Goal: Task Accomplishment & Management: Complete application form

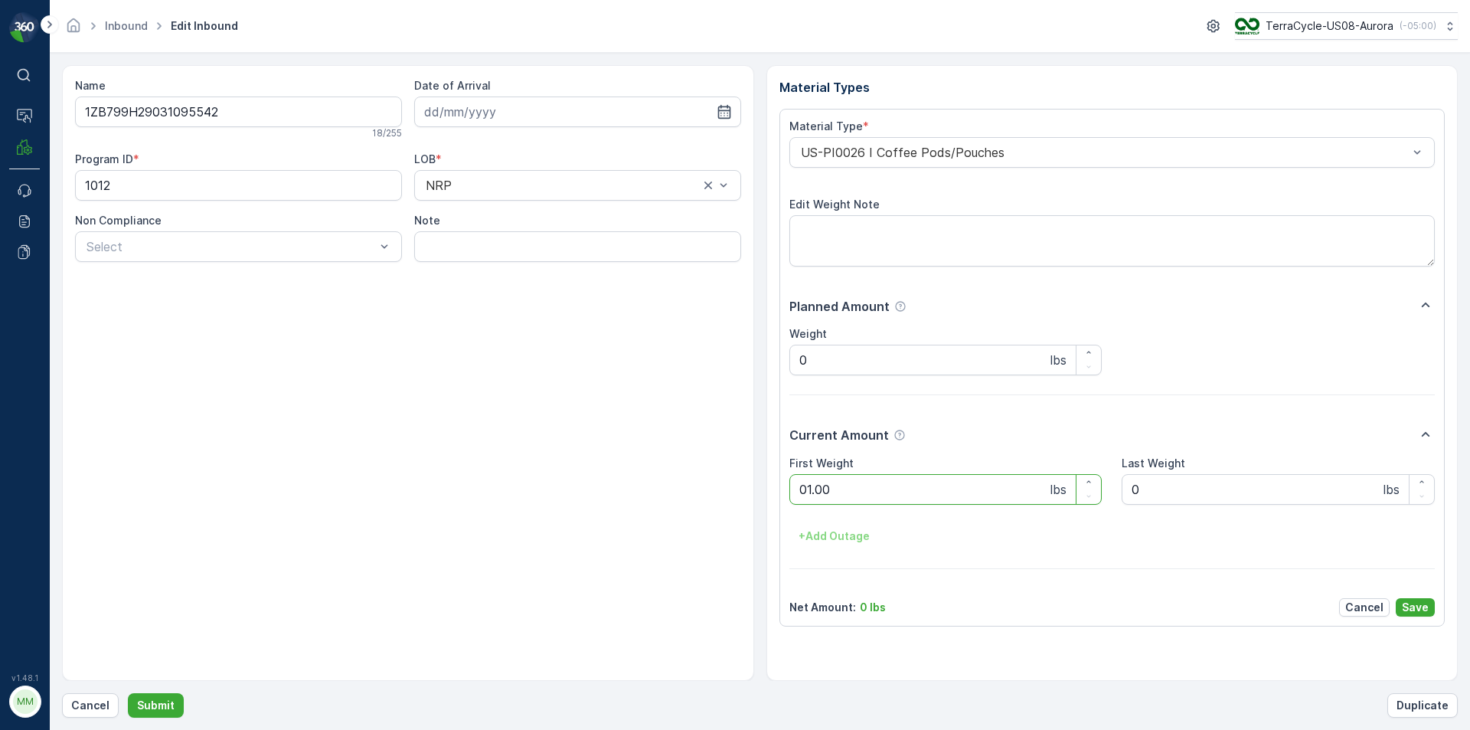
click at [128, 693] on button "Submit" at bounding box center [156, 705] width 56 height 24
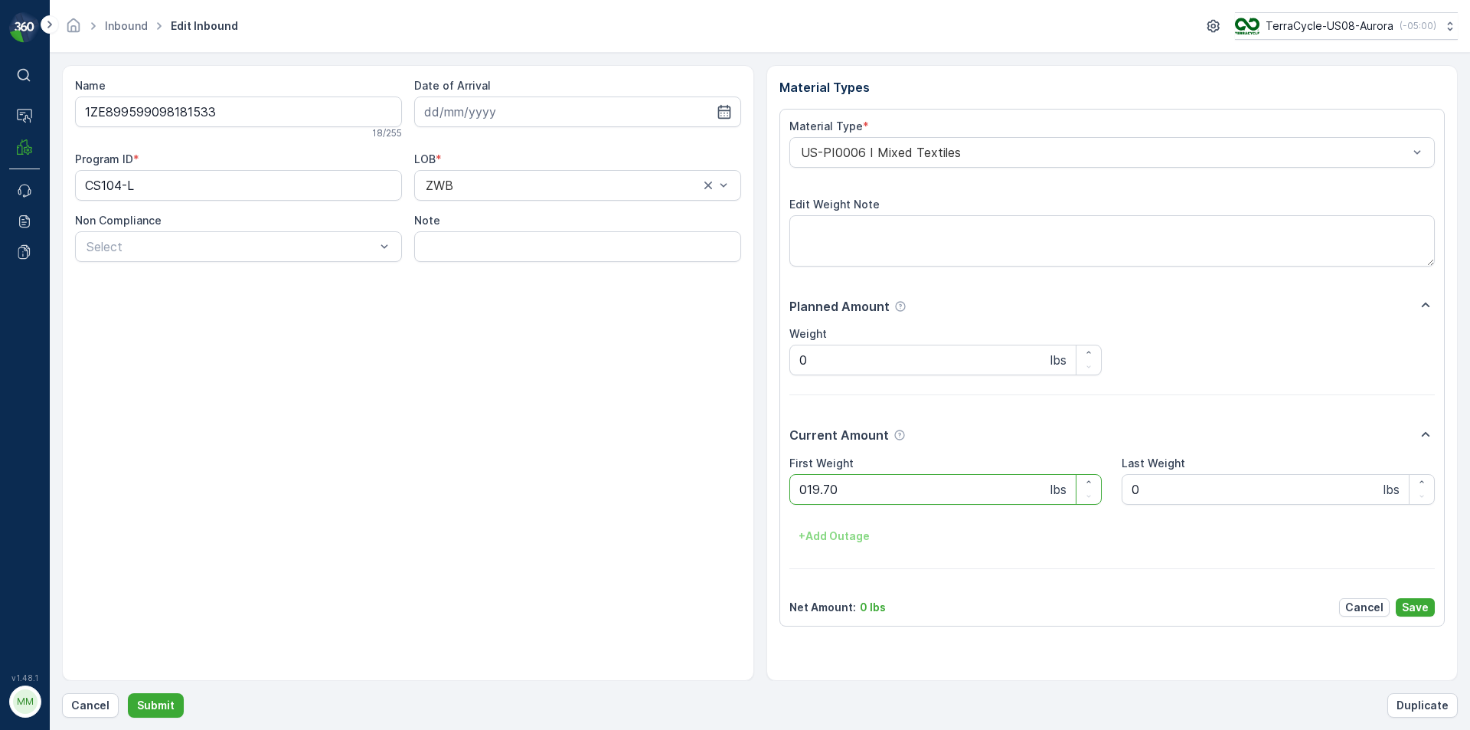
click at [128, 693] on button "Submit" at bounding box center [156, 705] width 56 height 24
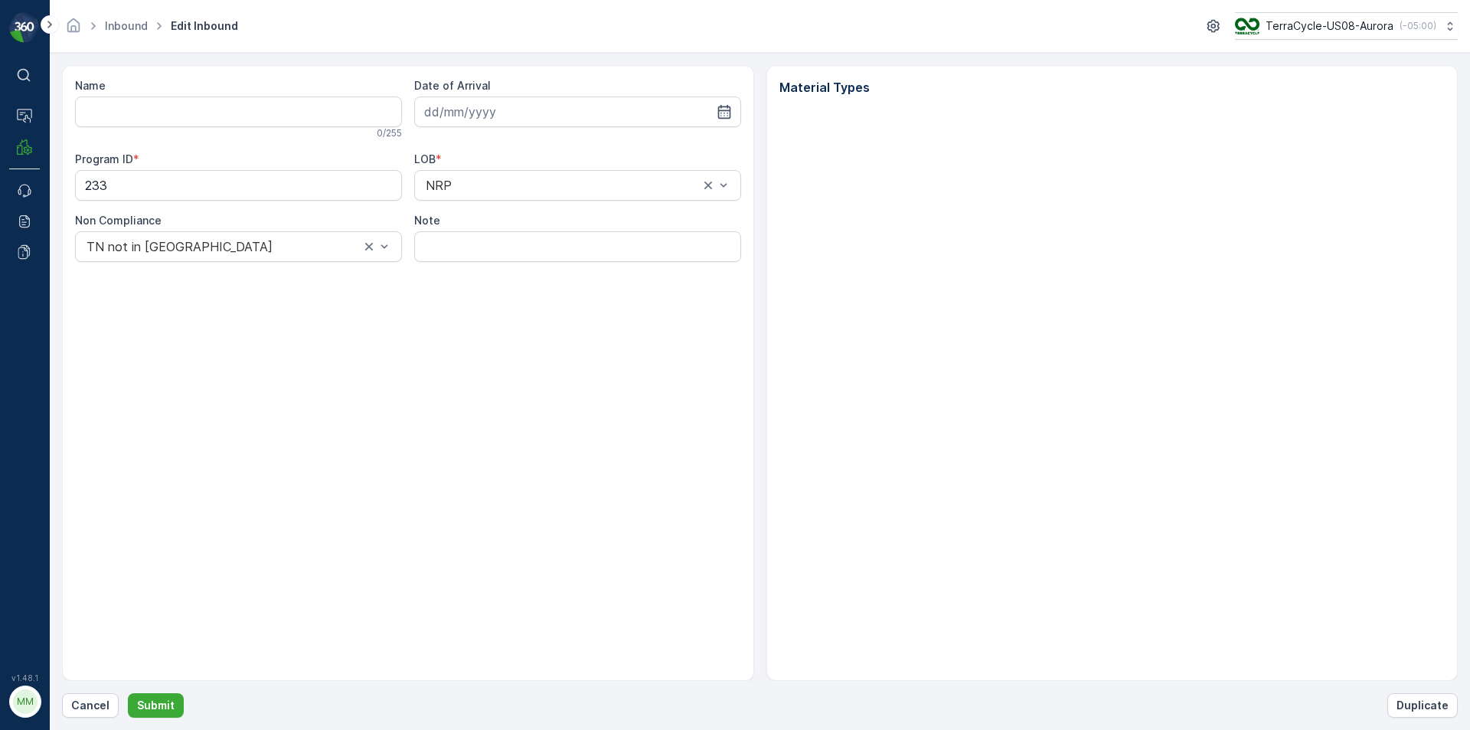
type input "42060506"
type input "10.07.2025"
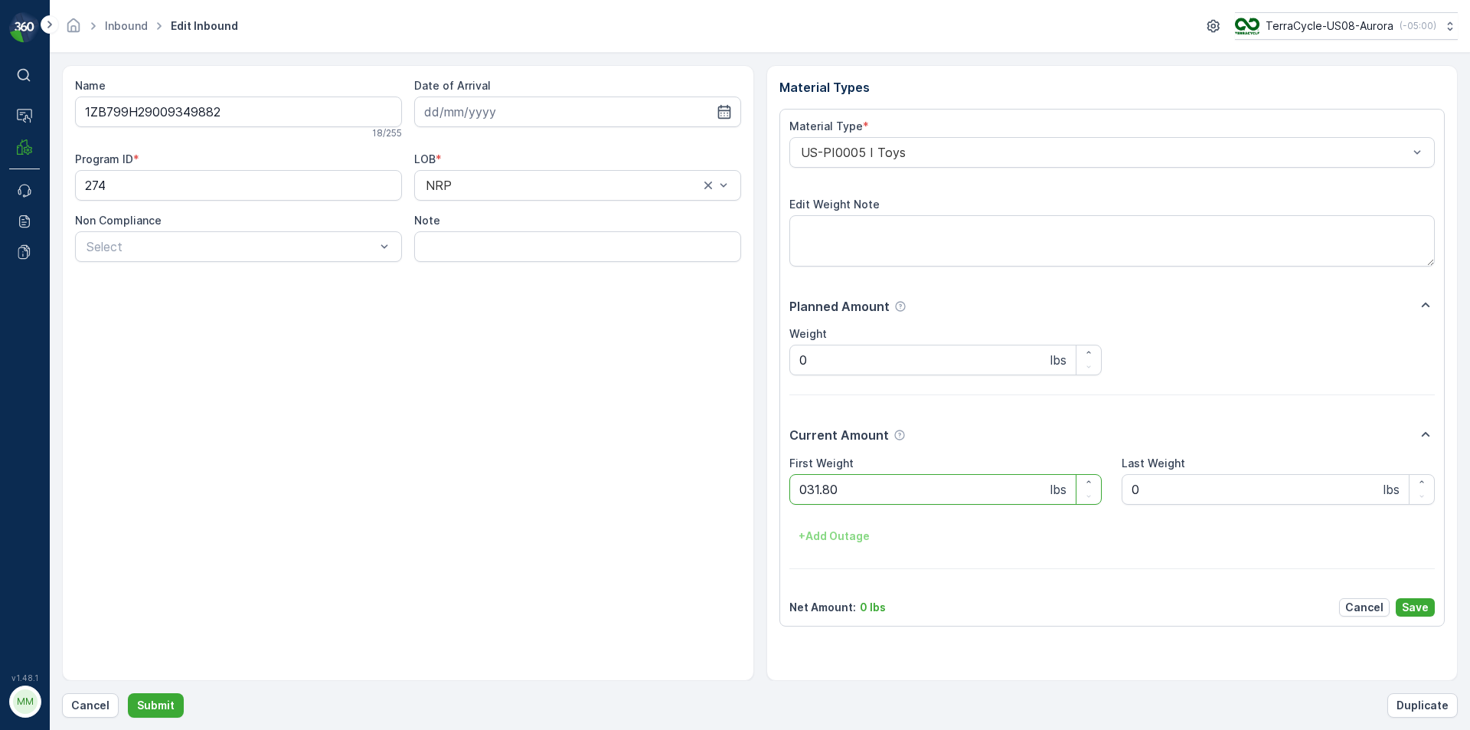
click at [128, 693] on button "Submit" at bounding box center [156, 705] width 56 height 24
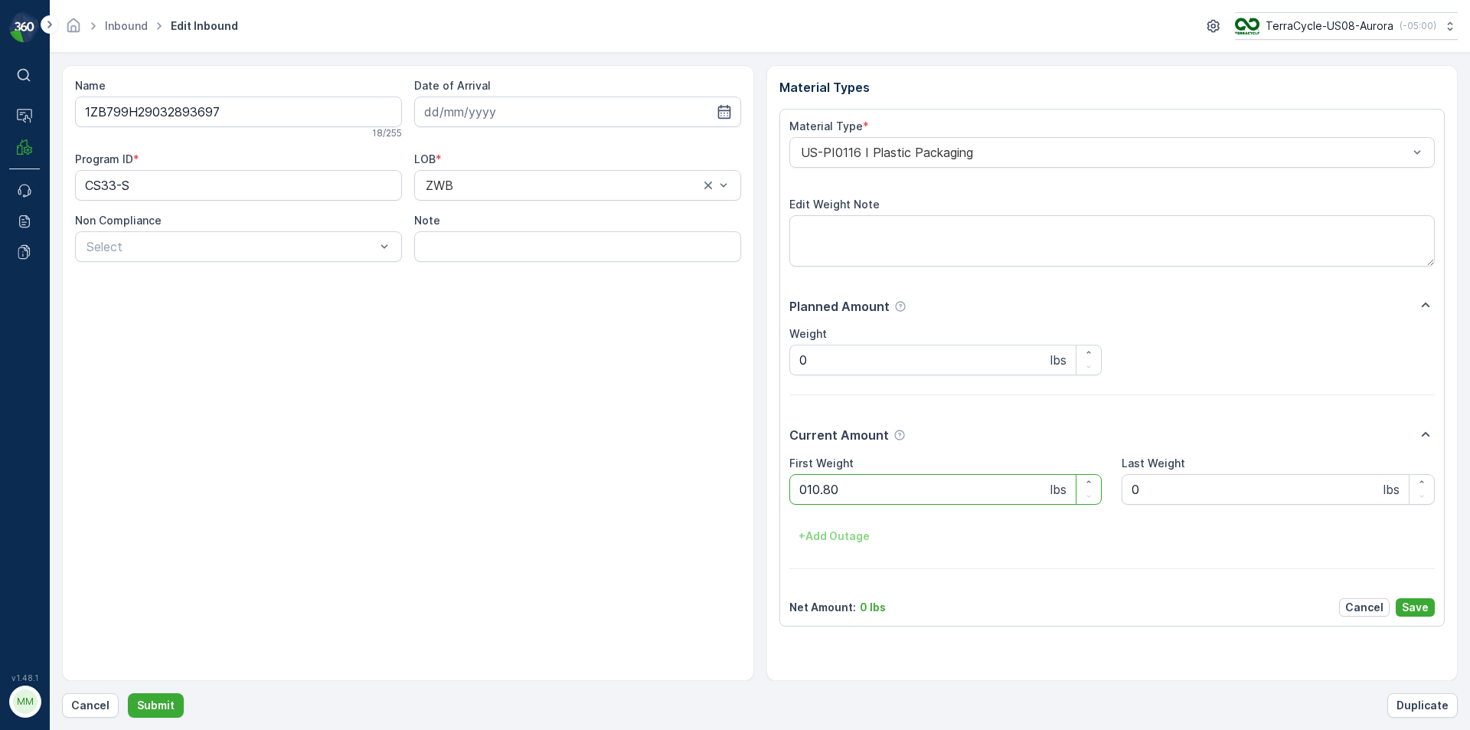
click at [128, 693] on button "Submit" at bounding box center [156, 705] width 56 height 24
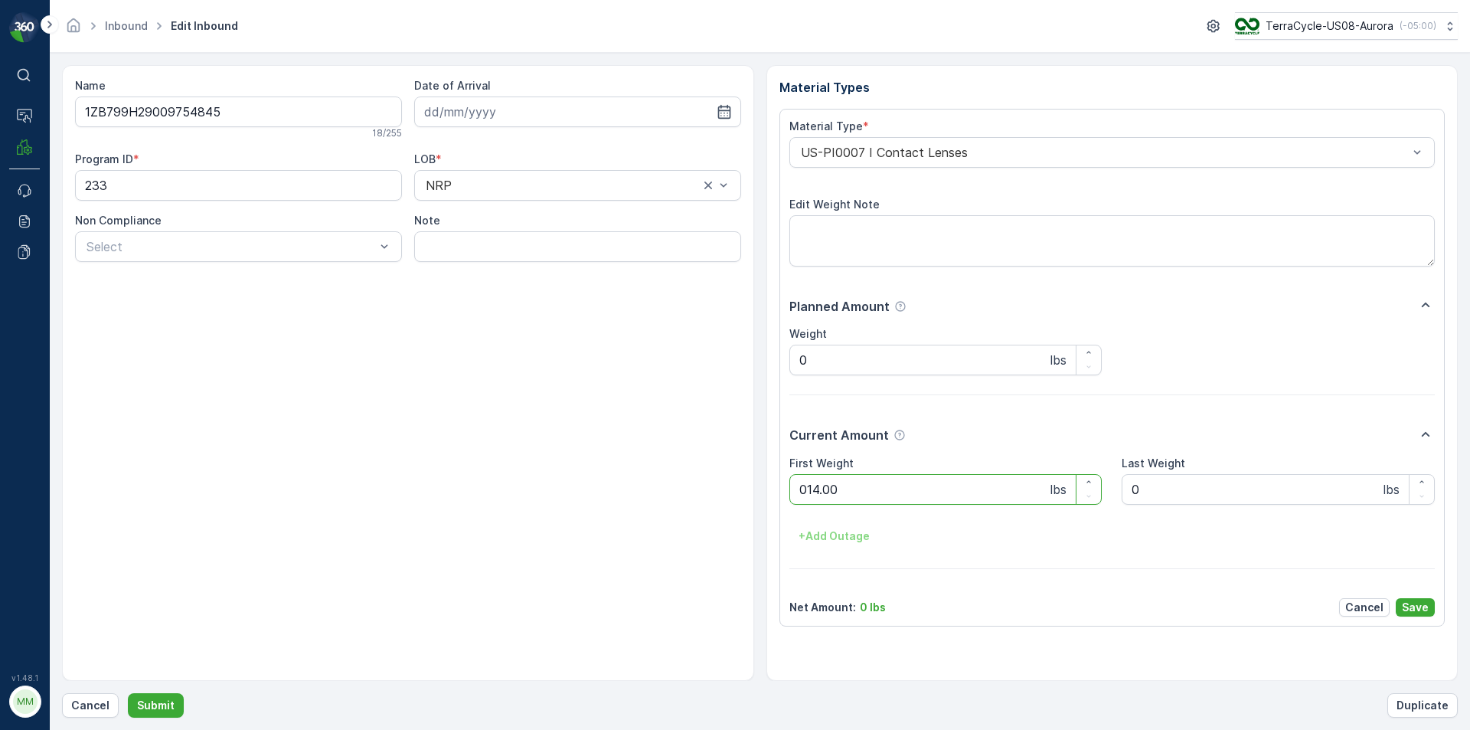
click at [128, 693] on button "Submit" at bounding box center [156, 705] width 56 height 24
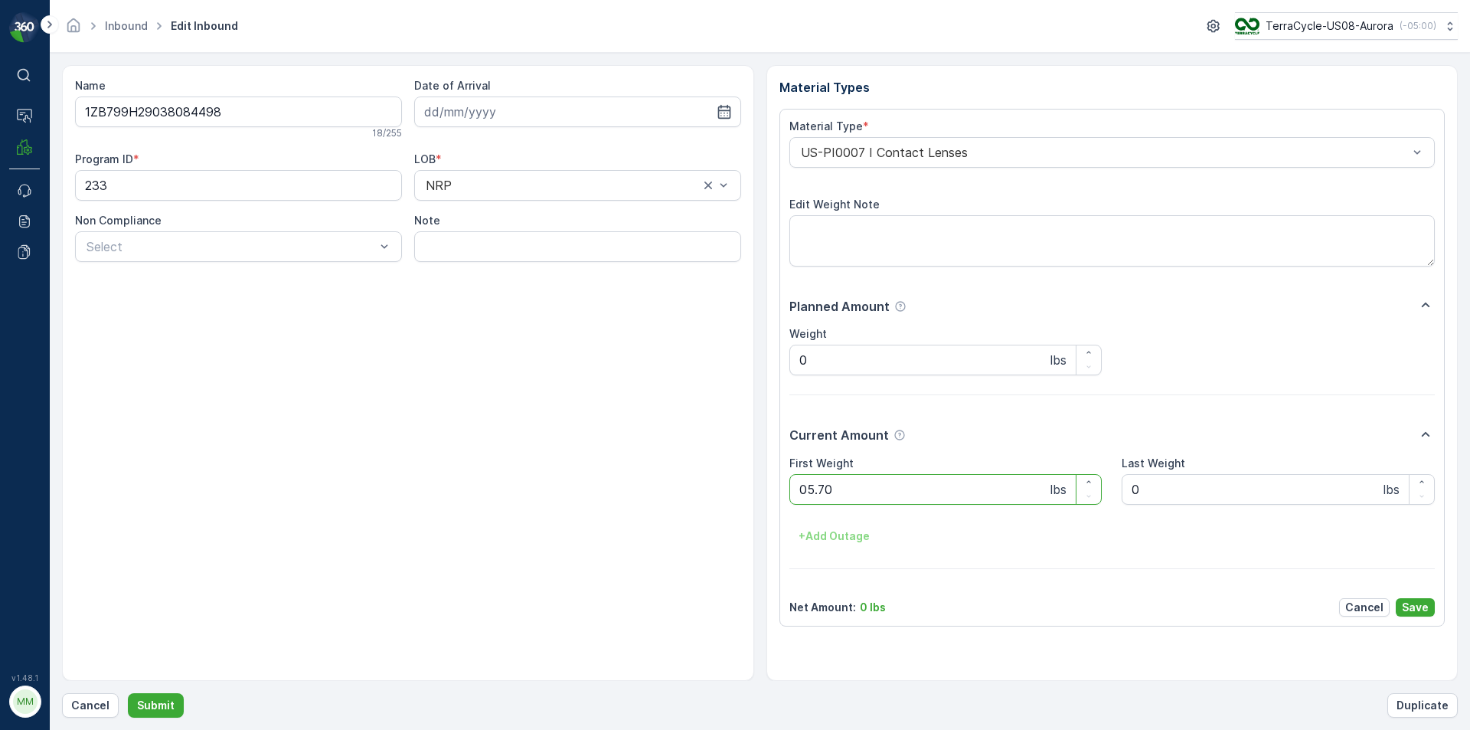
click at [128, 693] on button "Submit" at bounding box center [156, 705] width 56 height 24
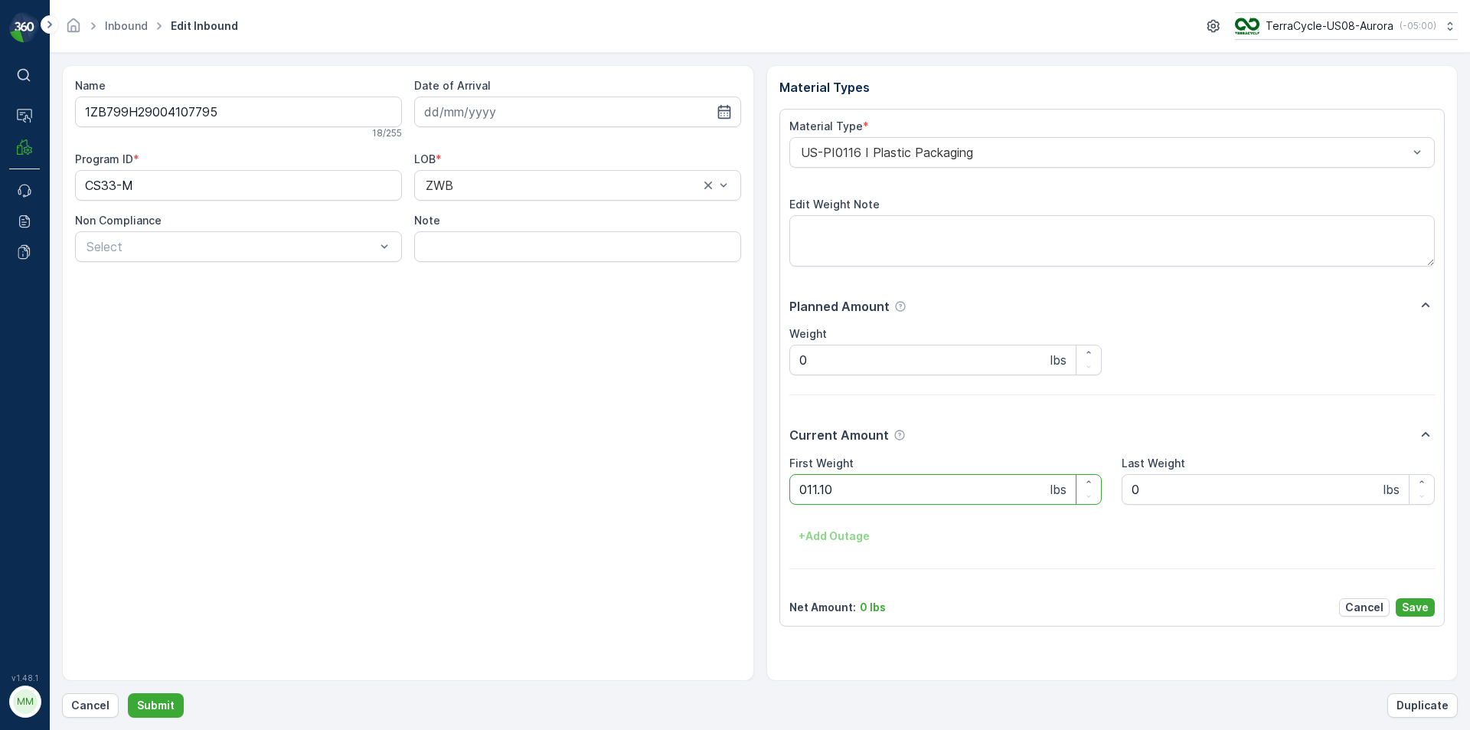
click at [128, 693] on button "Submit" at bounding box center [156, 705] width 56 height 24
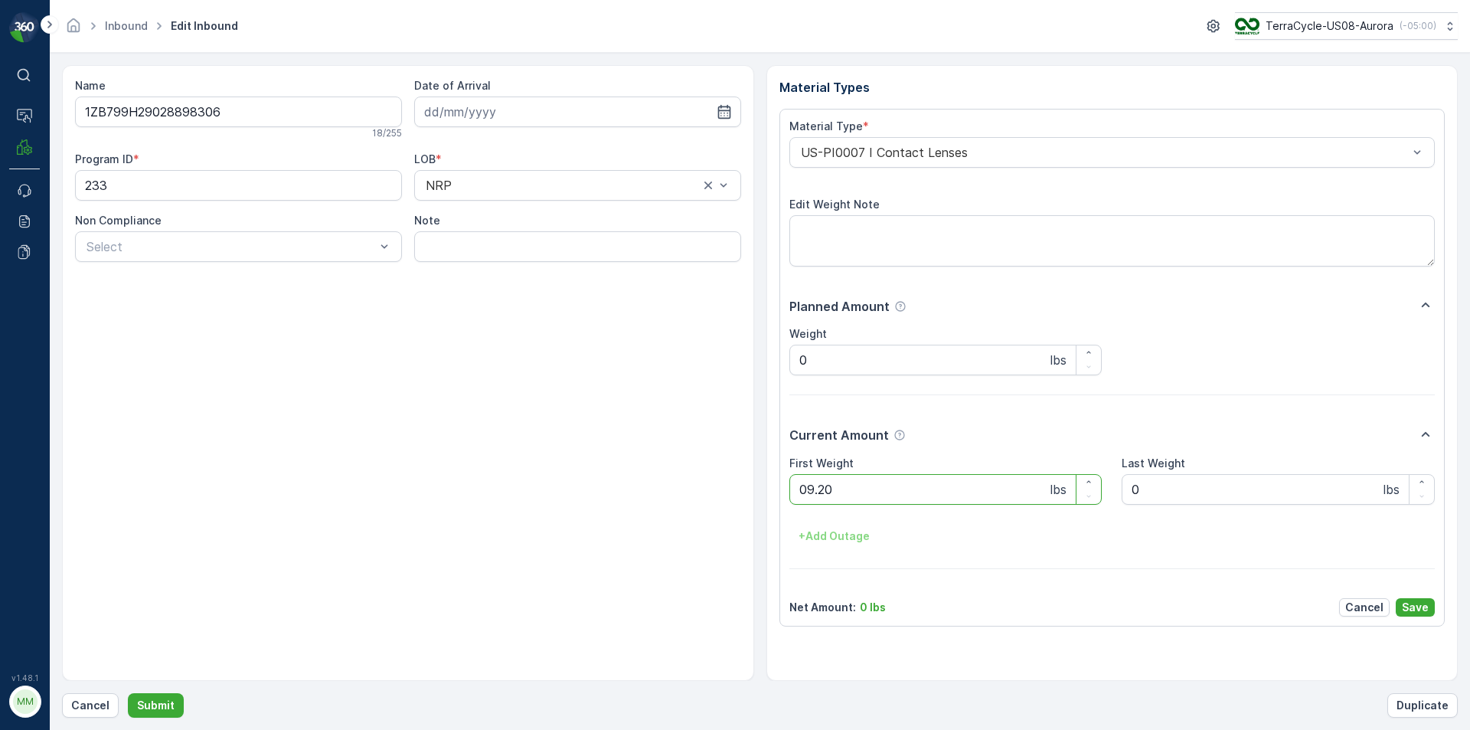
click at [128, 693] on button "Submit" at bounding box center [156, 705] width 56 height 24
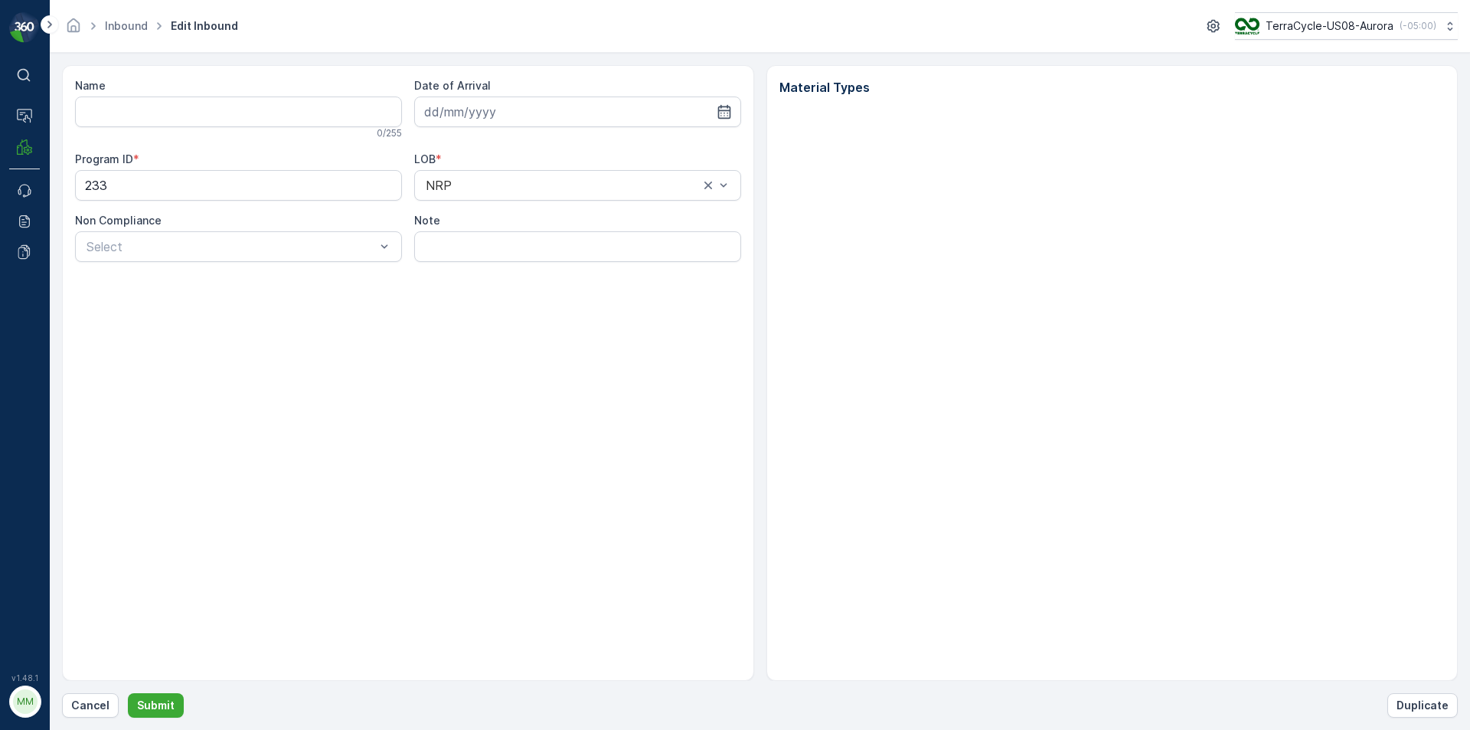
type input "1ZB799H29028898306"
type input "[DATE]"
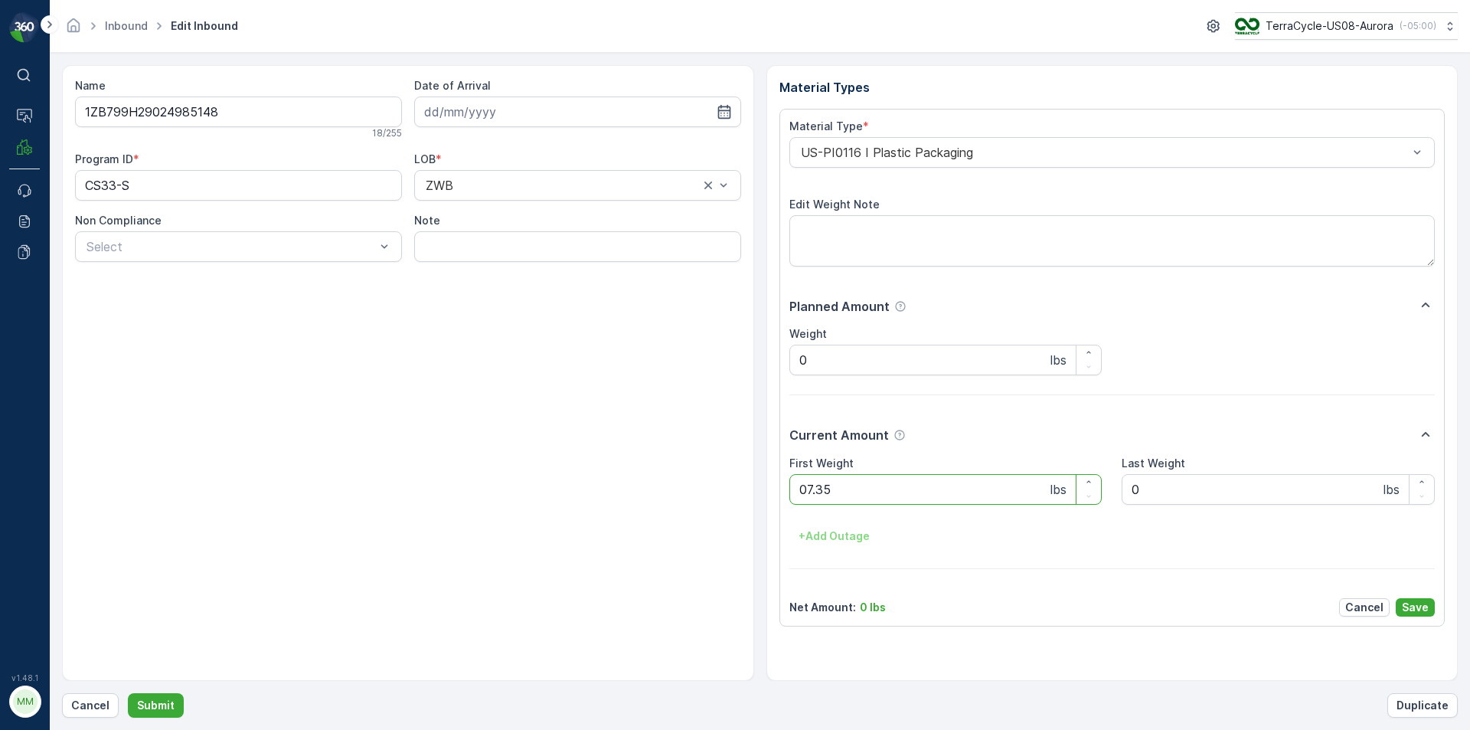
click at [128, 693] on button "Submit" at bounding box center [156, 705] width 56 height 24
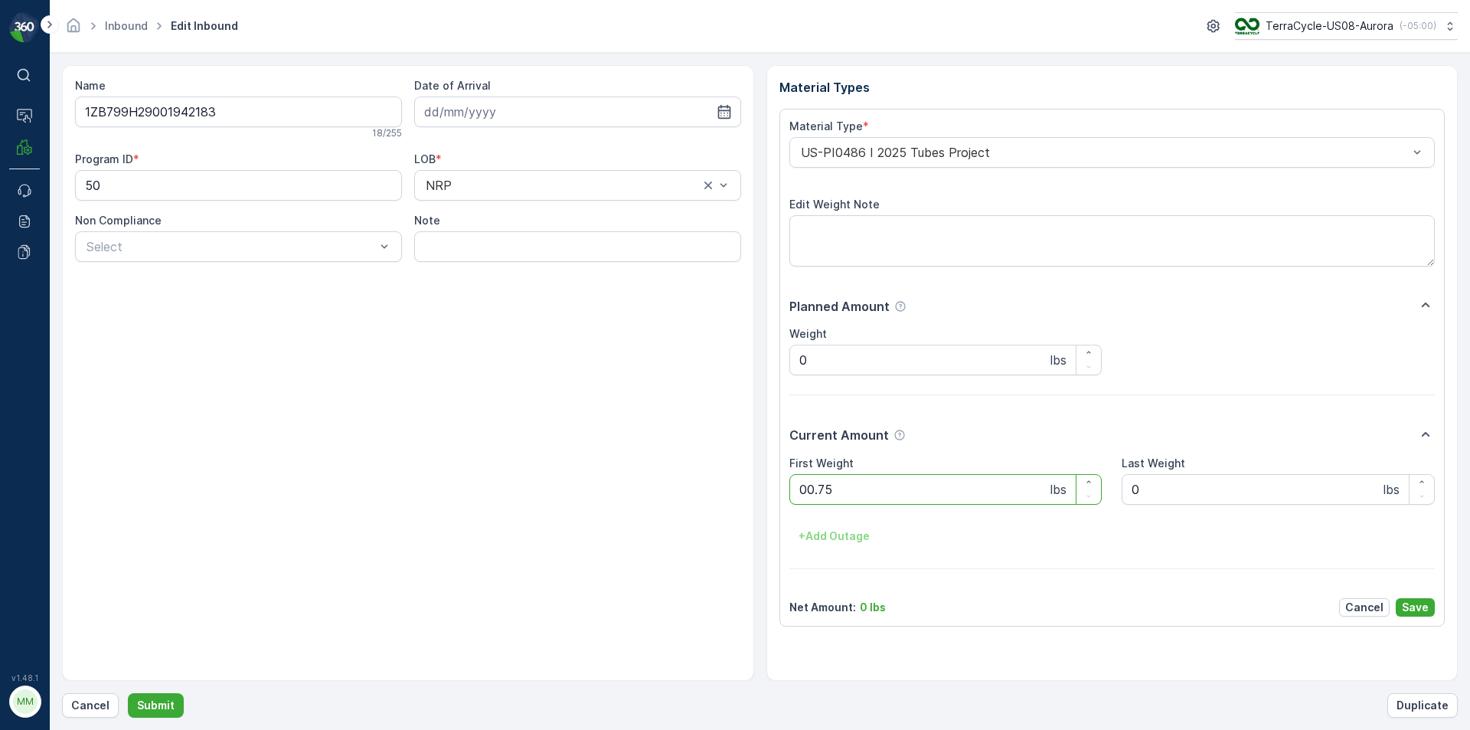
click at [128, 693] on button "Submit" at bounding box center [156, 705] width 56 height 24
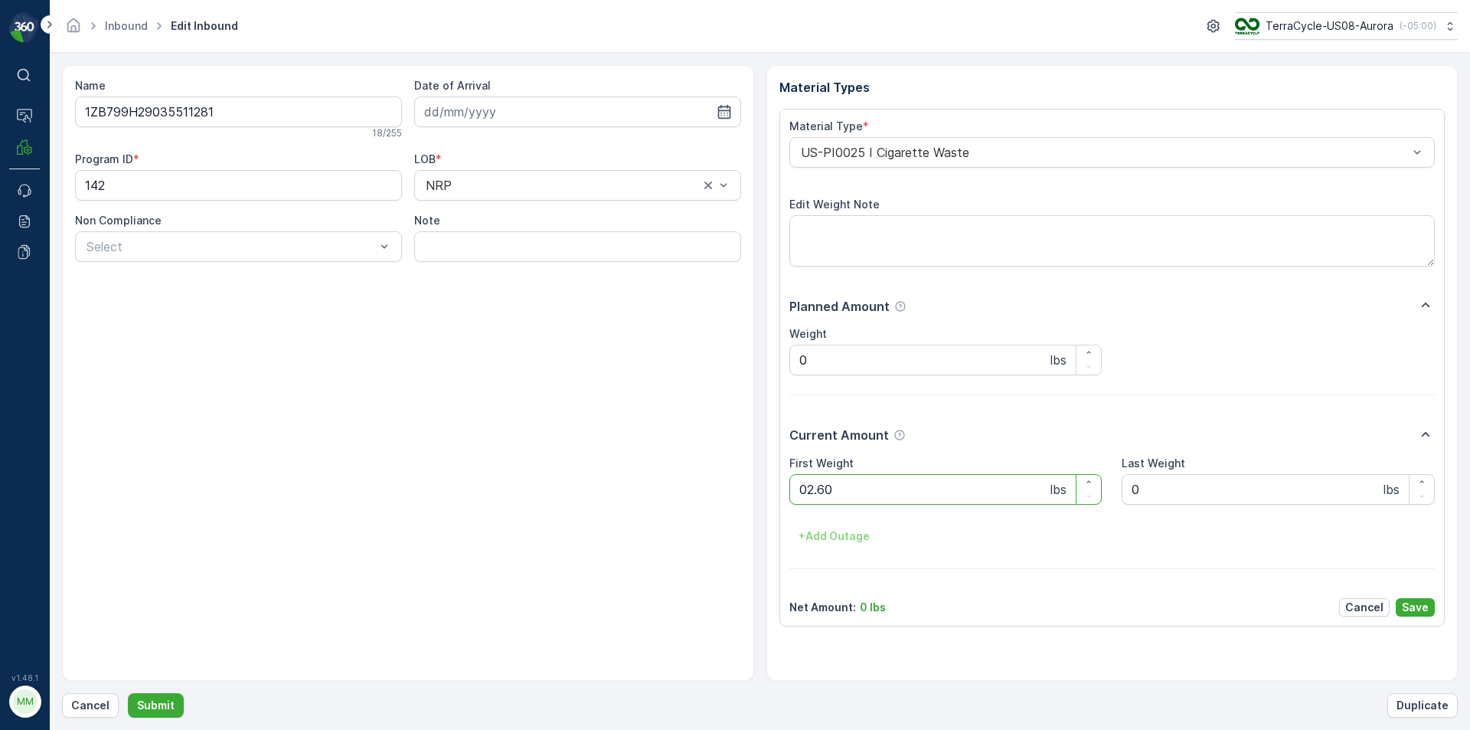
click at [128, 693] on button "Submit" at bounding box center [156, 705] width 56 height 24
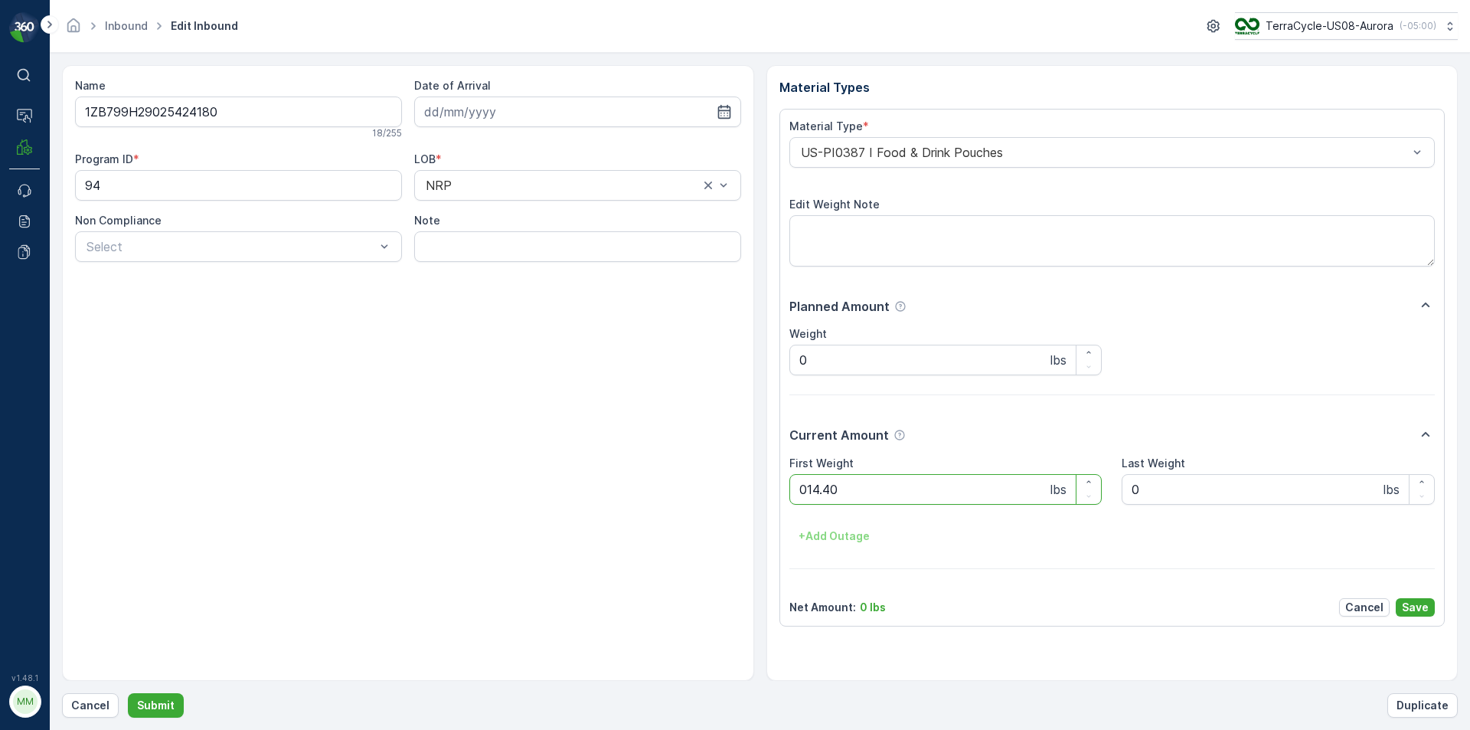
click at [128, 693] on button "Submit" at bounding box center [156, 705] width 56 height 24
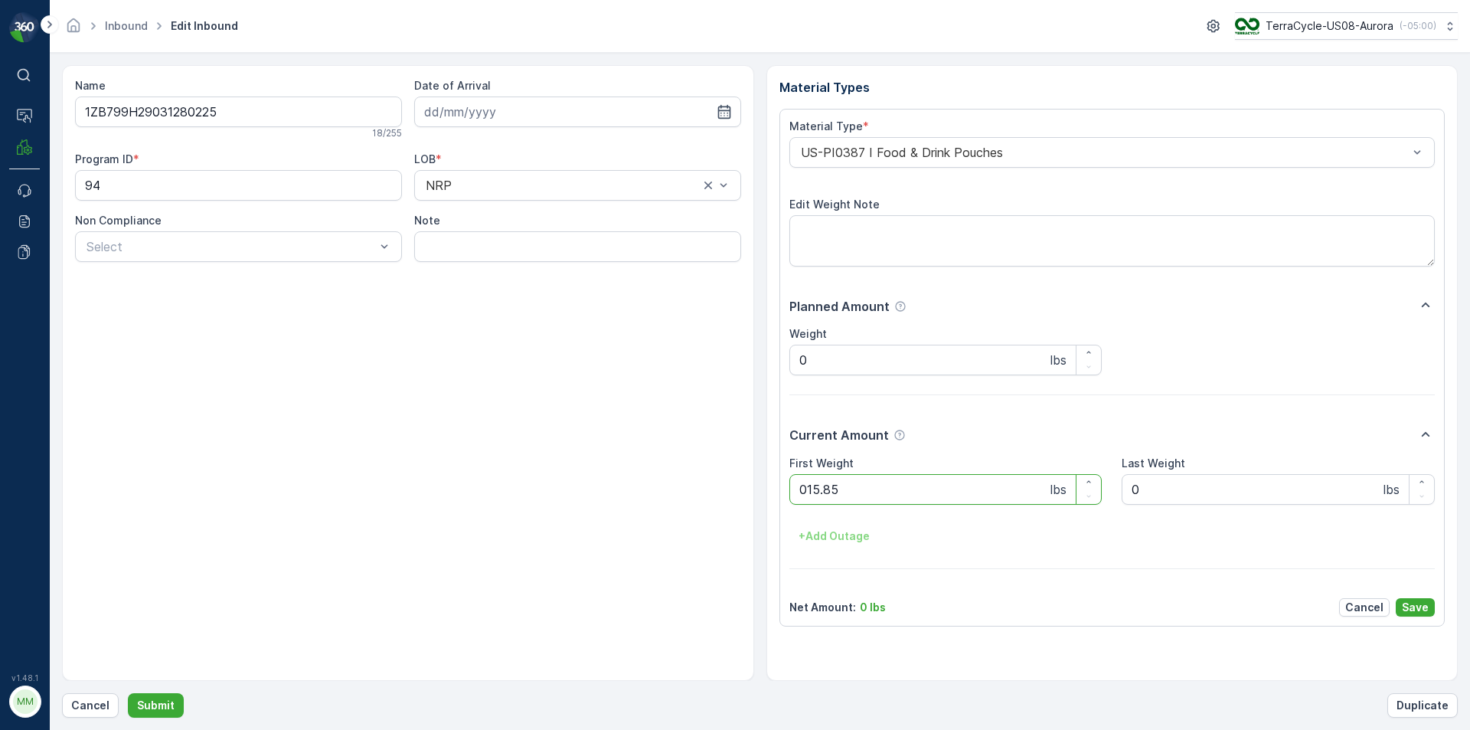
click at [128, 693] on button "Submit" at bounding box center [156, 705] width 56 height 24
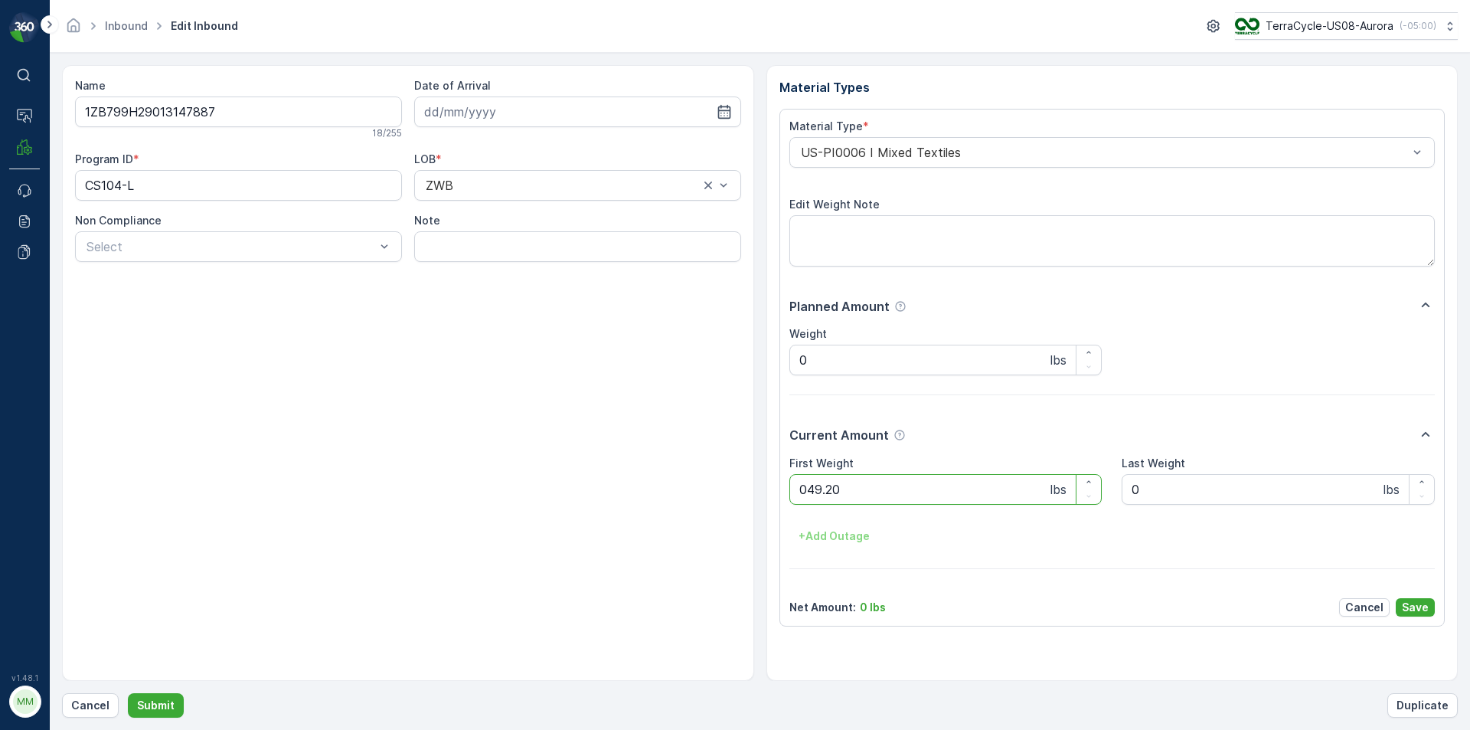
click at [128, 693] on button "Submit" at bounding box center [156, 705] width 56 height 24
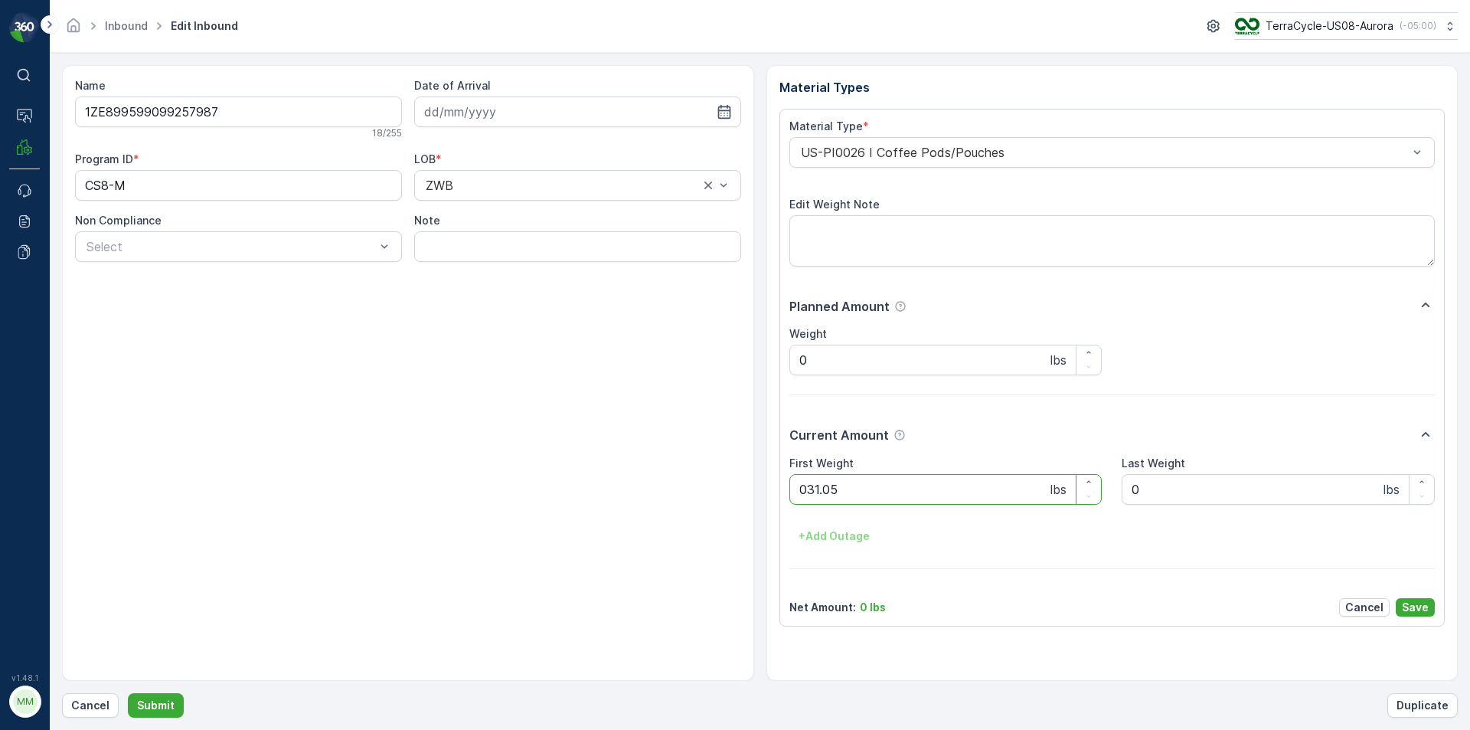
click at [128, 693] on button "Submit" at bounding box center [156, 705] width 56 height 24
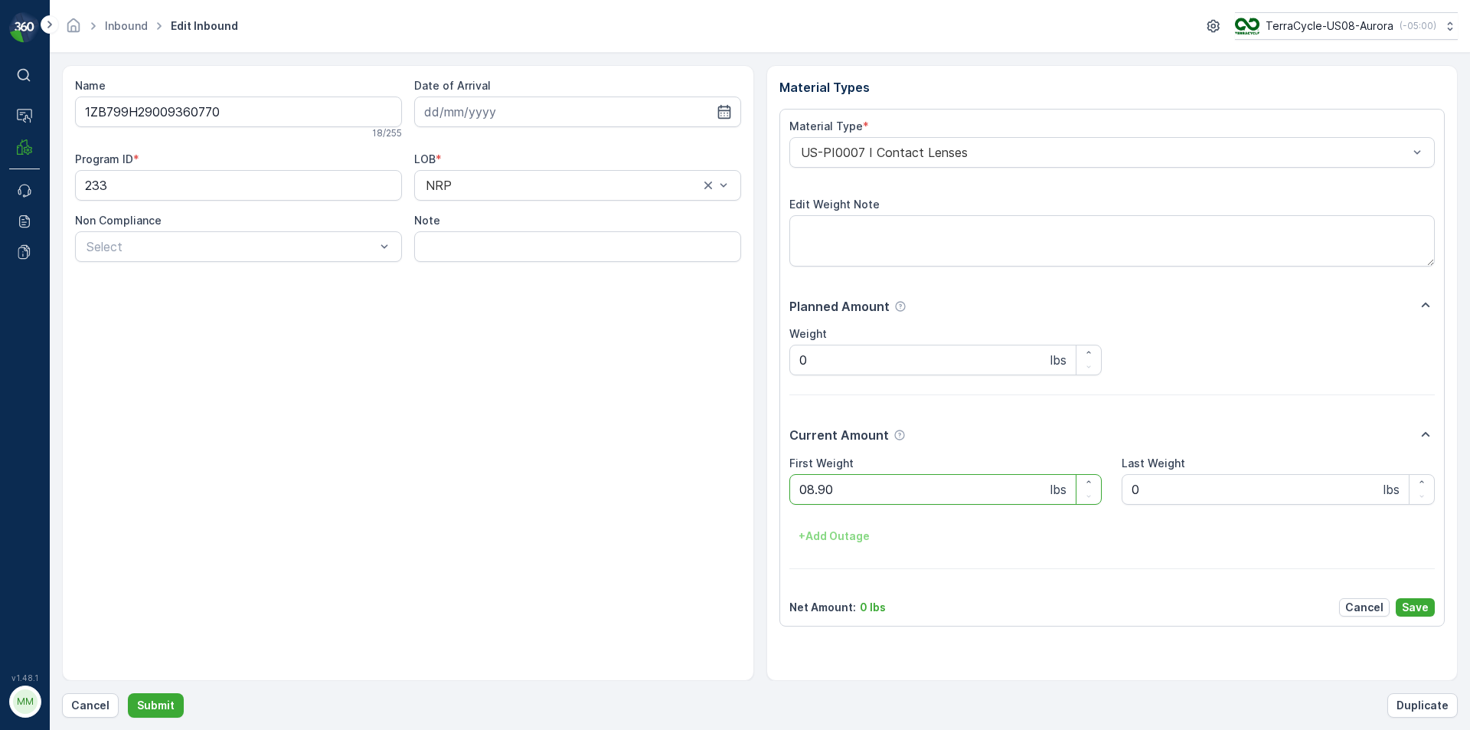
click at [128, 693] on button "Submit" at bounding box center [156, 705] width 56 height 24
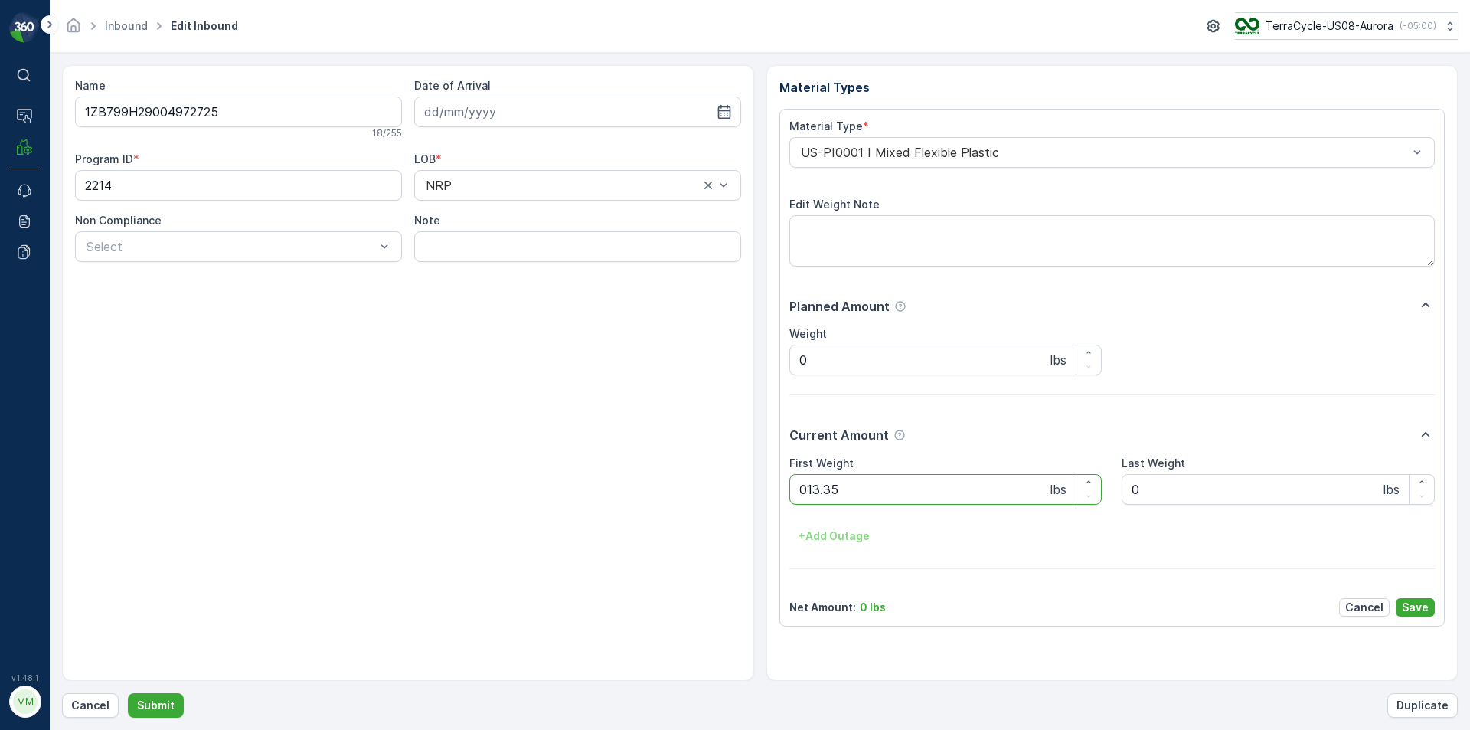
click at [128, 693] on button "Submit" at bounding box center [156, 705] width 56 height 24
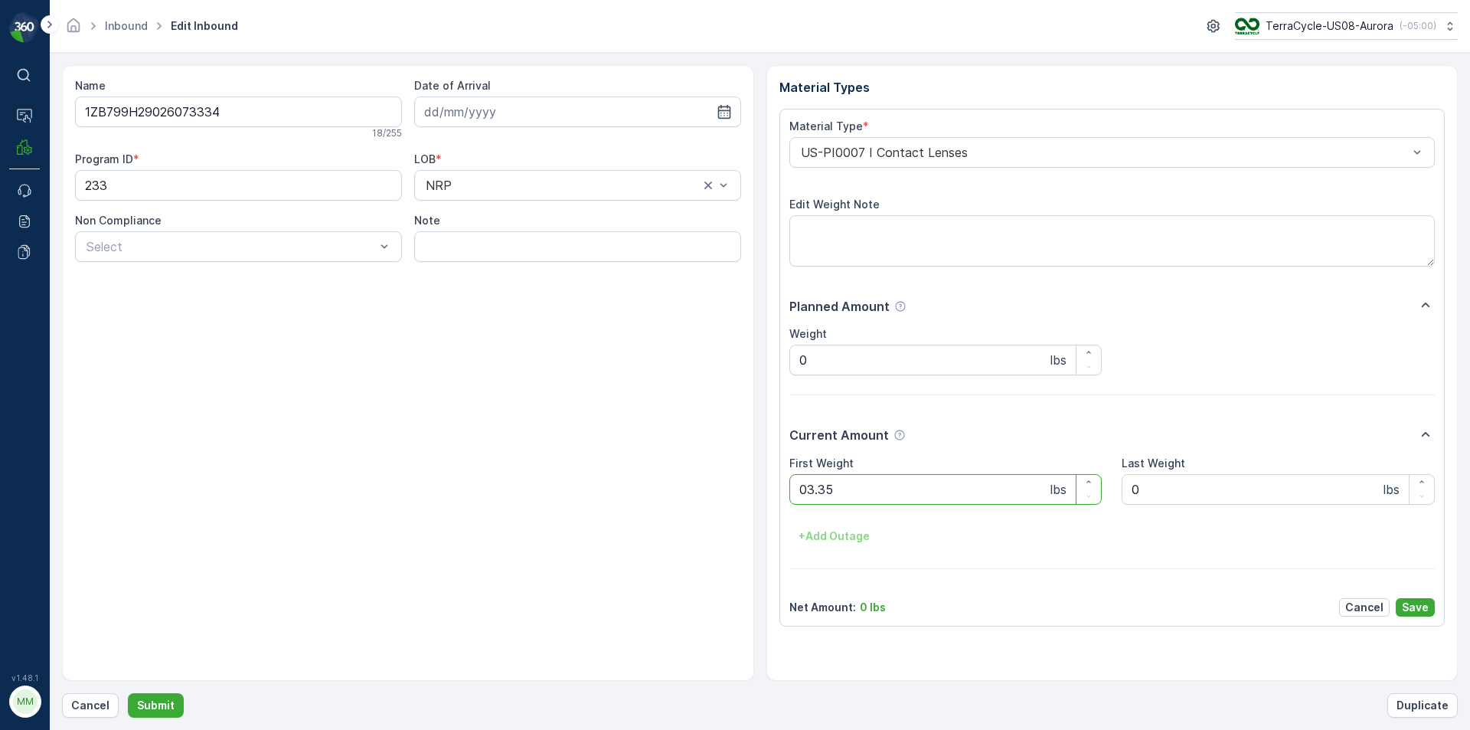
click at [128, 693] on button "Submit" at bounding box center [156, 705] width 56 height 24
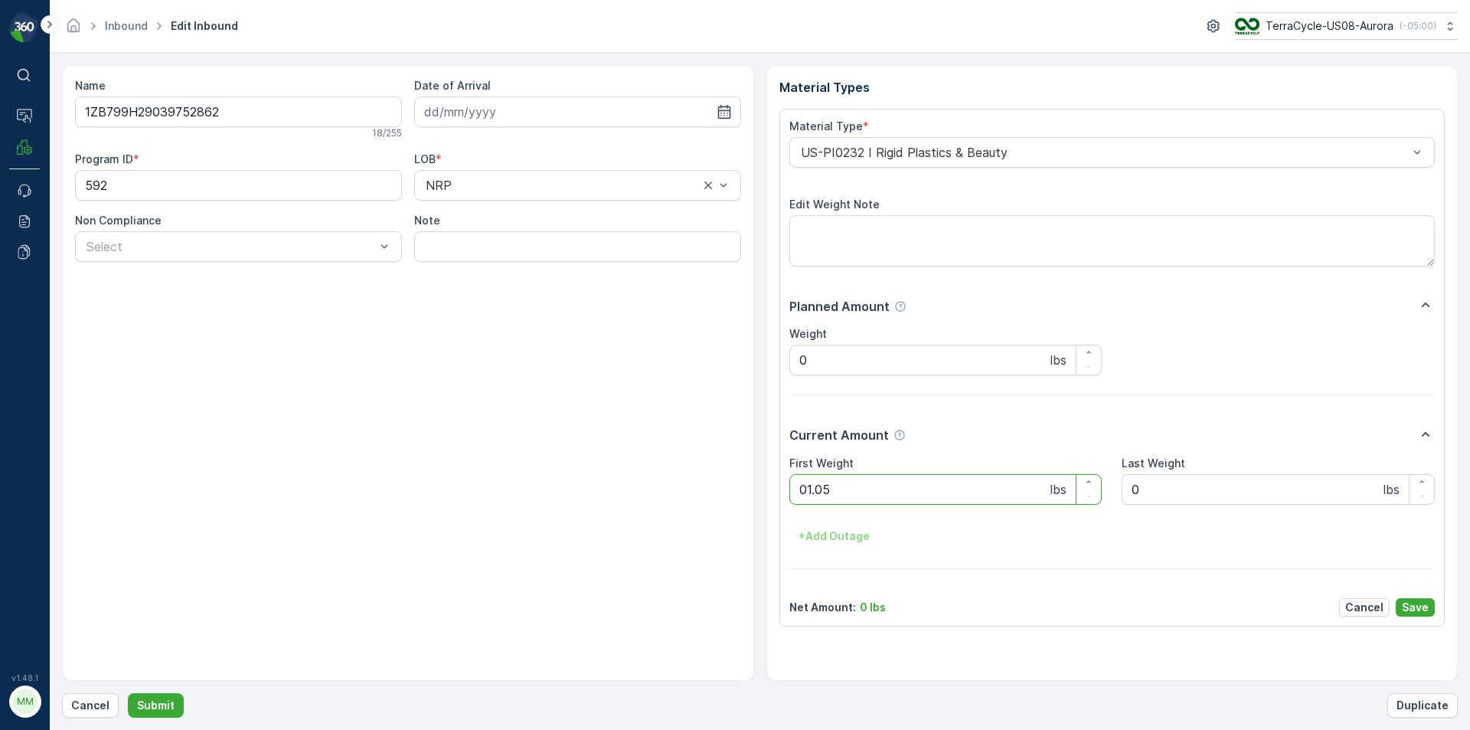
click at [128, 693] on button "Submit" at bounding box center [156, 705] width 56 height 24
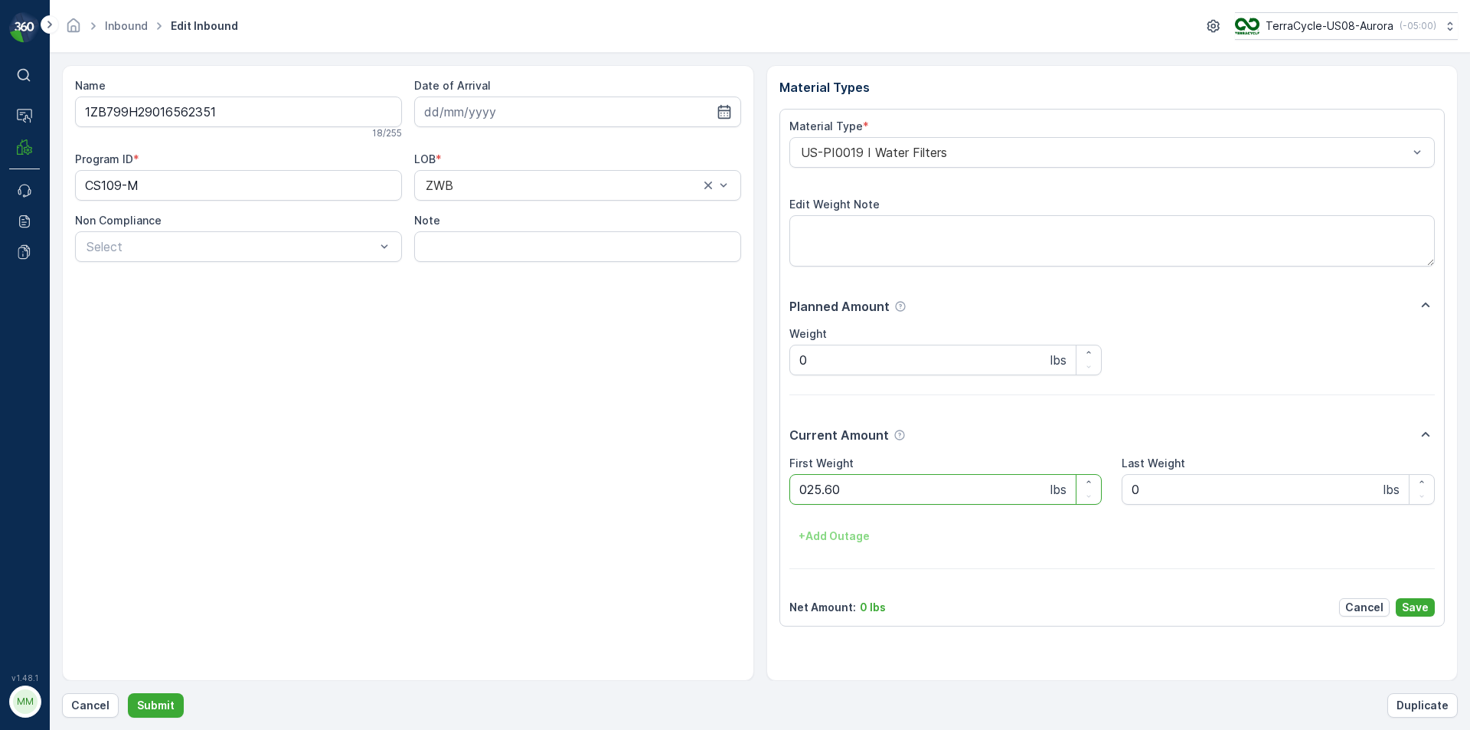
click at [128, 693] on button "Submit" at bounding box center [156, 705] width 56 height 24
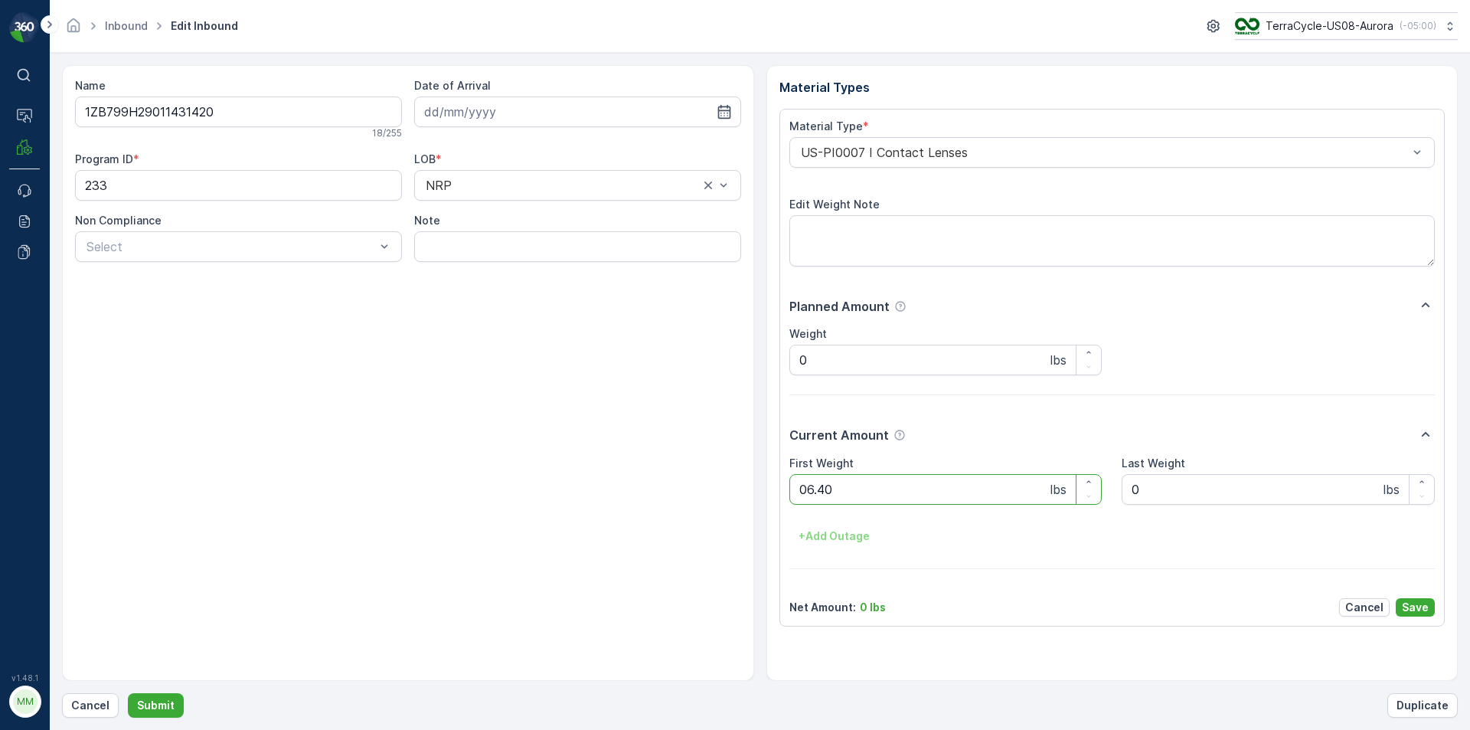
click at [128, 693] on button "Submit" at bounding box center [156, 705] width 56 height 24
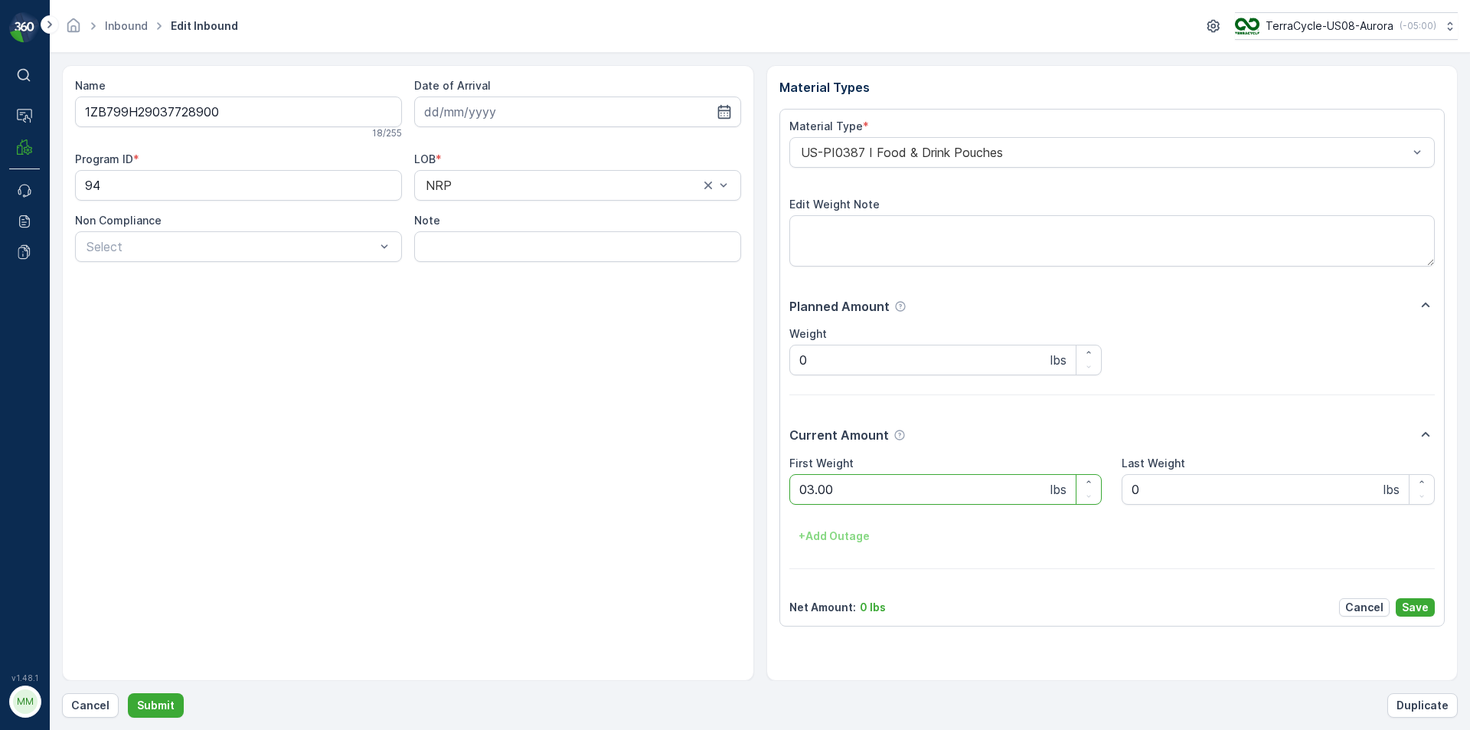
click at [128, 693] on button "Submit" at bounding box center [156, 705] width 56 height 24
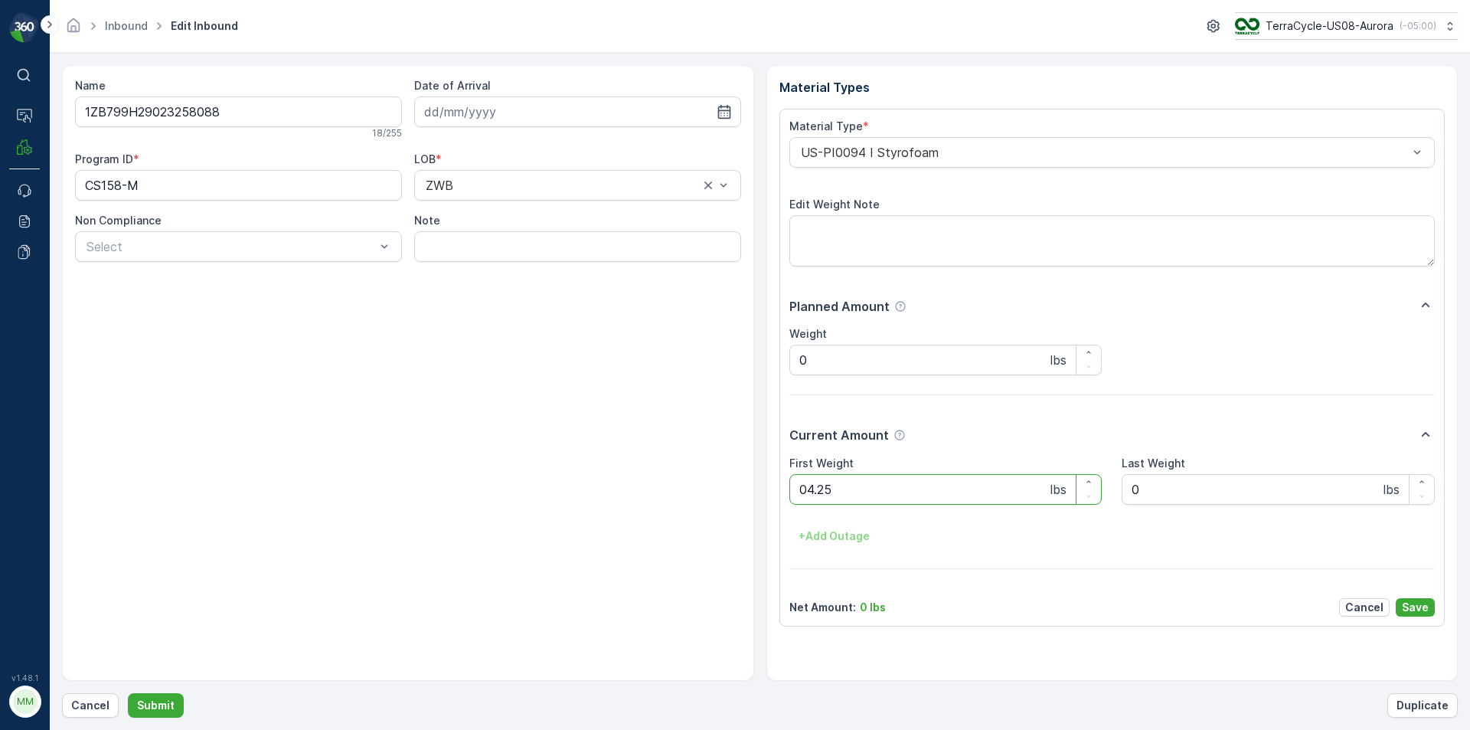
click at [128, 693] on button "Submit" at bounding box center [156, 705] width 56 height 24
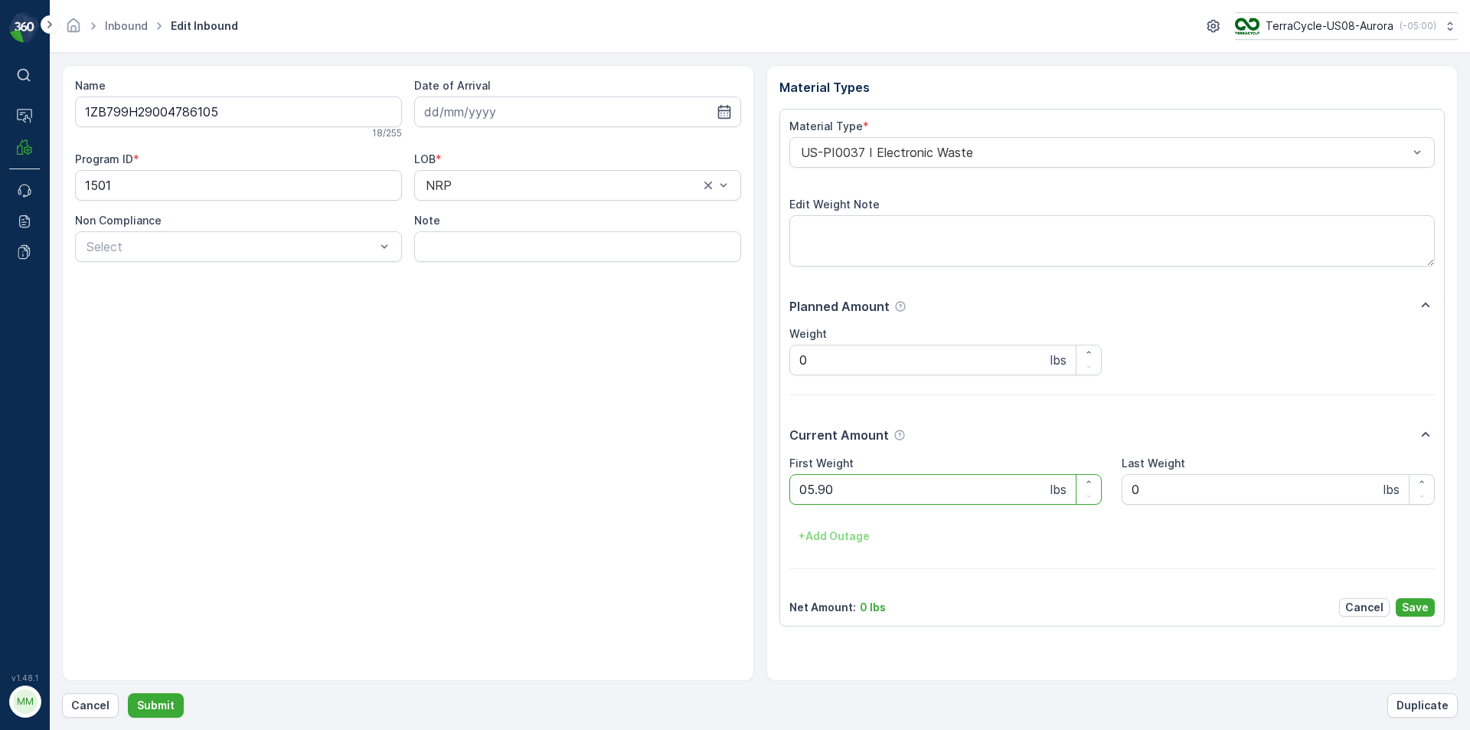
click at [128, 693] on button "Submit" at bounding box center [156, 705] width 56 height 24
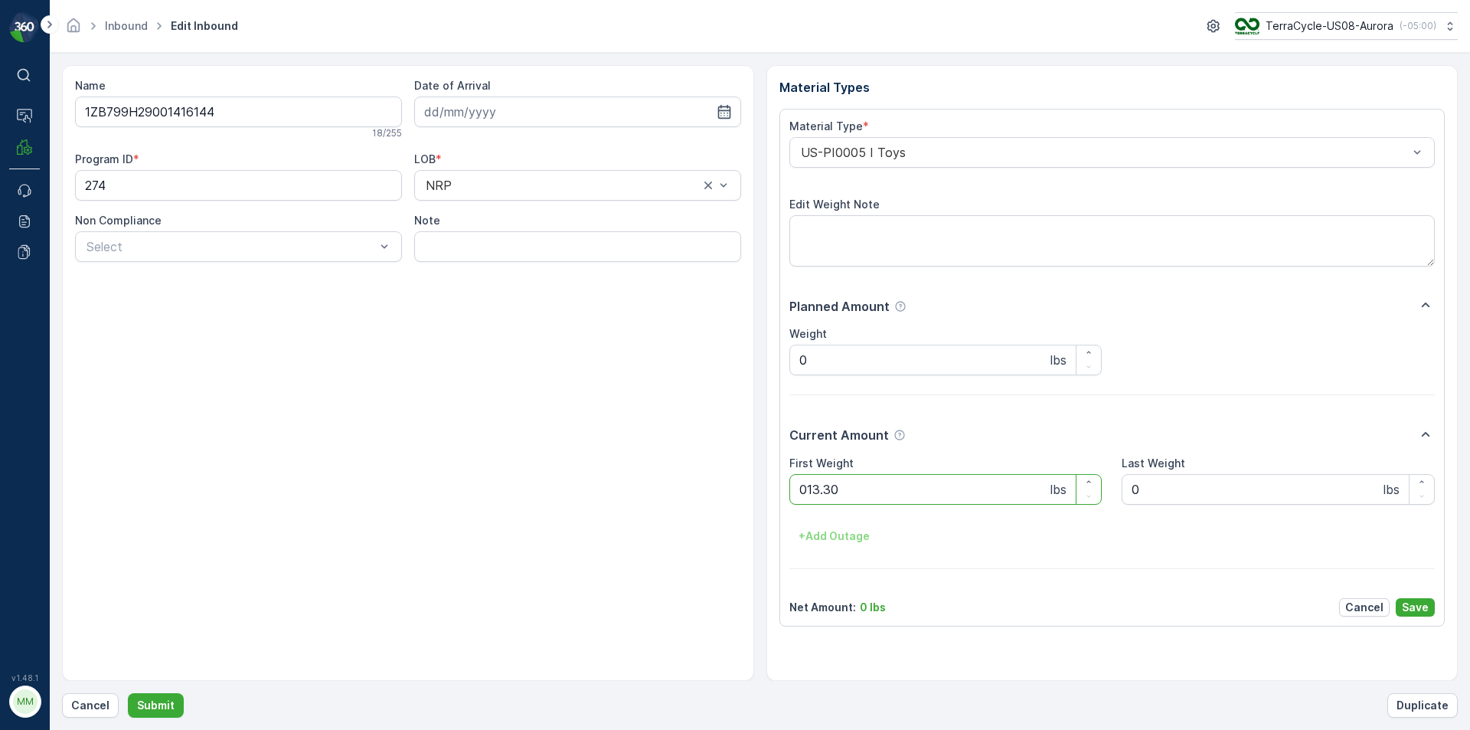
click at [128, 693] on button "Submit" at bounding box center [156, 705] width 56 height 24
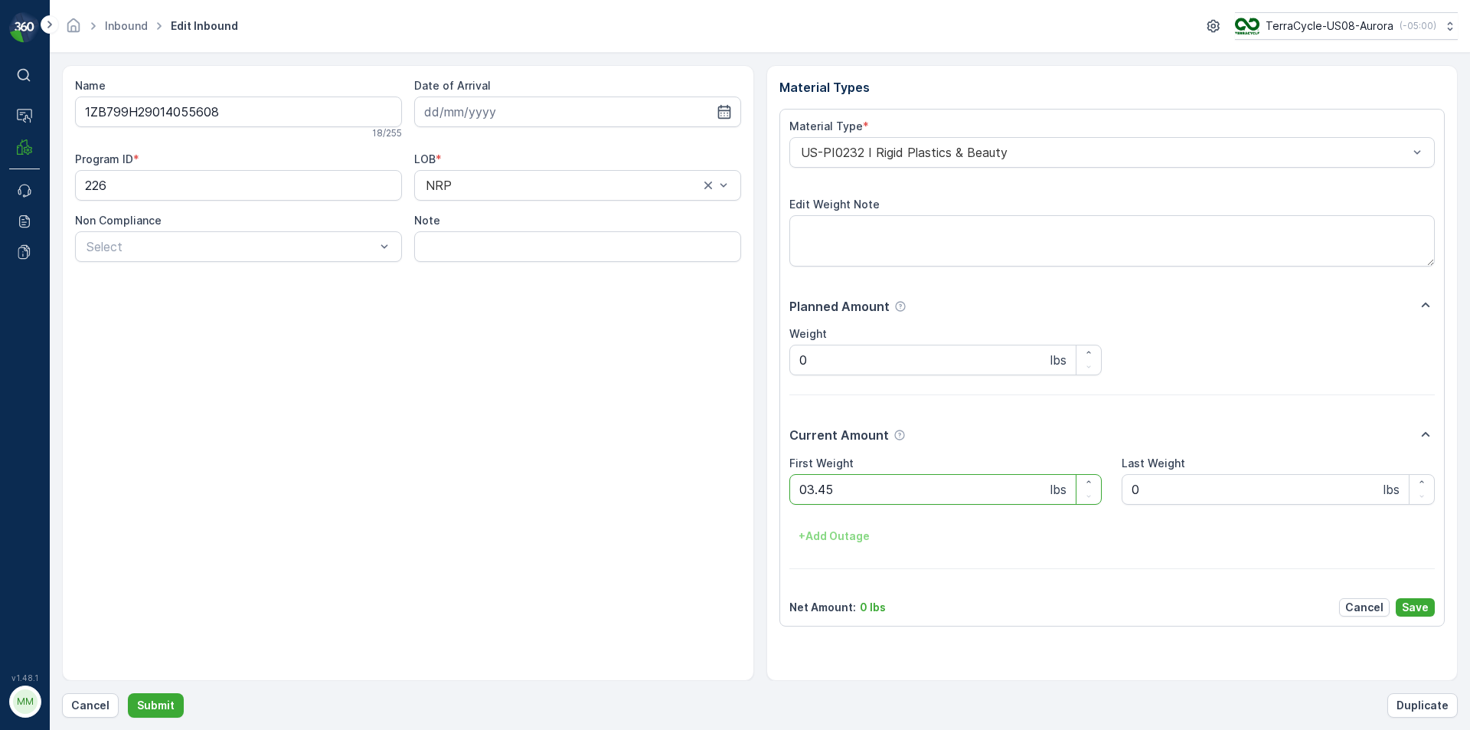
click at [128, 693] on button "Submit" at bounding box center [156, 705] width 56 height 24
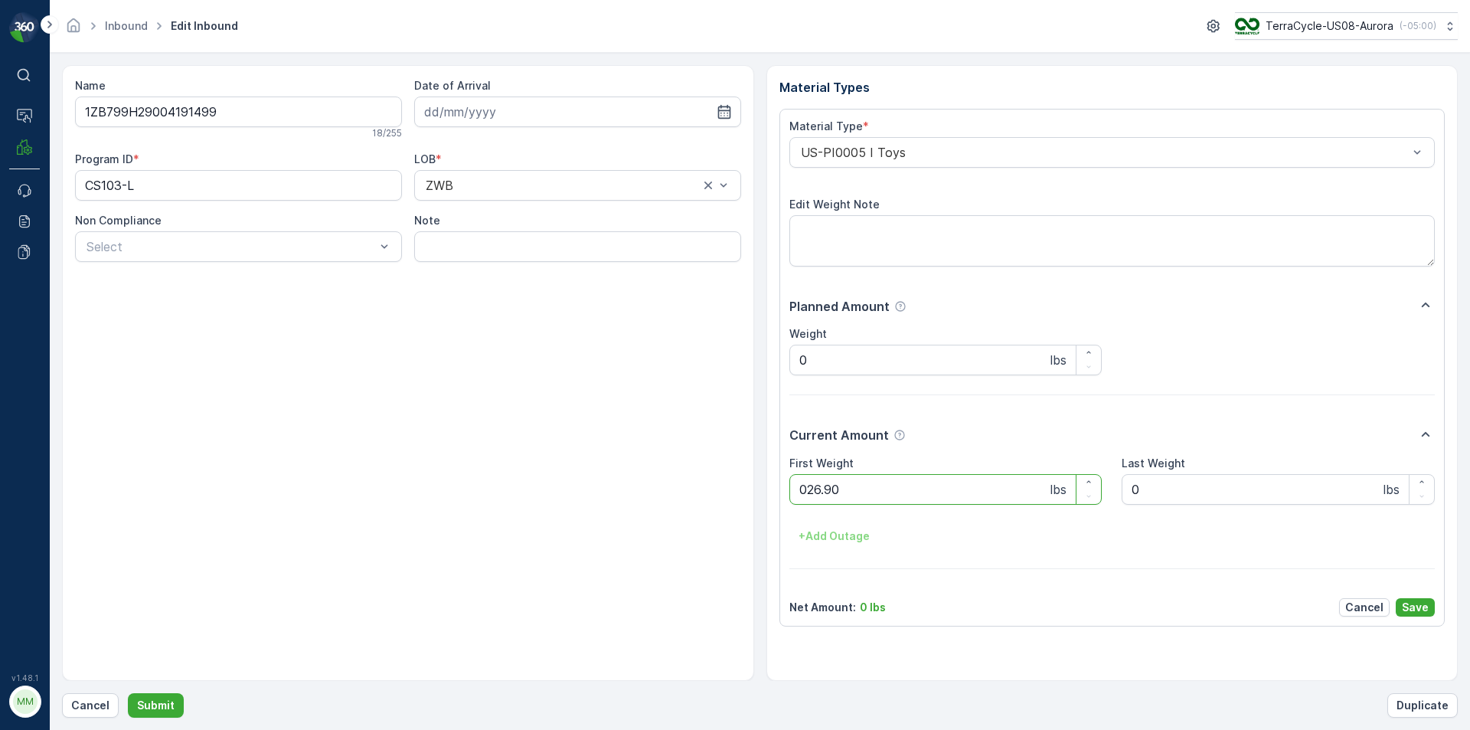
click at [128, 693] on button "Submit" at bounding box center [156, 705] width 56 height 24
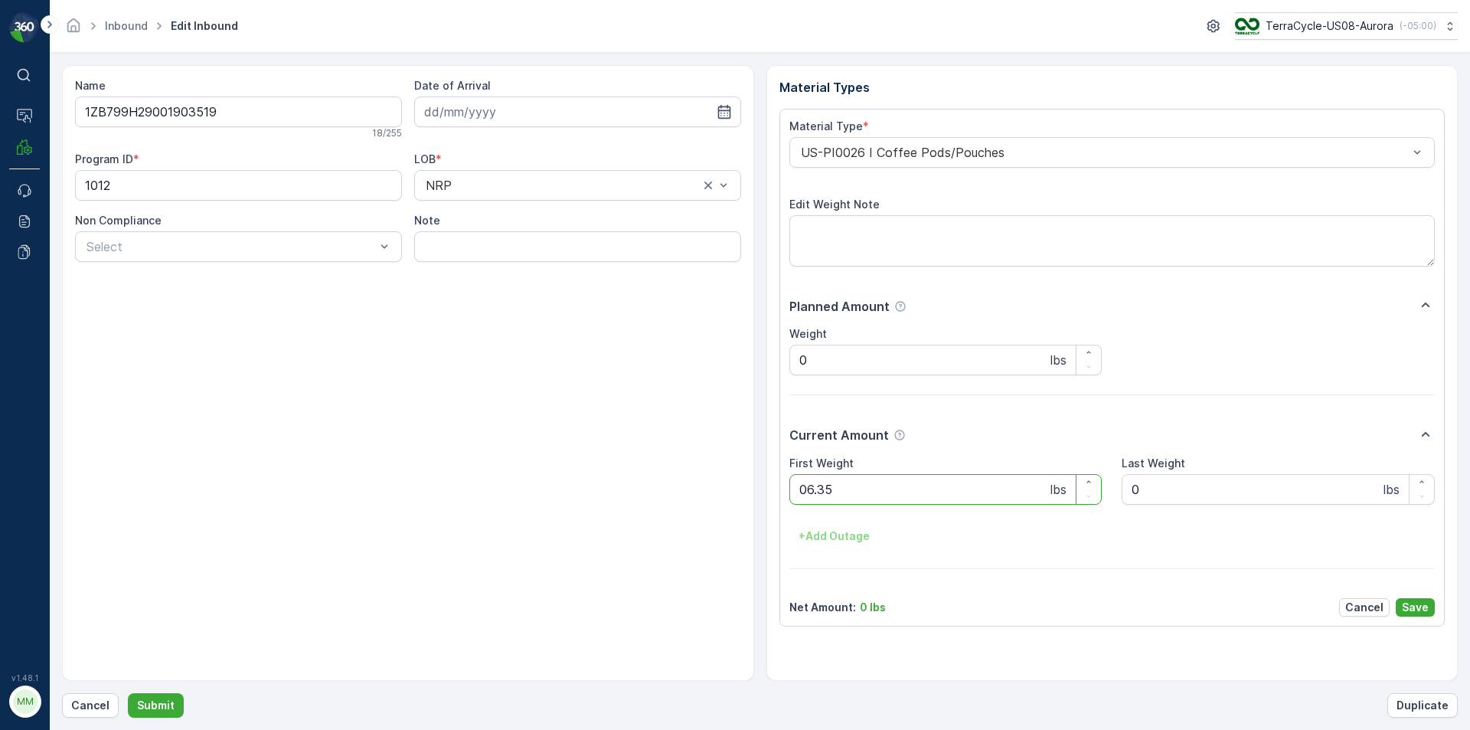
click at [128, 693] on button "Submit" at bounding box center [156, 705] width 56 height 24
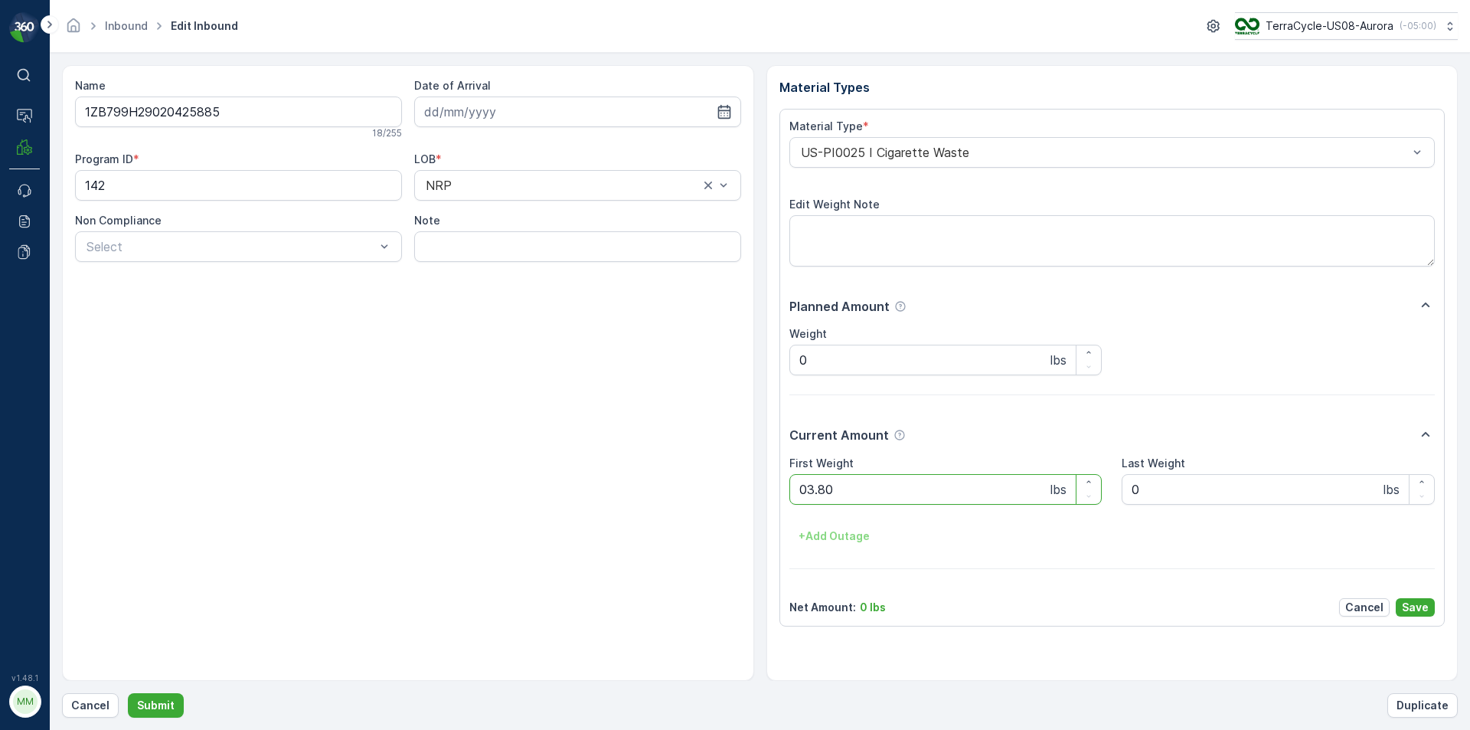
click at [128, 693] on button "Submit" at bounding box center [156, 705] width 56 height 24
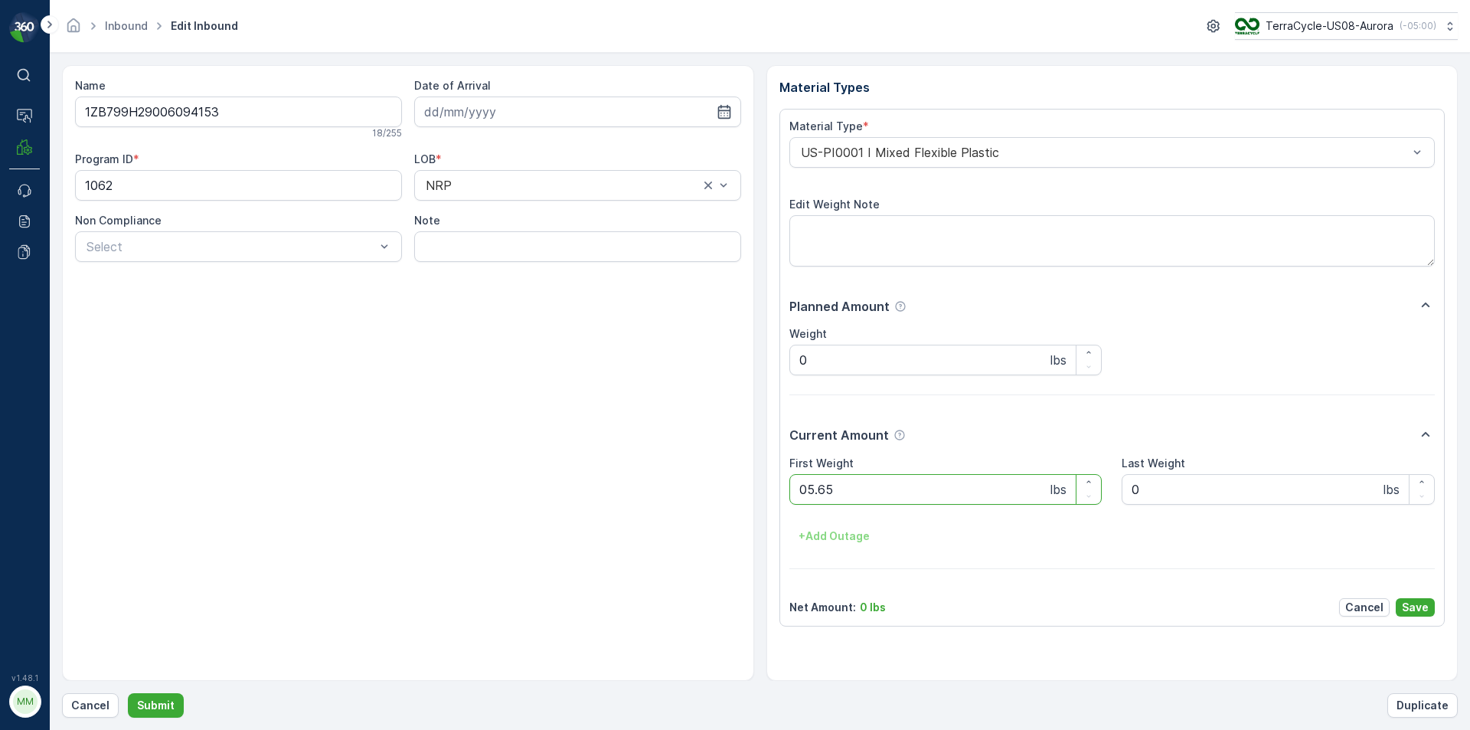
click at [128, 693] on button "Submit" at bounding box center [156, 705] width 56 height 24
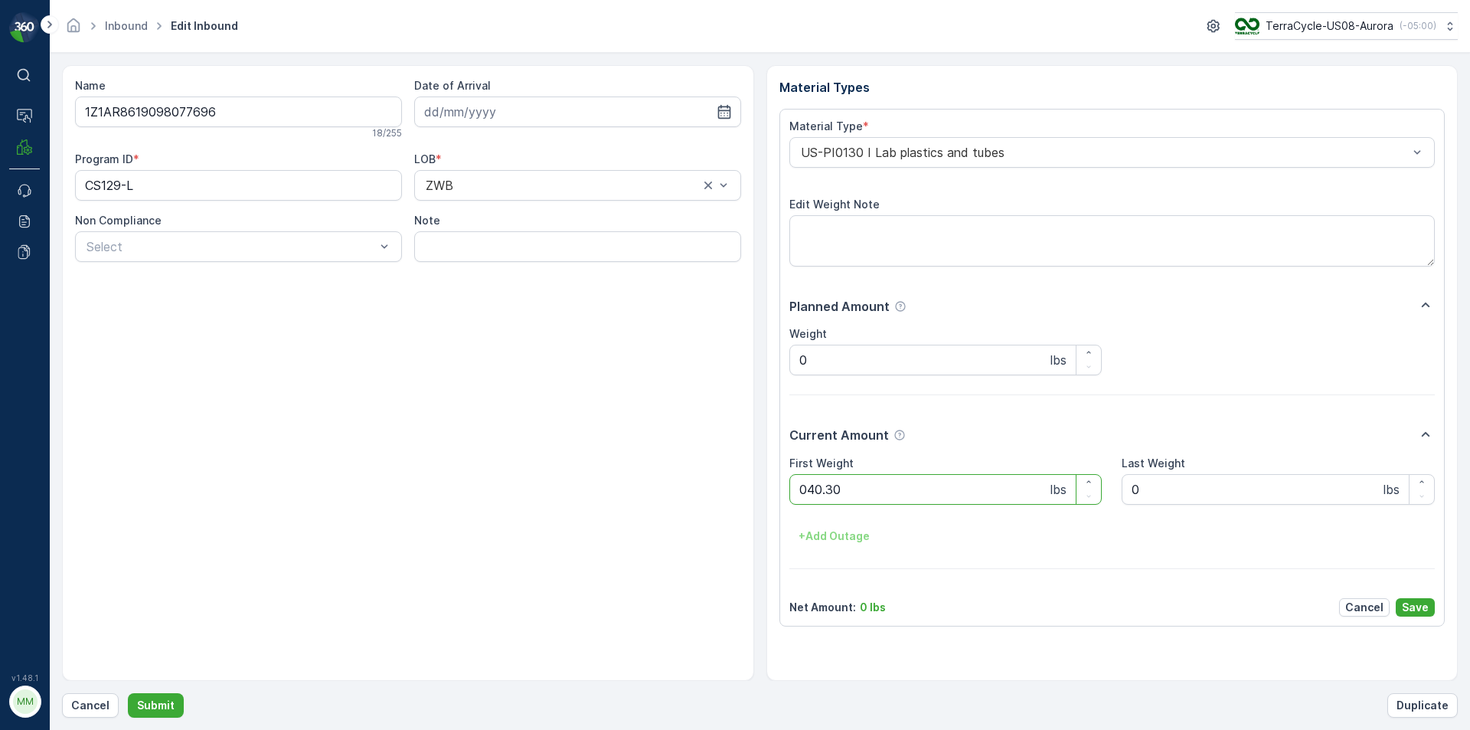
click at [128, 693] on button "Submit" at bounding box center [156, 705] width 56 height 24
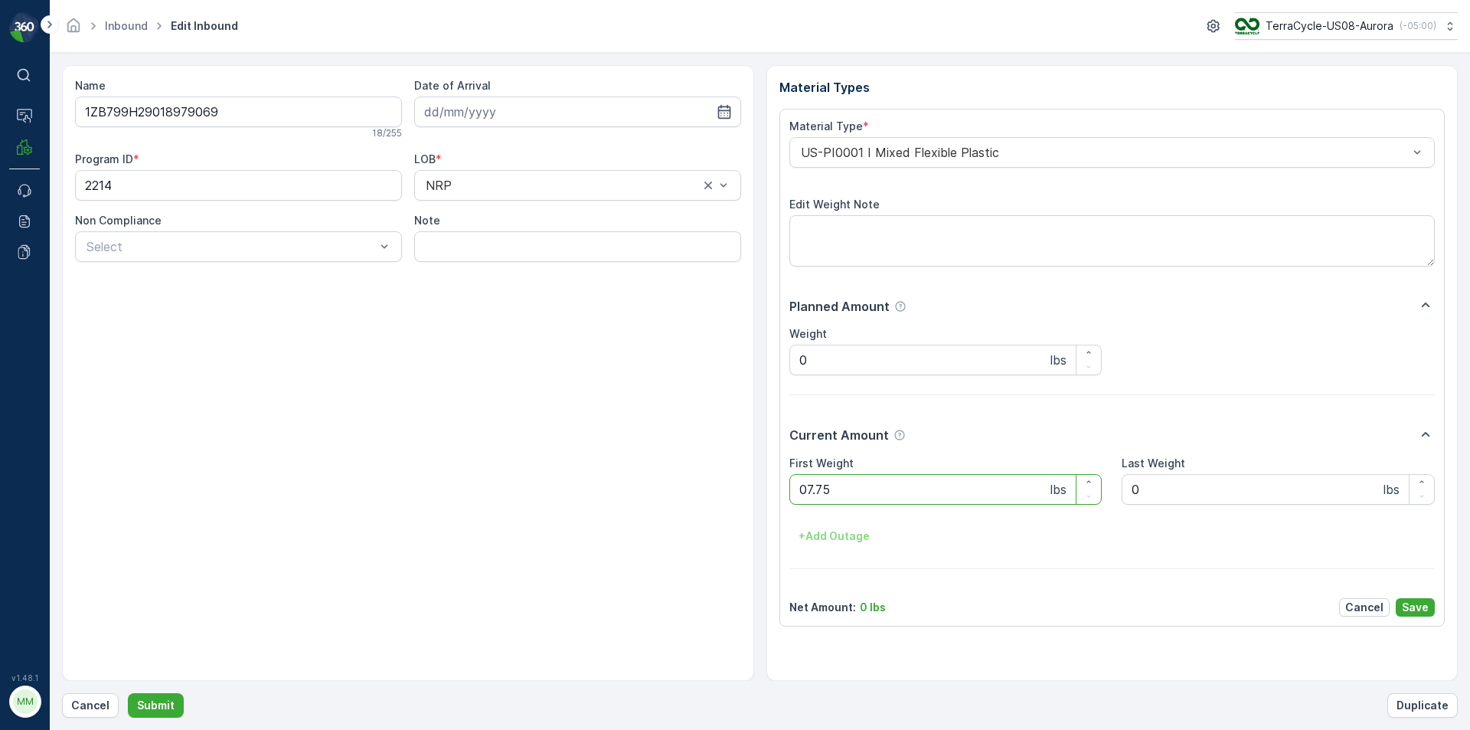
click at [128, 693] on button "Submit" at bounding box center [156, 705] width 56 height 24
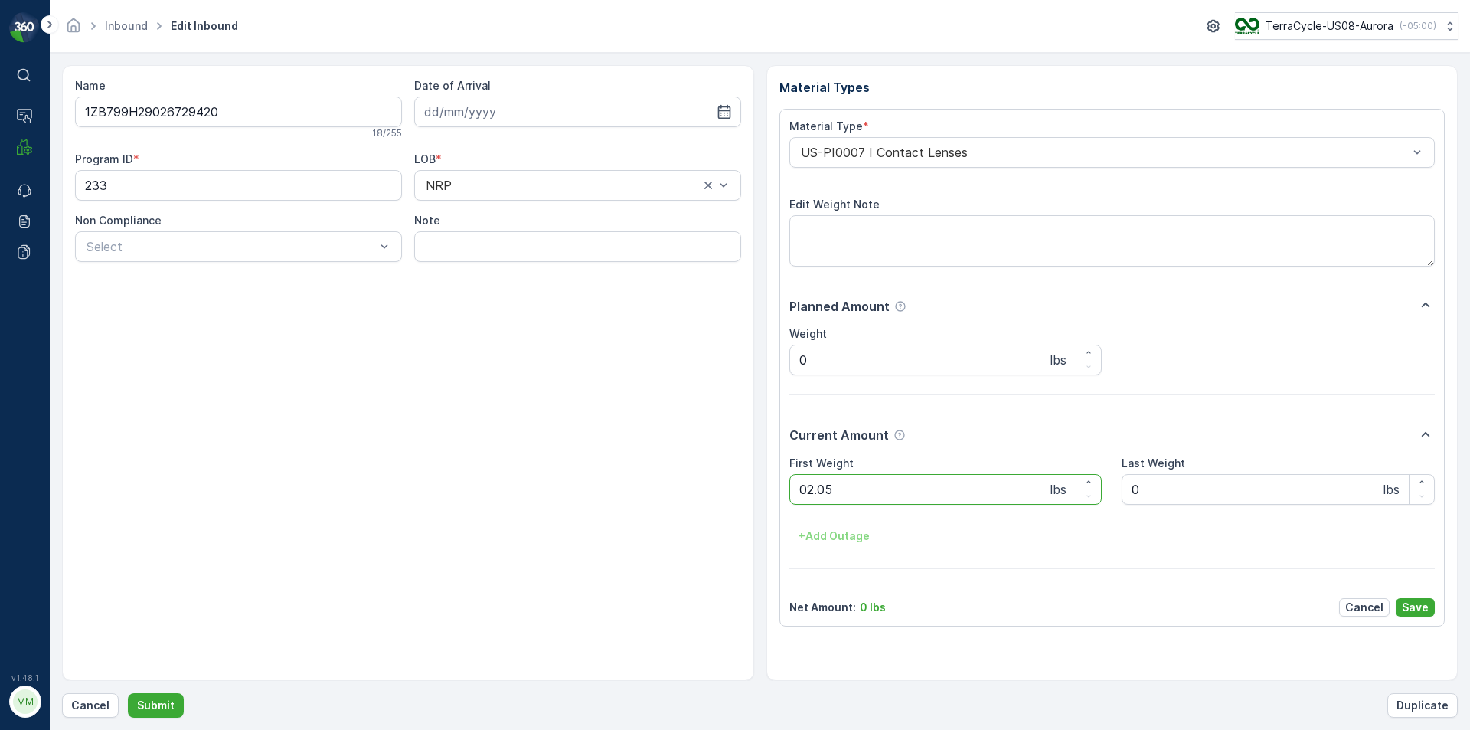
click at [128, 693] on button "Submit" at bounding box center [156, 705] width 56 height 24
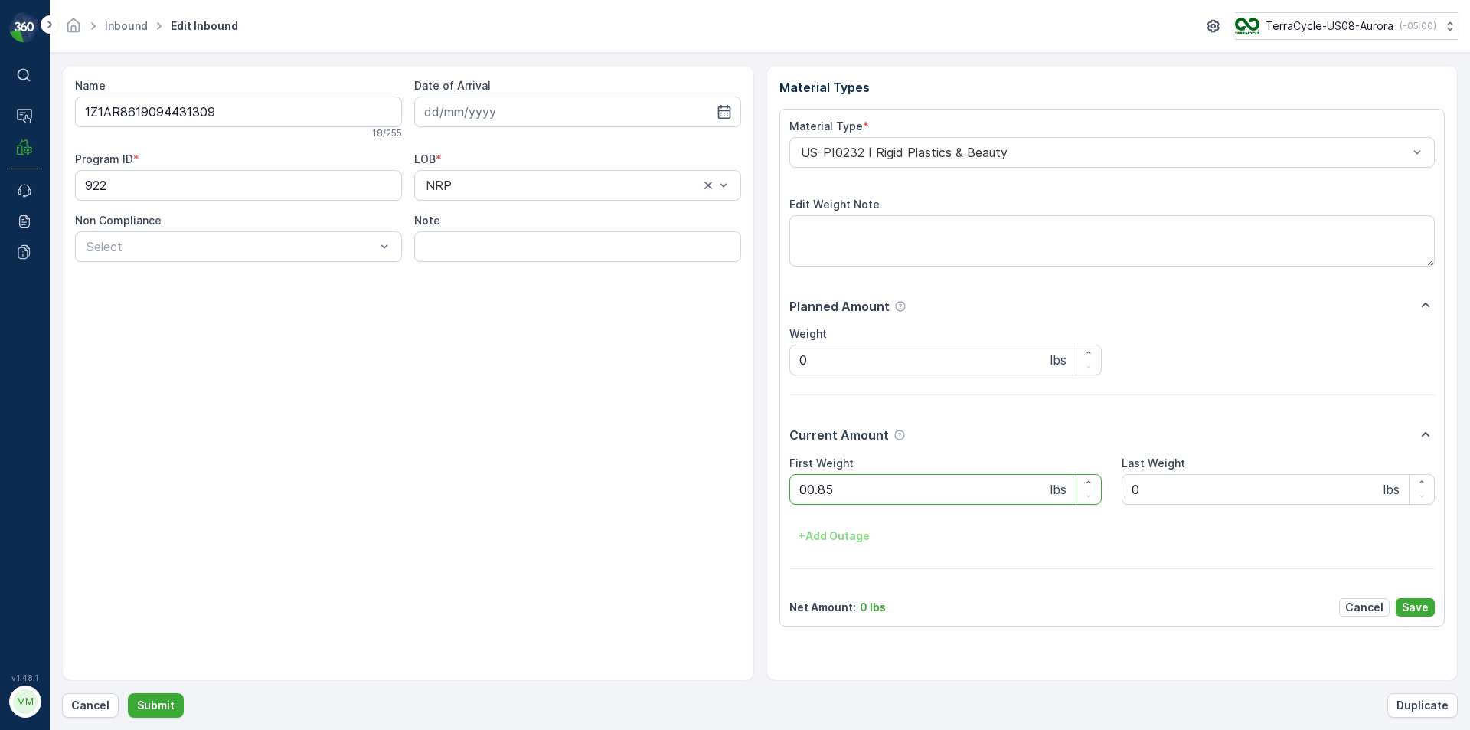
click at [128, 693] on button "Submit" at bounding box center [156, 705] width 56 height 24
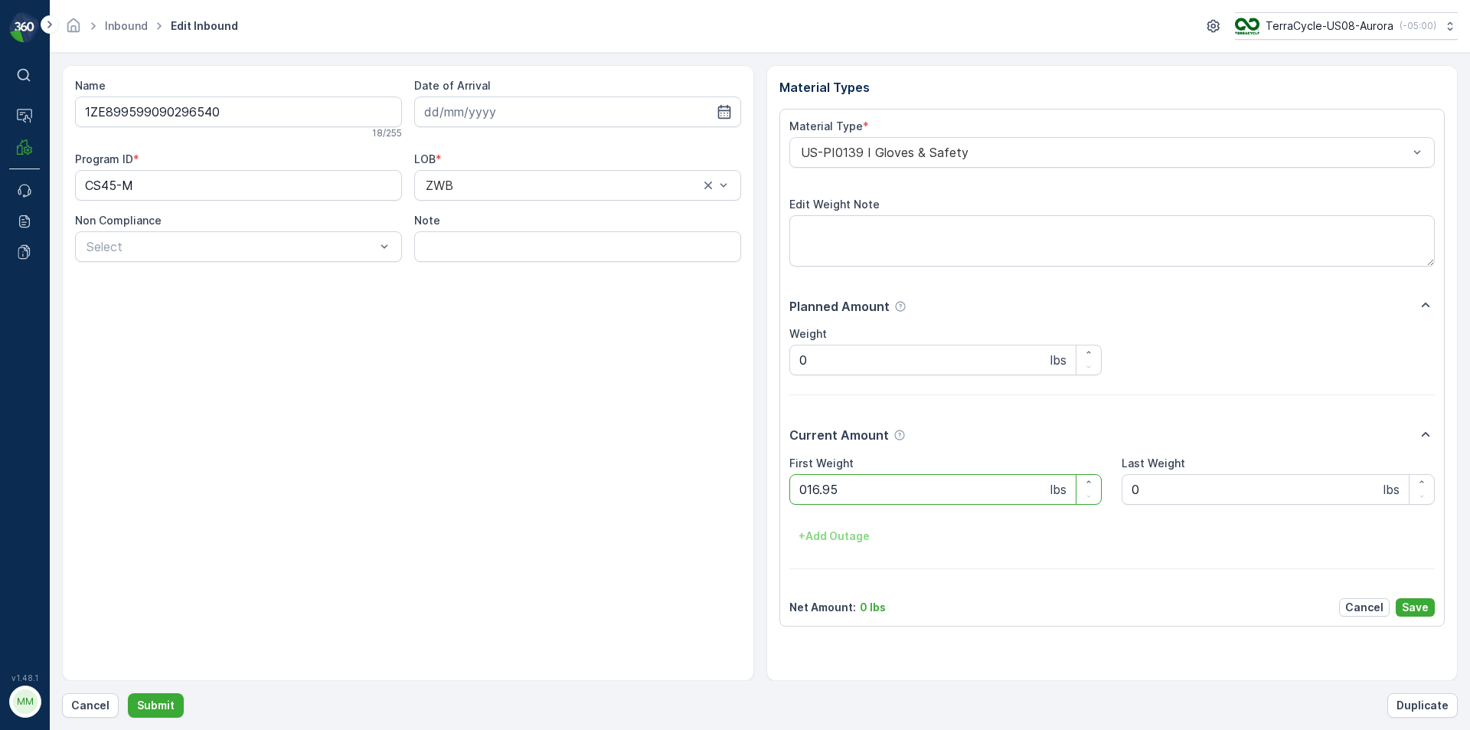
click at [128, 693] on button "Submit" at bounding box center [156, 705] width 56 height 24
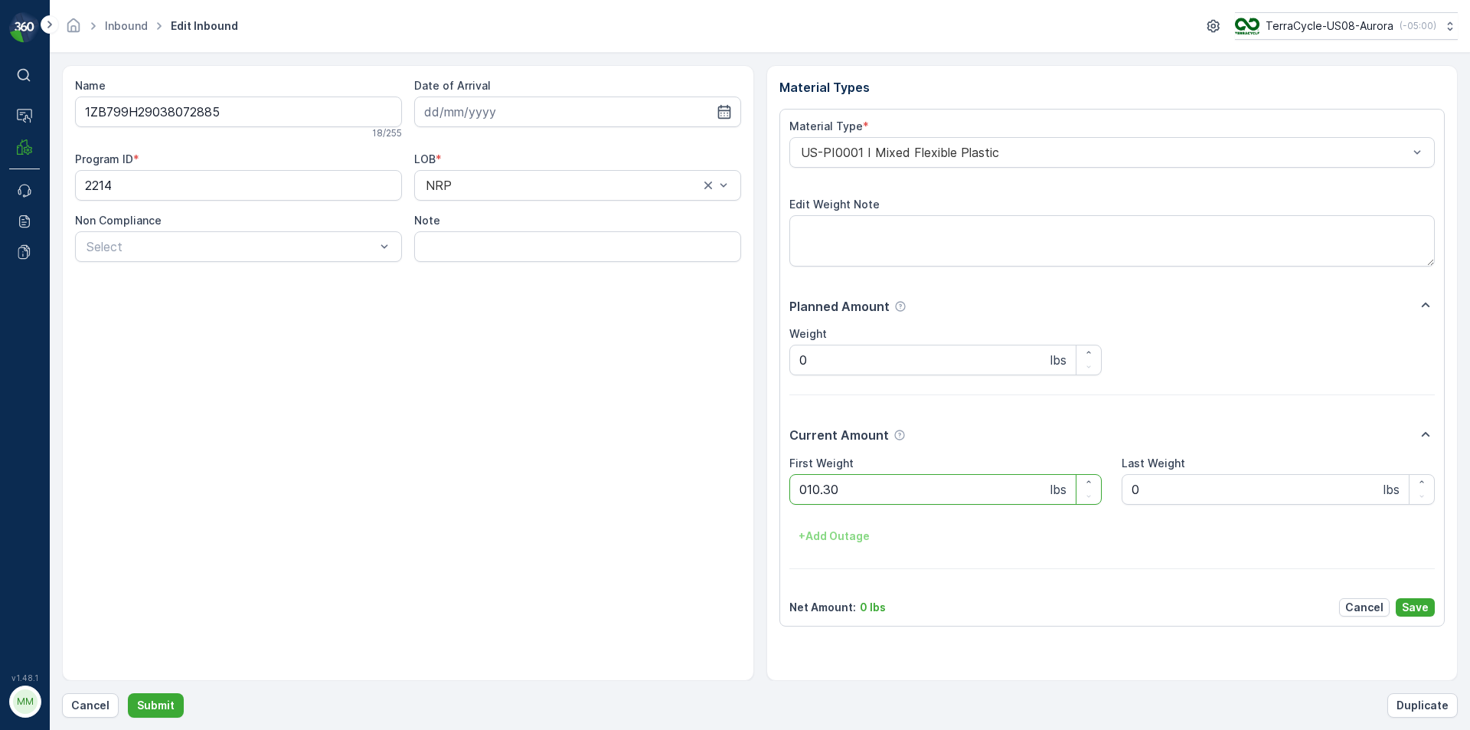
click at [128, 693] on button "Submit" at bounding box center [156, 705] width 56 height 24
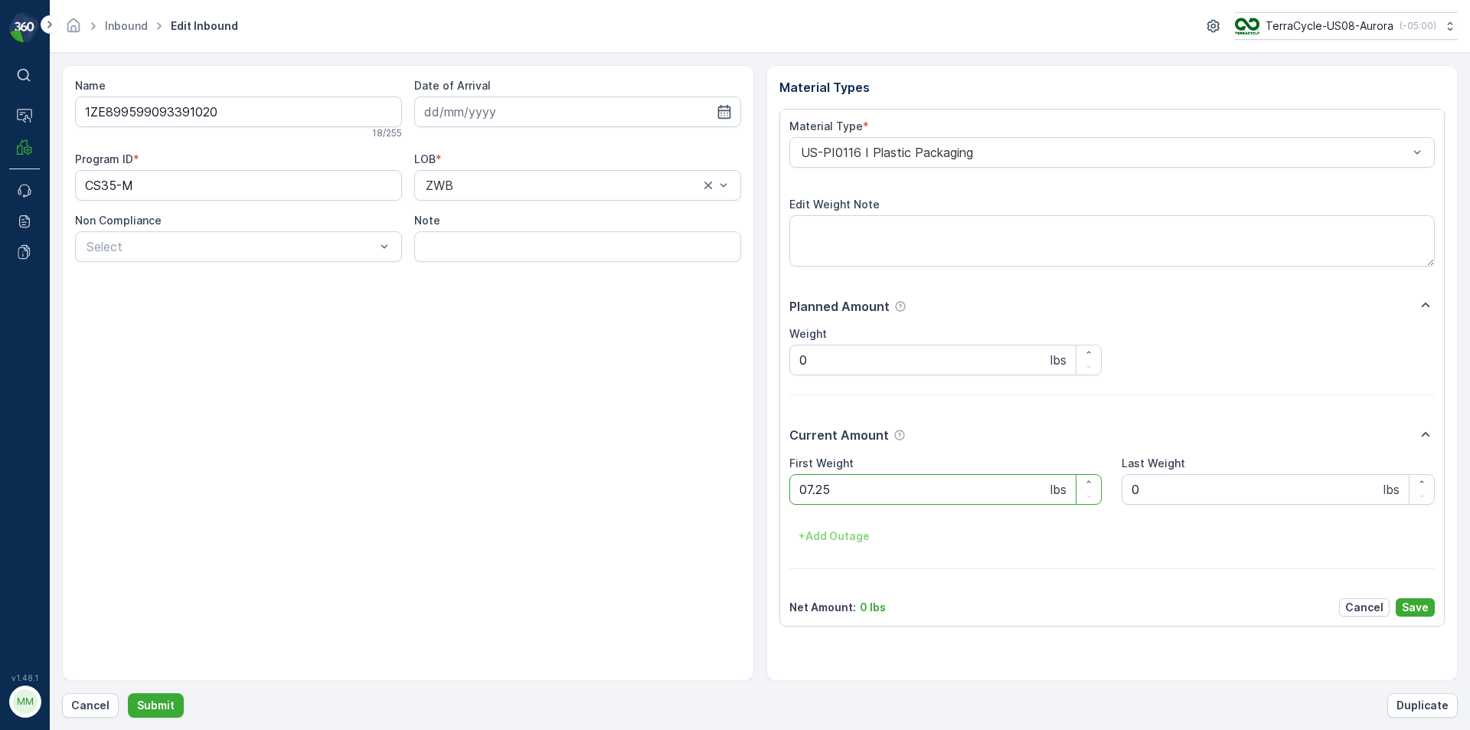
click at [128, 693] on button "Submit" at bounding box center [156, 705] width 56 height 24
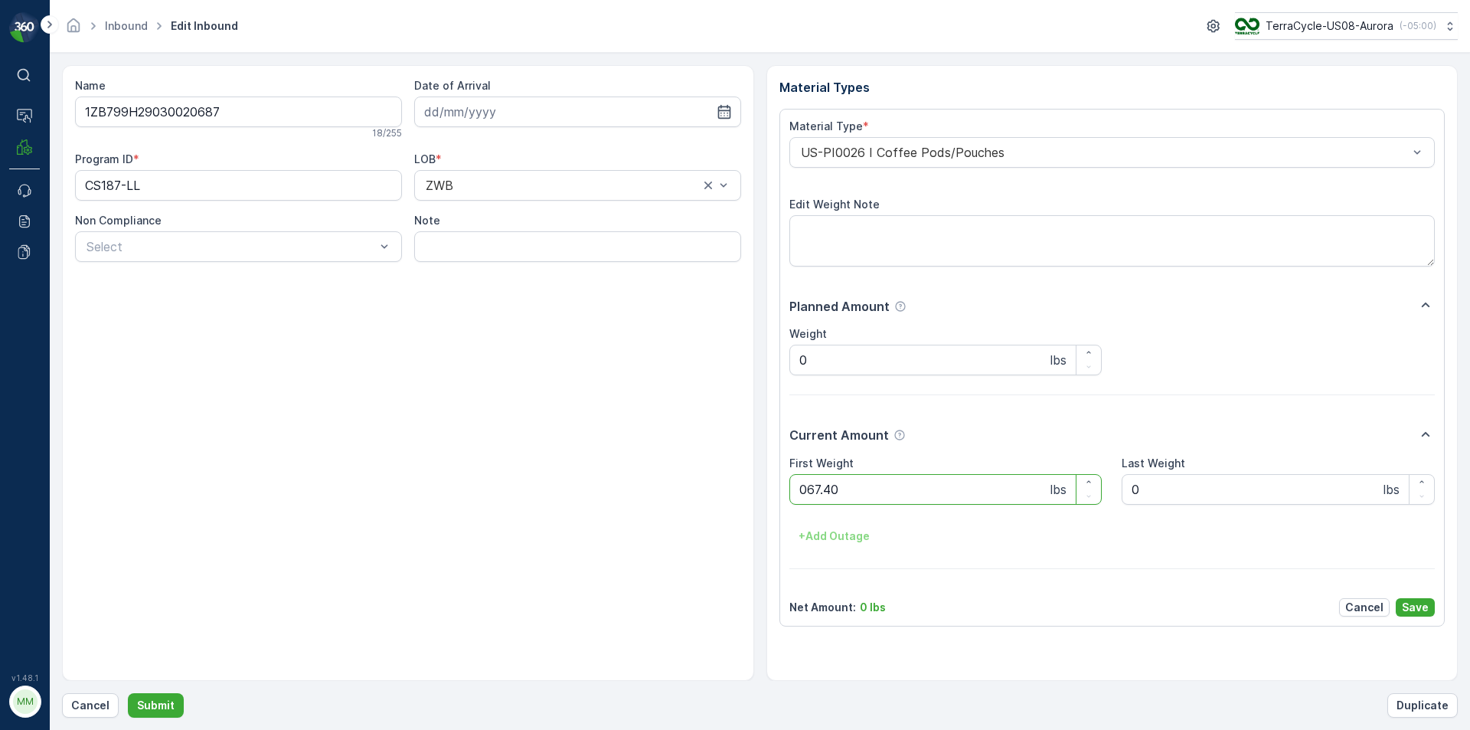
click at [128, 693] on button "Submit" at bounding box center [156, 705] width 56 height 24
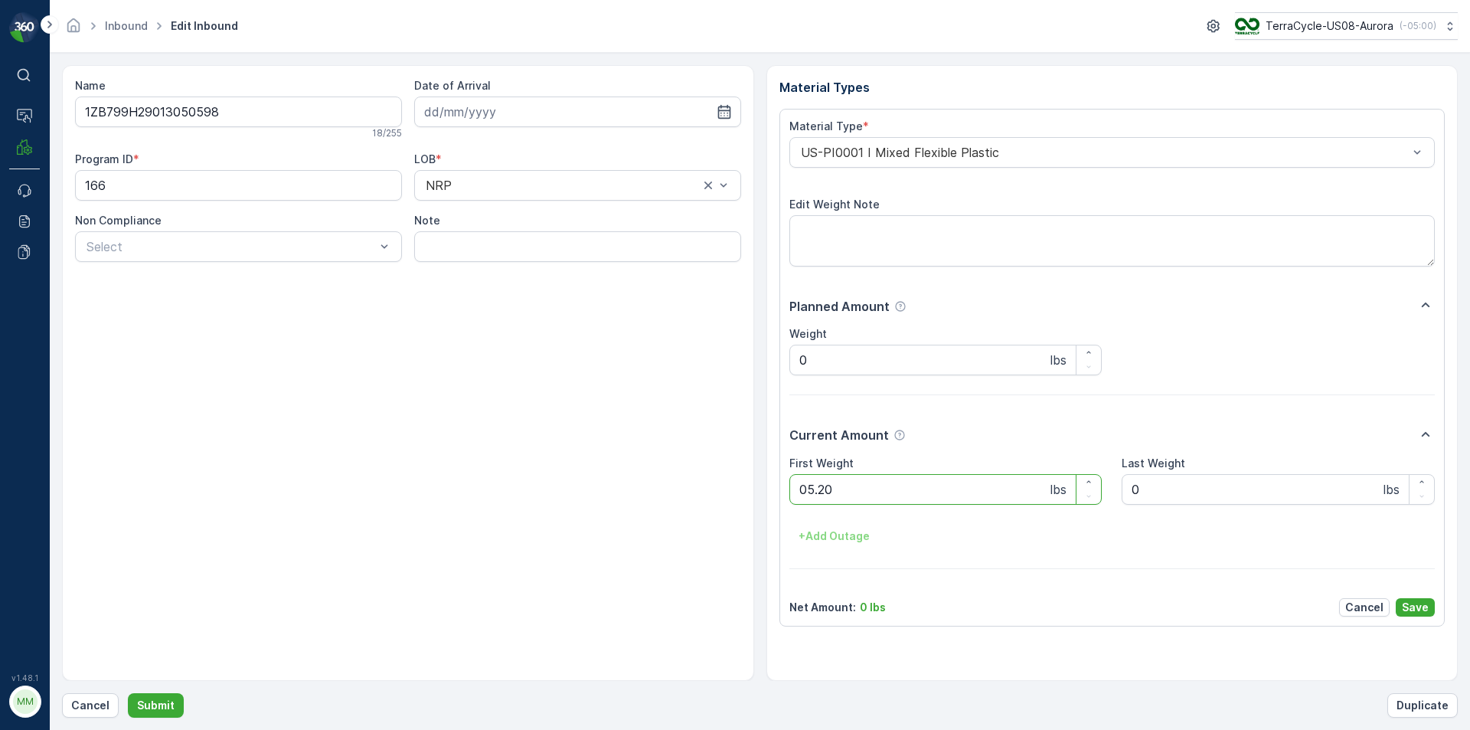
click at [128, 693] on button "Submit" at bounding box center [156, 705] width 56 height 24
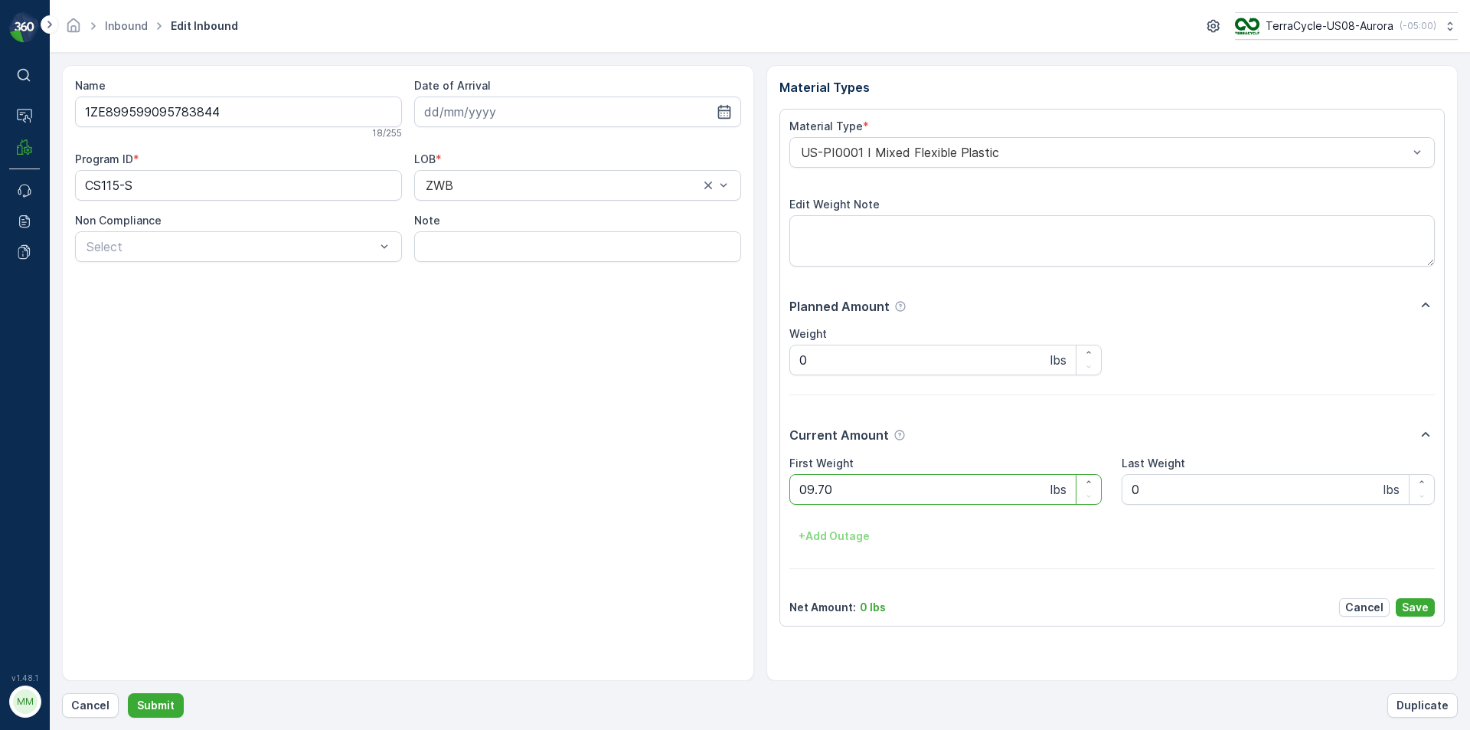
click at [128, 693] on button "Submit" at bounding box center [156, 705] width 56 height 24
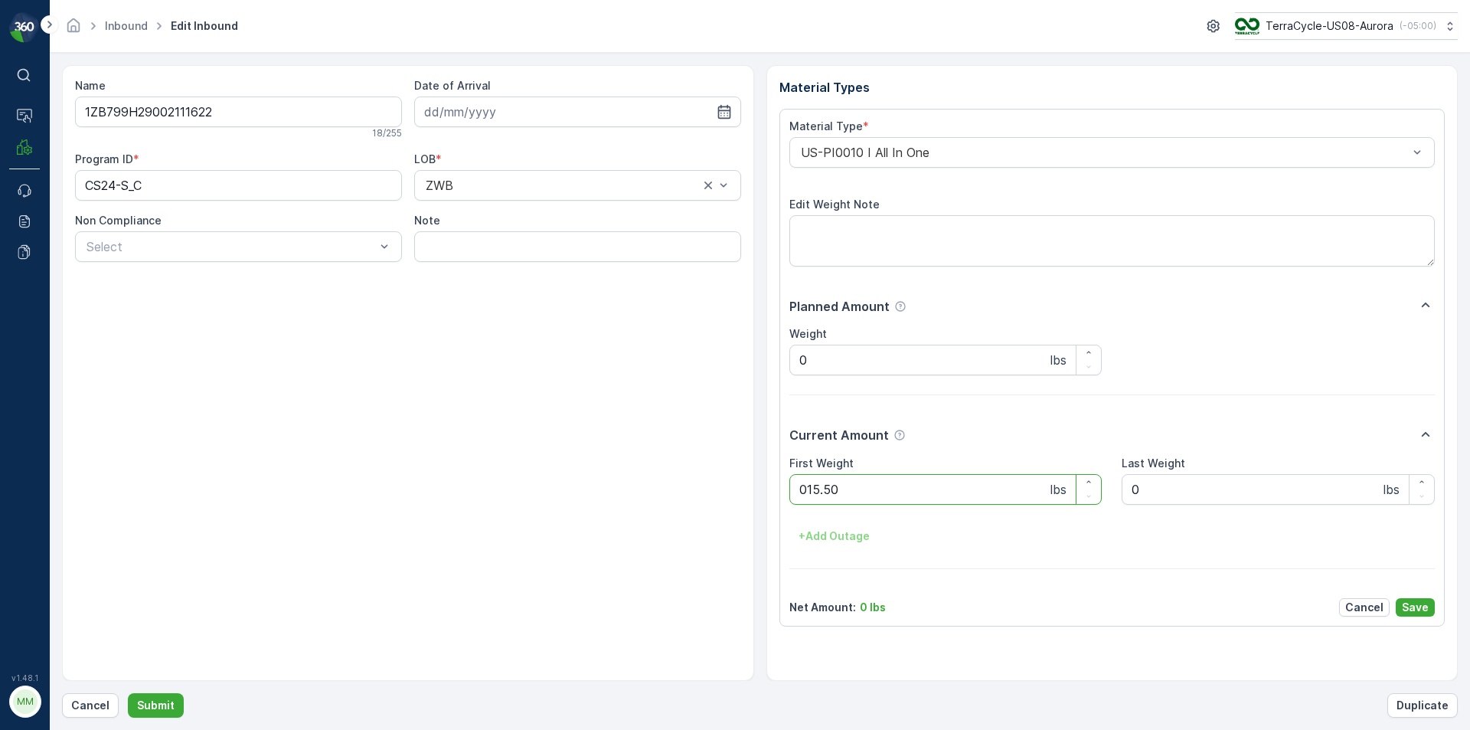
click at [128, 693] on button "Submit" at bounding box center [156, 705] width 56 height 24
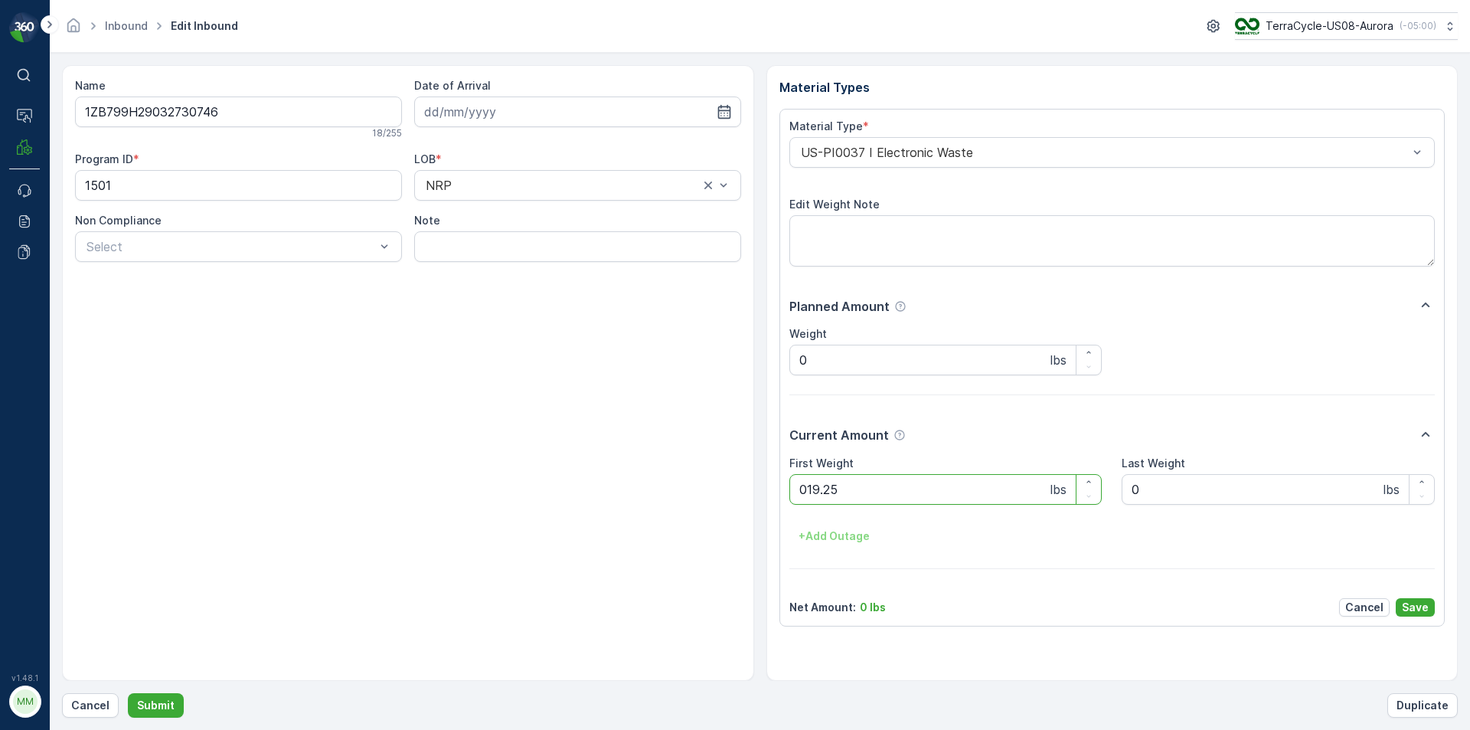
click at [128, 693] on button "Submit" at bounding box center [156, 705] width 56 height 24
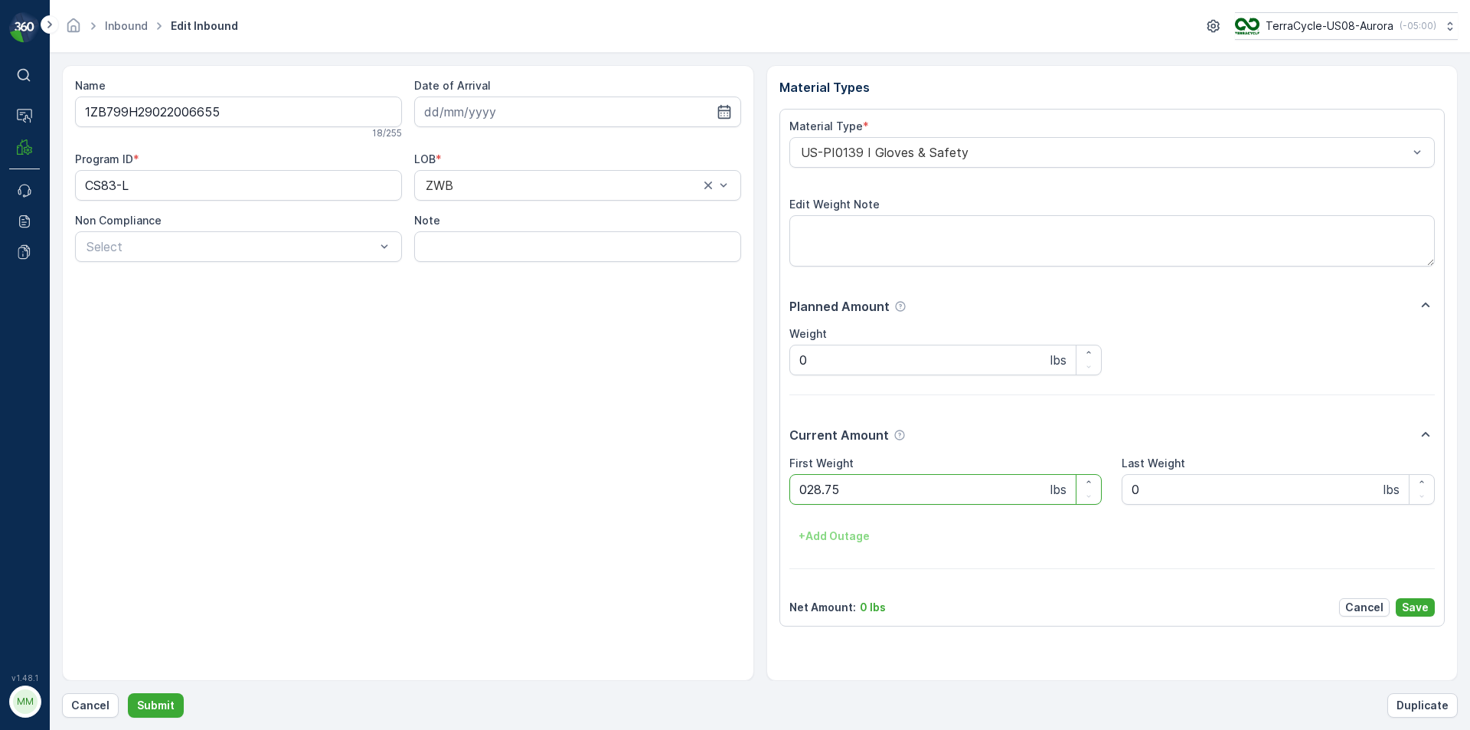
click at [128, 693] on button "Submit" at bounding box center [156, 705] width 56 height 24
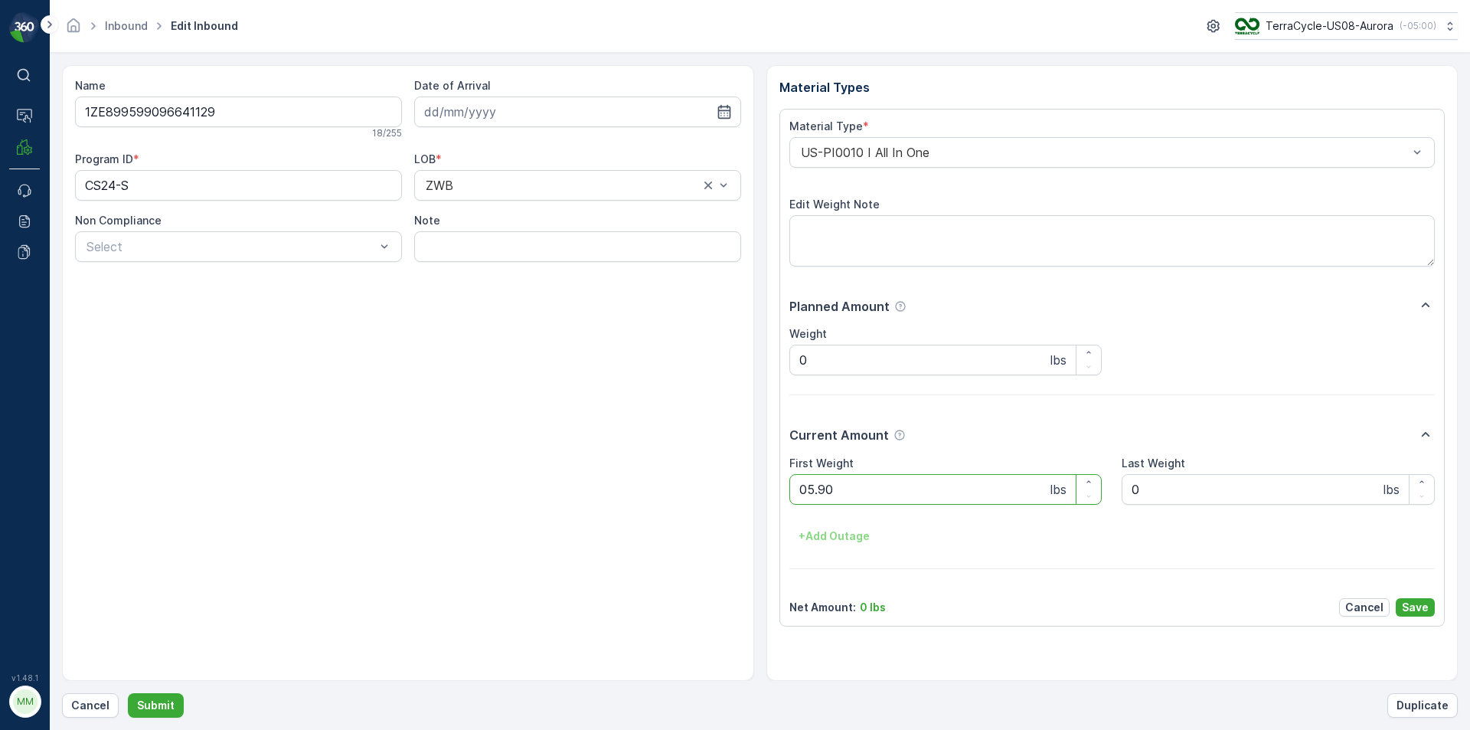
click at [128, 693] on button "Submit" at bounding box center [156, 705] width 56 height 24
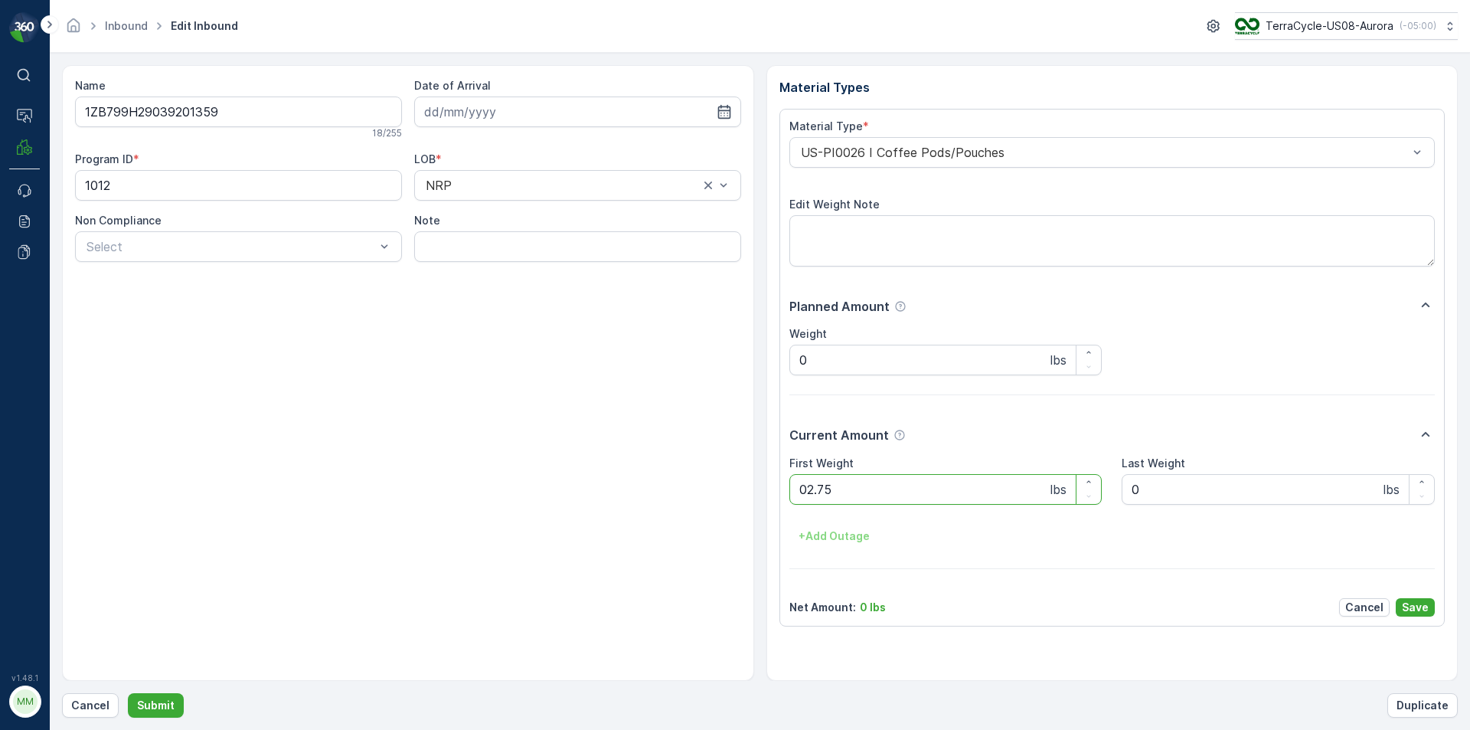
click at [128, 693] on button "Submit" at bounding box center [156, 705] width 56 height 24
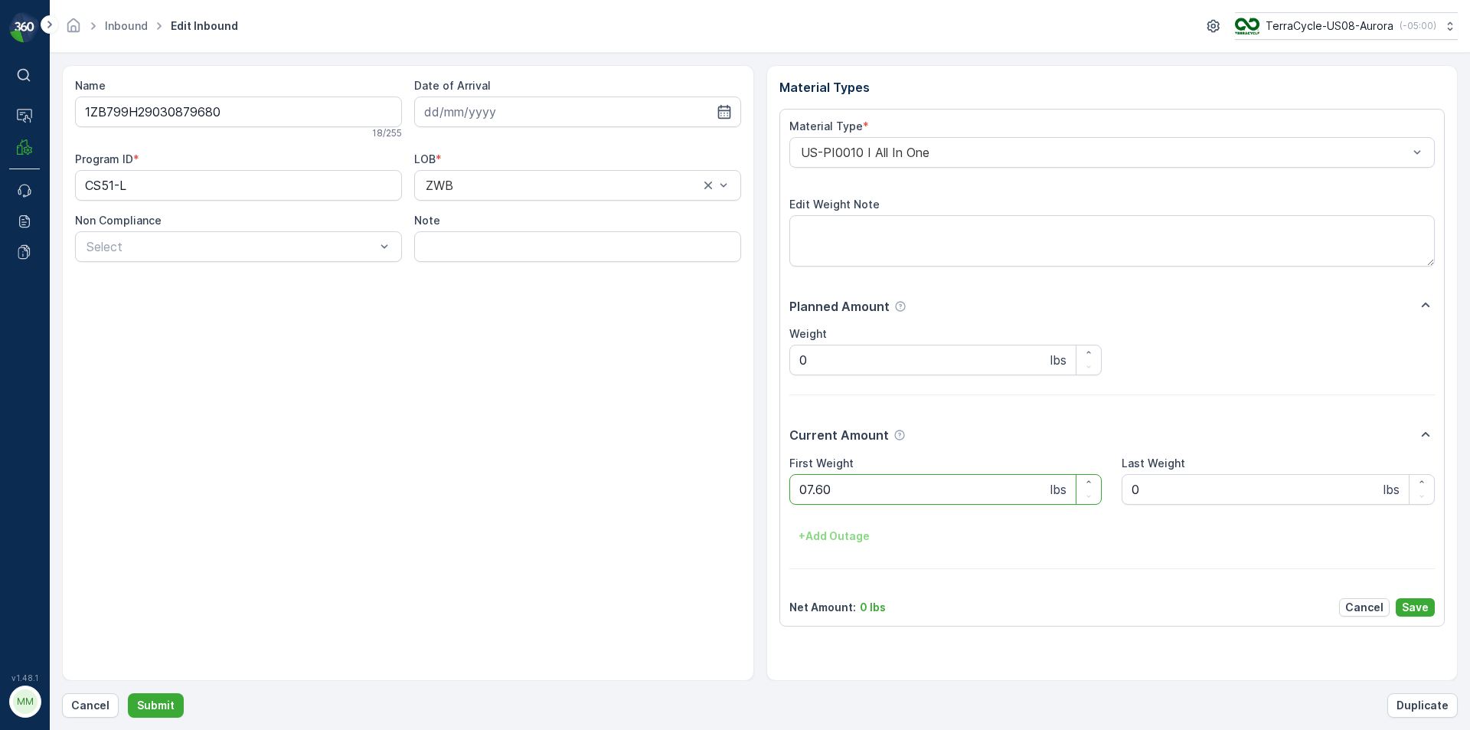
click at [128, 693] on button "Submit" at bounding box center [156, 705] width 56 height 24
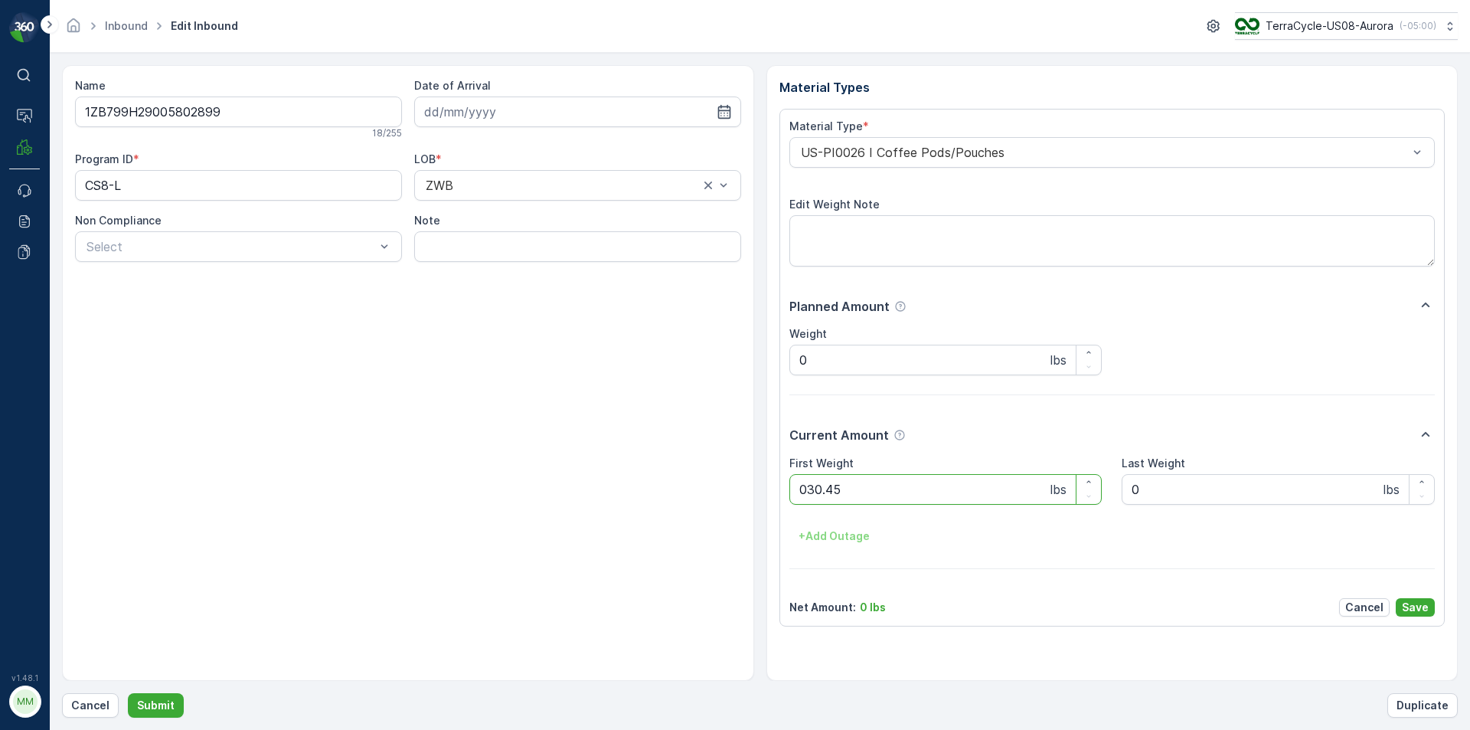
click at [128, 693] on button "Submit" at bounding box center [156, 705] width 56 height 24
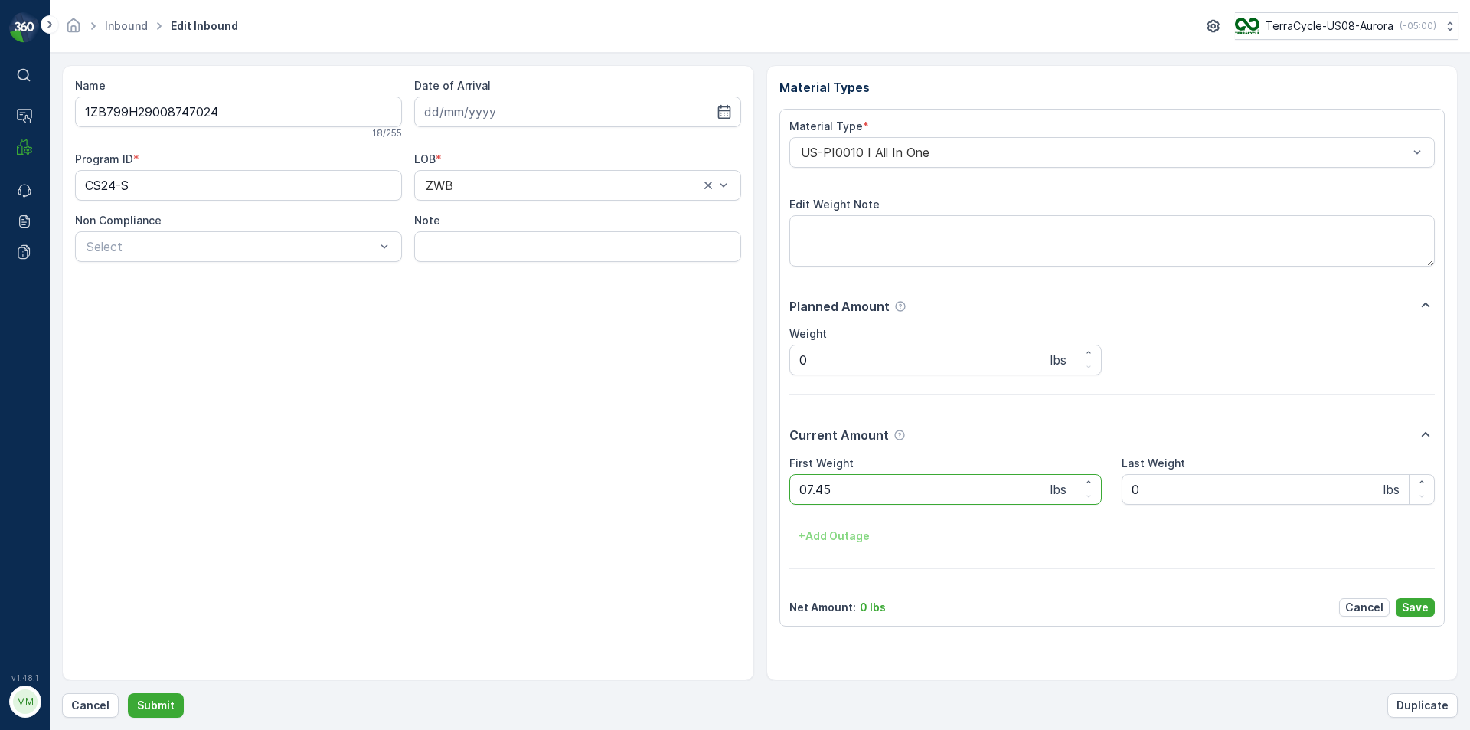
click at [128, 693] on button "Submit" at bounding box center [156, 705] width 56 height 24
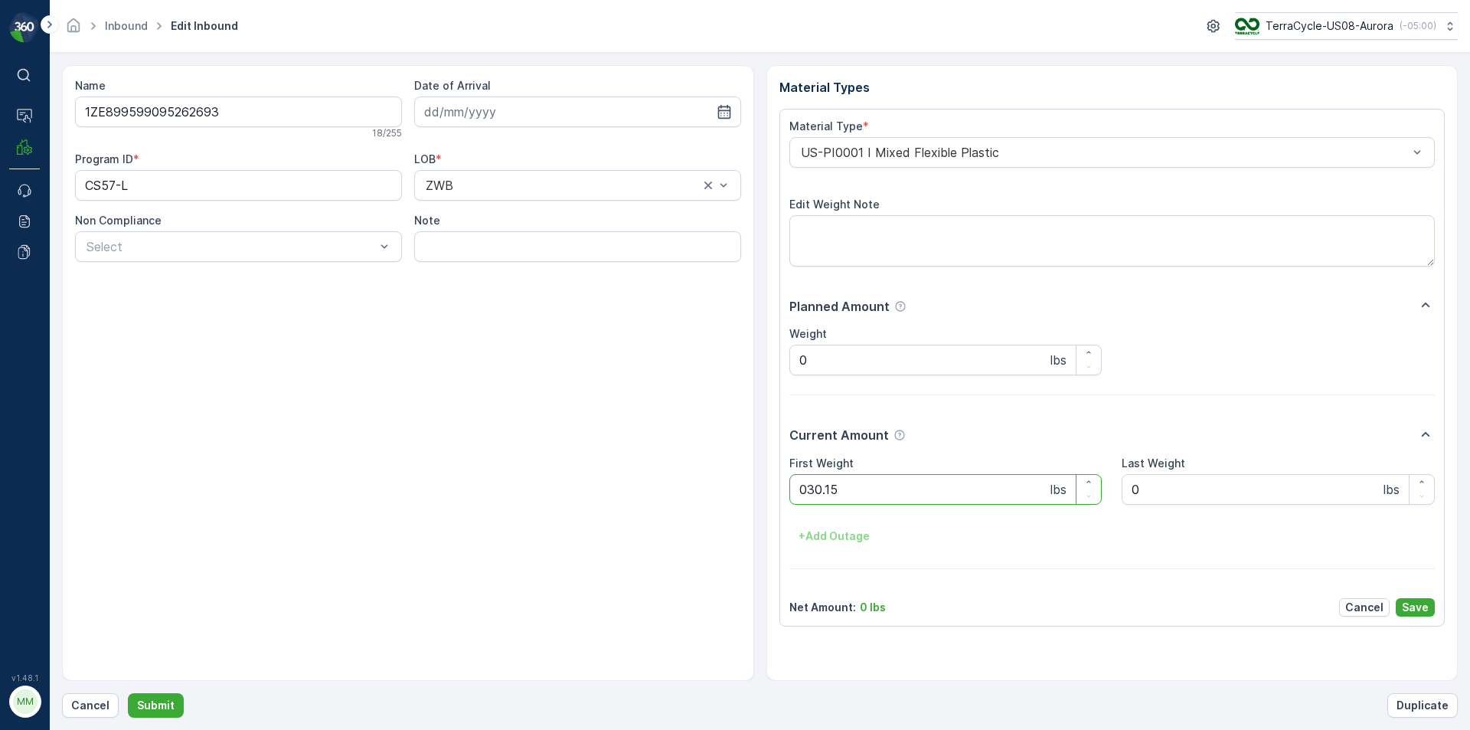
click at [128, 693] on button "Submit" at bounding box center [156, 705] width 56 height 24
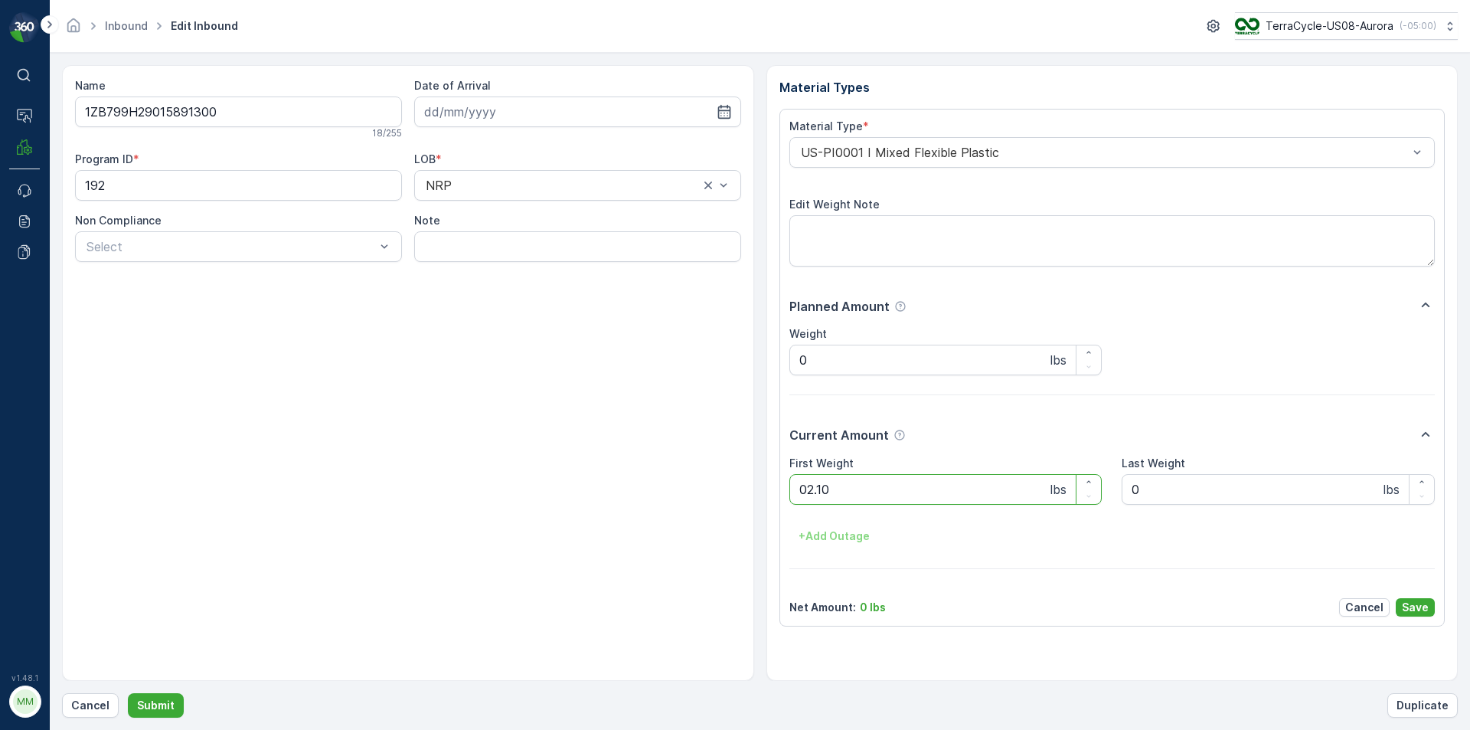
click at [128, 693] on button "Submit" at bounding box center [156, 705] width 56 height 24
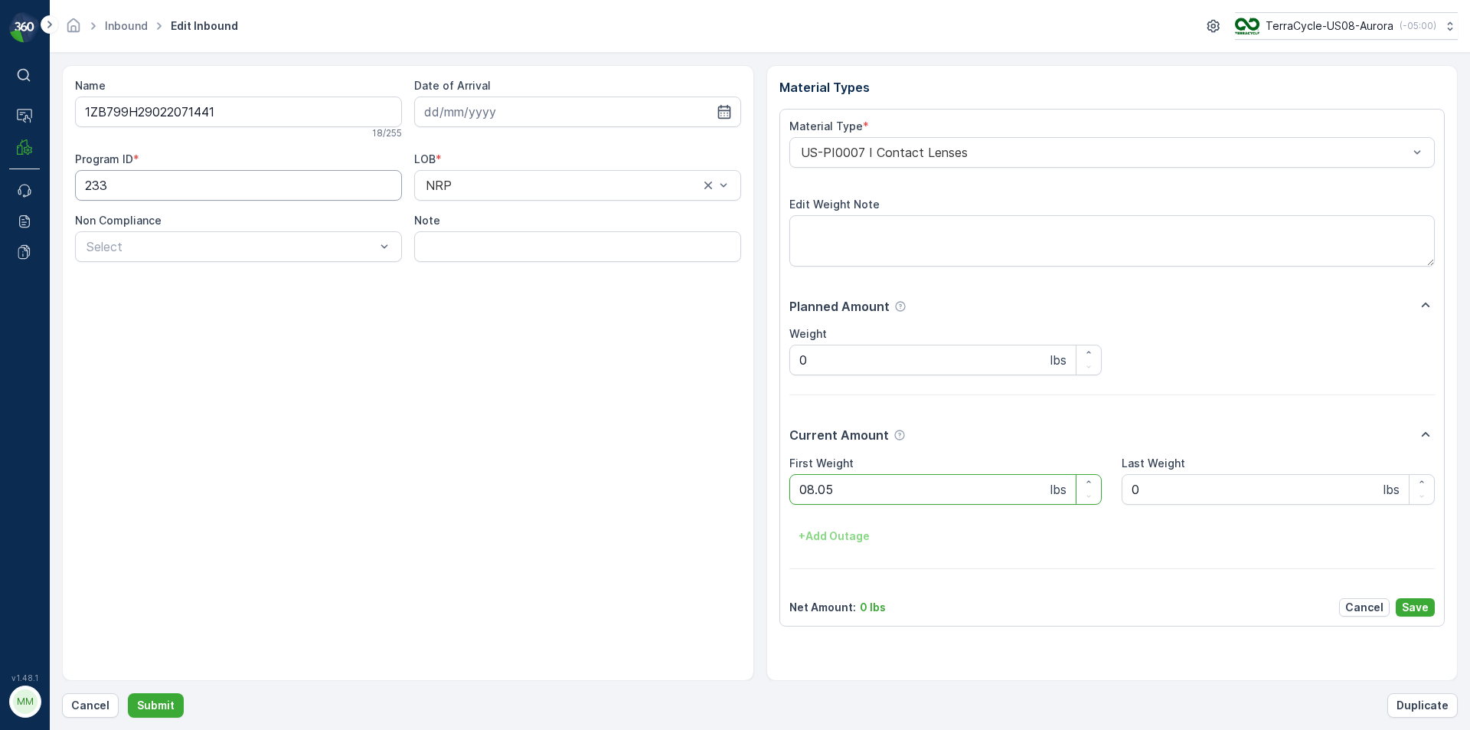
click at [128, 693] on button "Submit" at bounding box center [156, 705] width 56 height 24
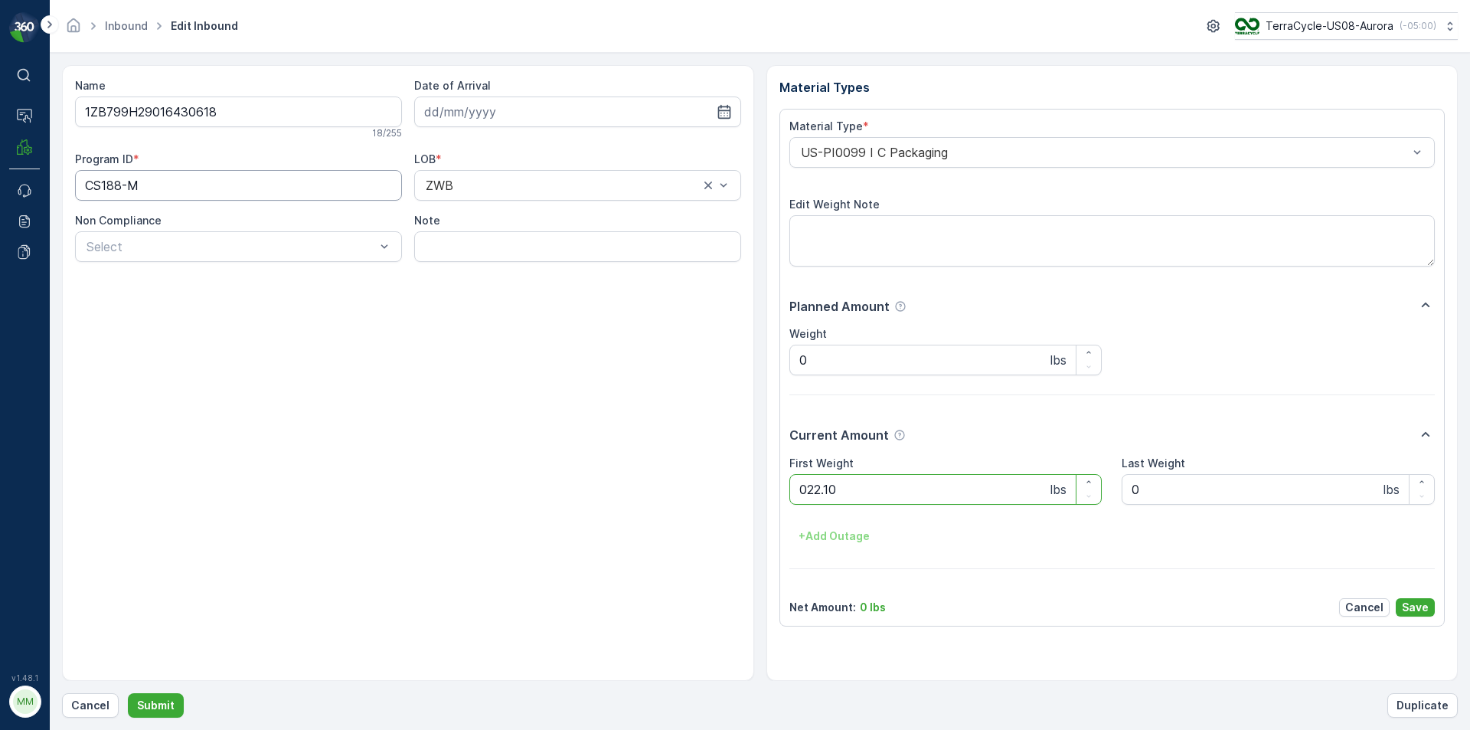
click at [128, 693] on button "Submit" at bounding box center [156, 705] width 56 height 24
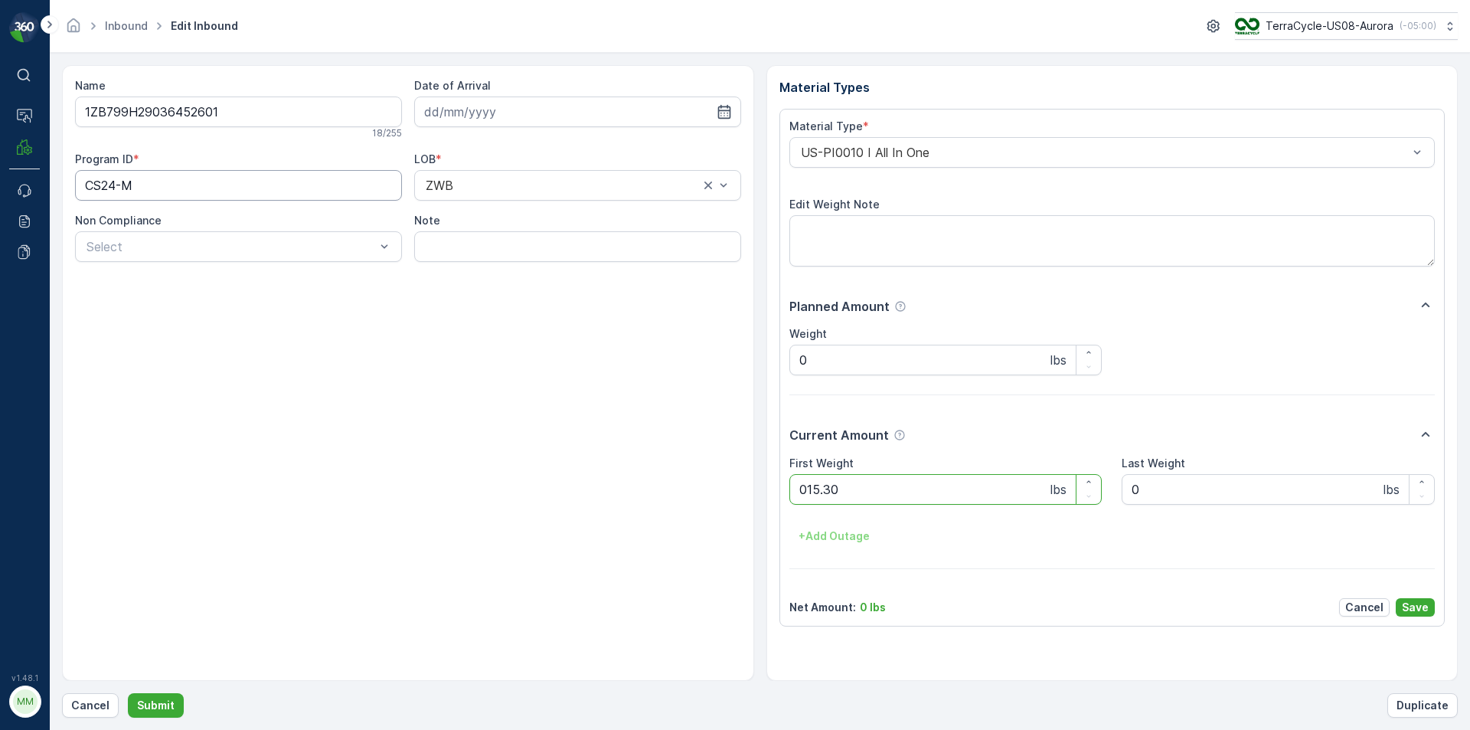
click at [128, 693] on button "Submit" at bounding box center [156, 705] width 56 height 24
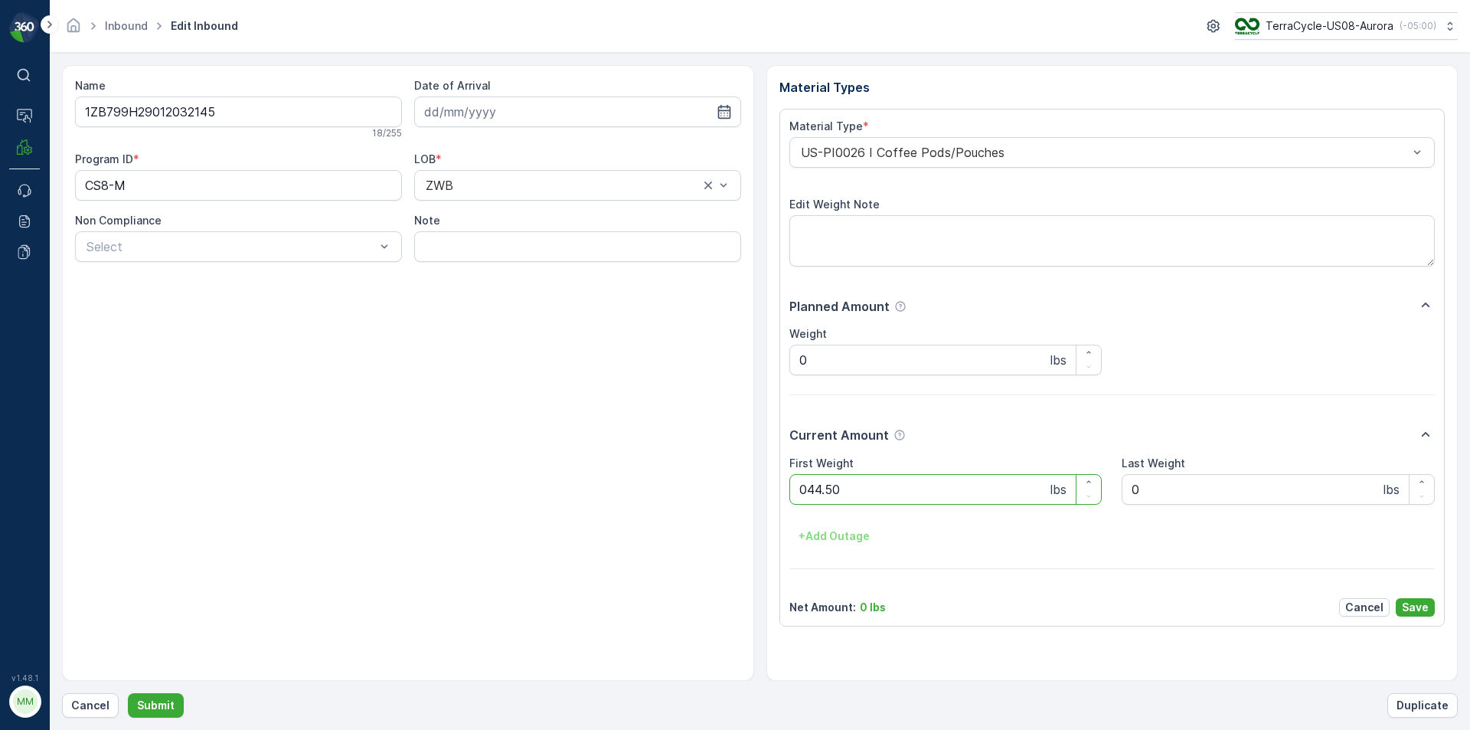
click at [128, 693] on button "Submit" at bounding box center [156, 705] width 56 height 24
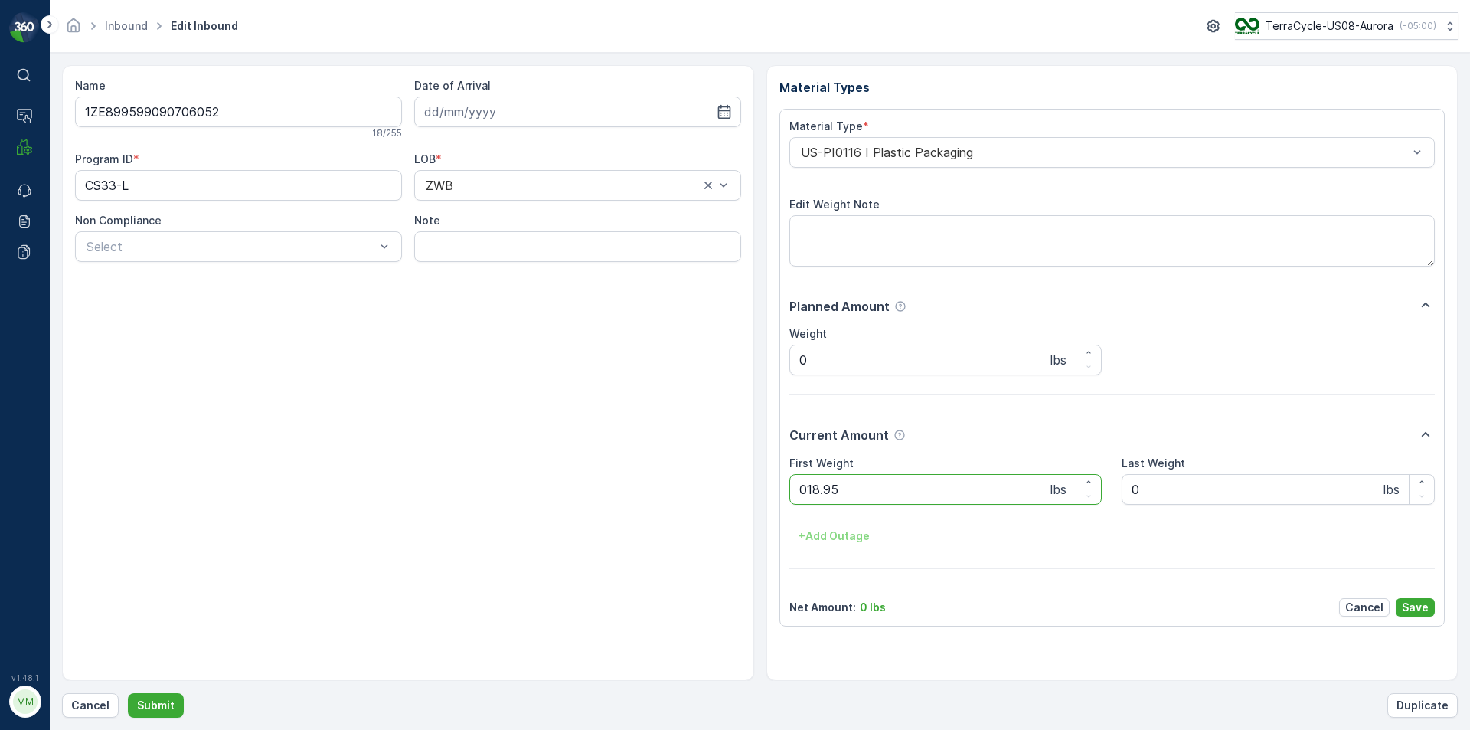
click at [128, 693] on button "Submit" at bounding box center [156, 705] width 56 height 24
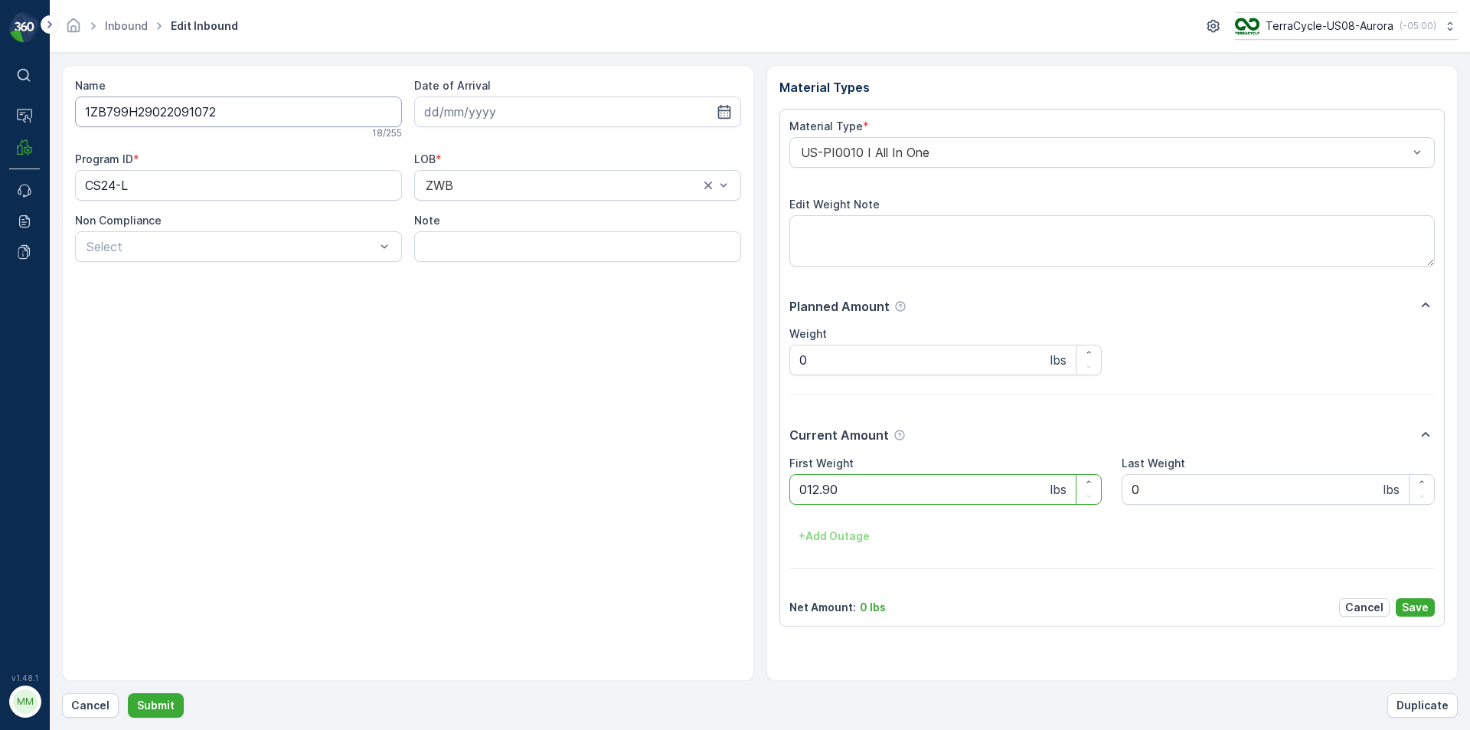
click at [128, 693] on button "Submit" at bounding box center [156, 705] width 56 height 24
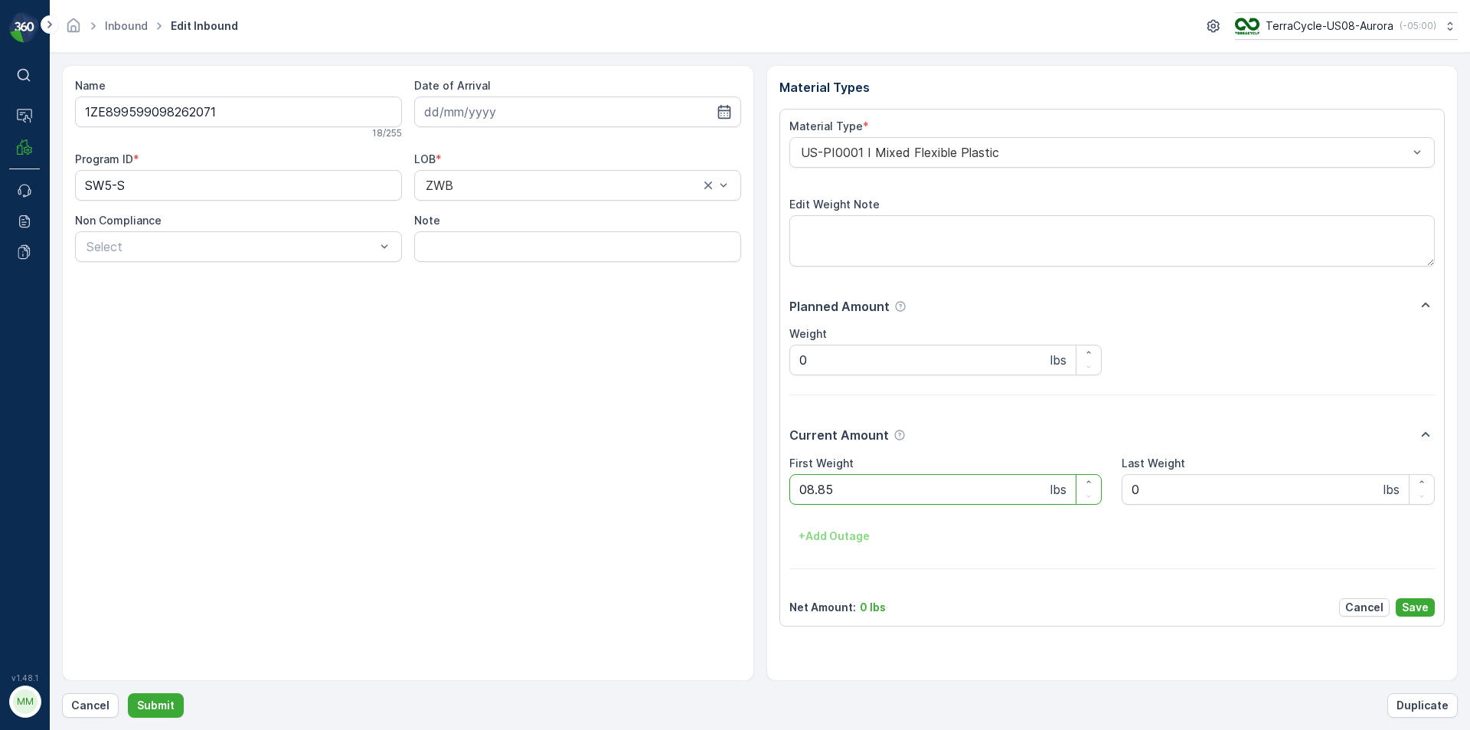
click at [128, 693] on button "Submit" at bounding box center [156, 705] width 56 height 24
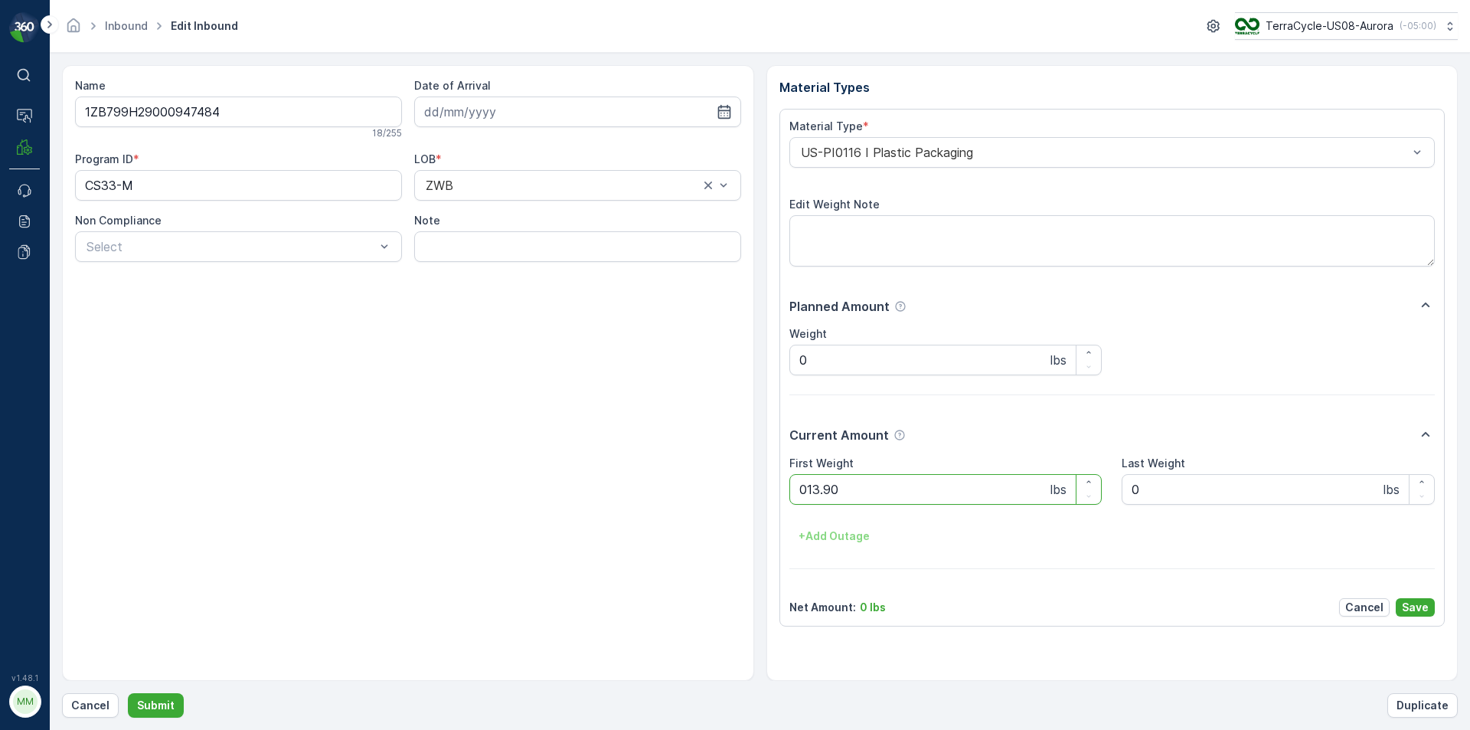
click at [128, 693] on button "Submit" at bounding box center [156, 705] width 56 height 24
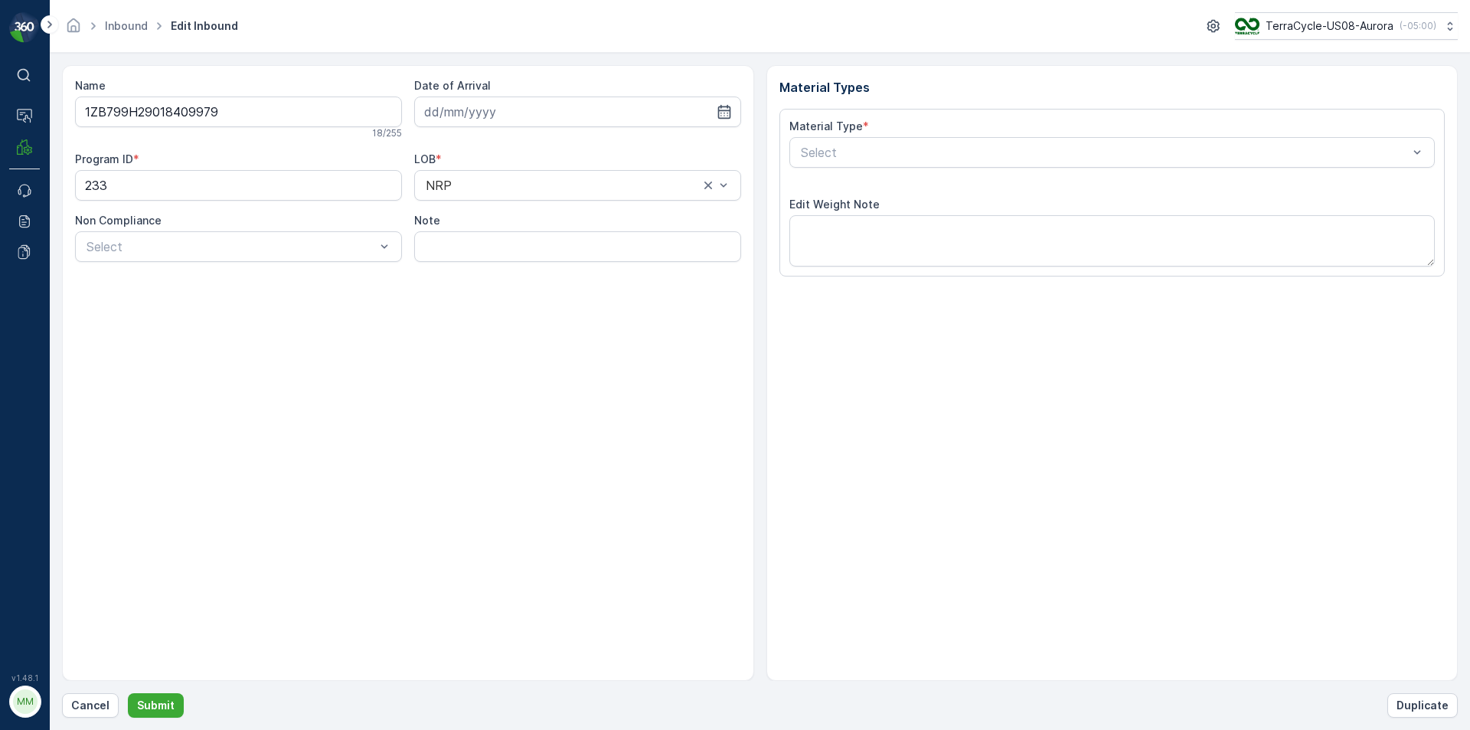
type input "[DATE]"
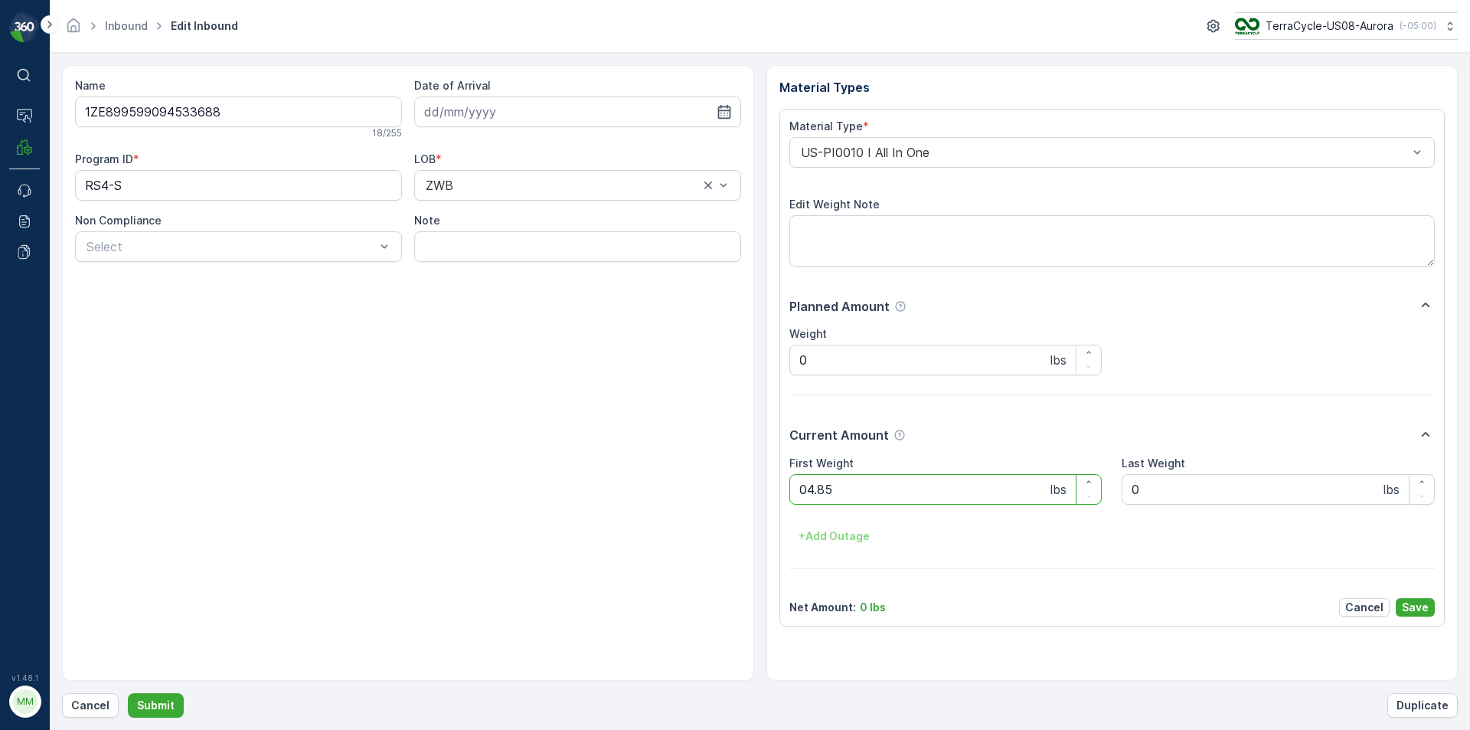
click at [128, 693] on button "Submit" at bounding box center [156, 705] width 56 height 24
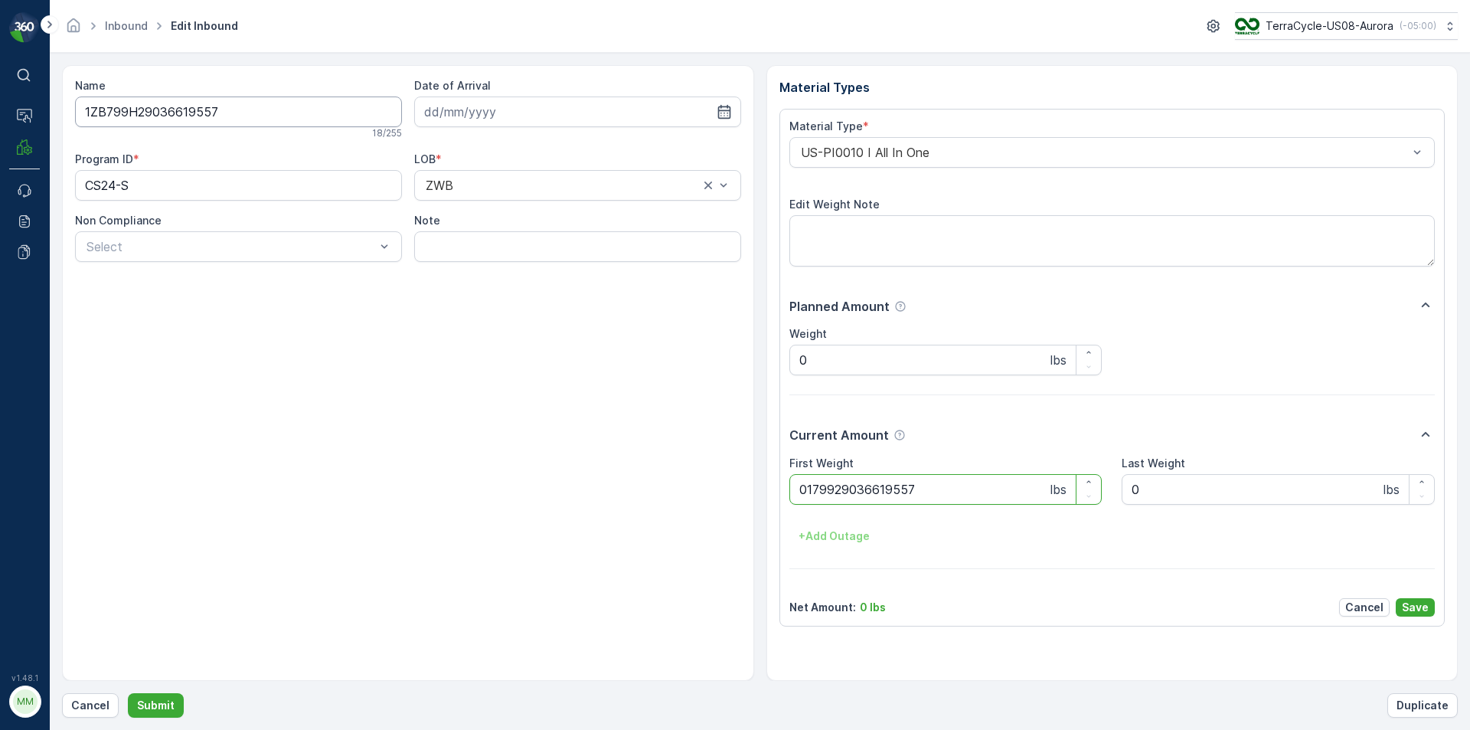
click at [128, 693] on button "Submit" at bounding box center [156, 705] width 56 height 24
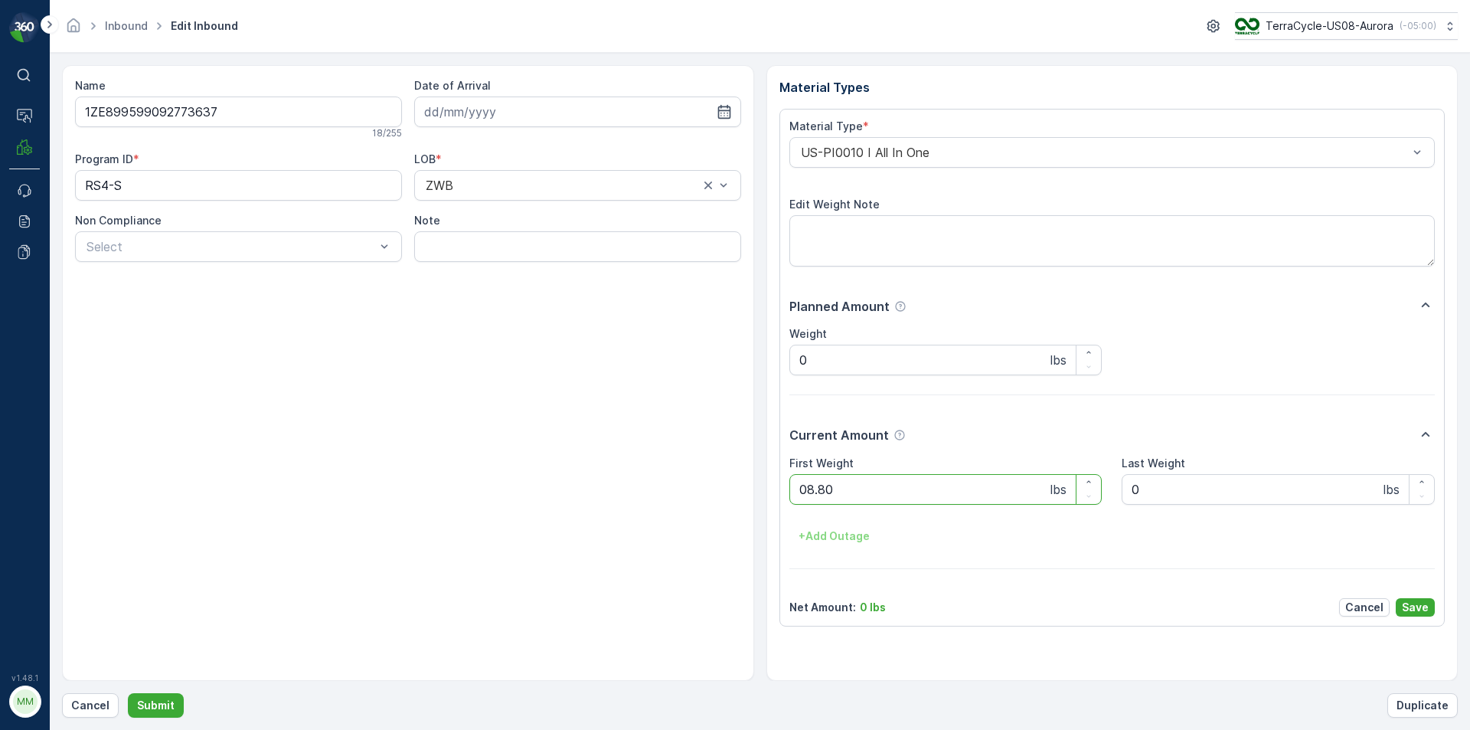
click at [128, 693] on button "Submit" at bounding box center [156, 705] width 56 height 24
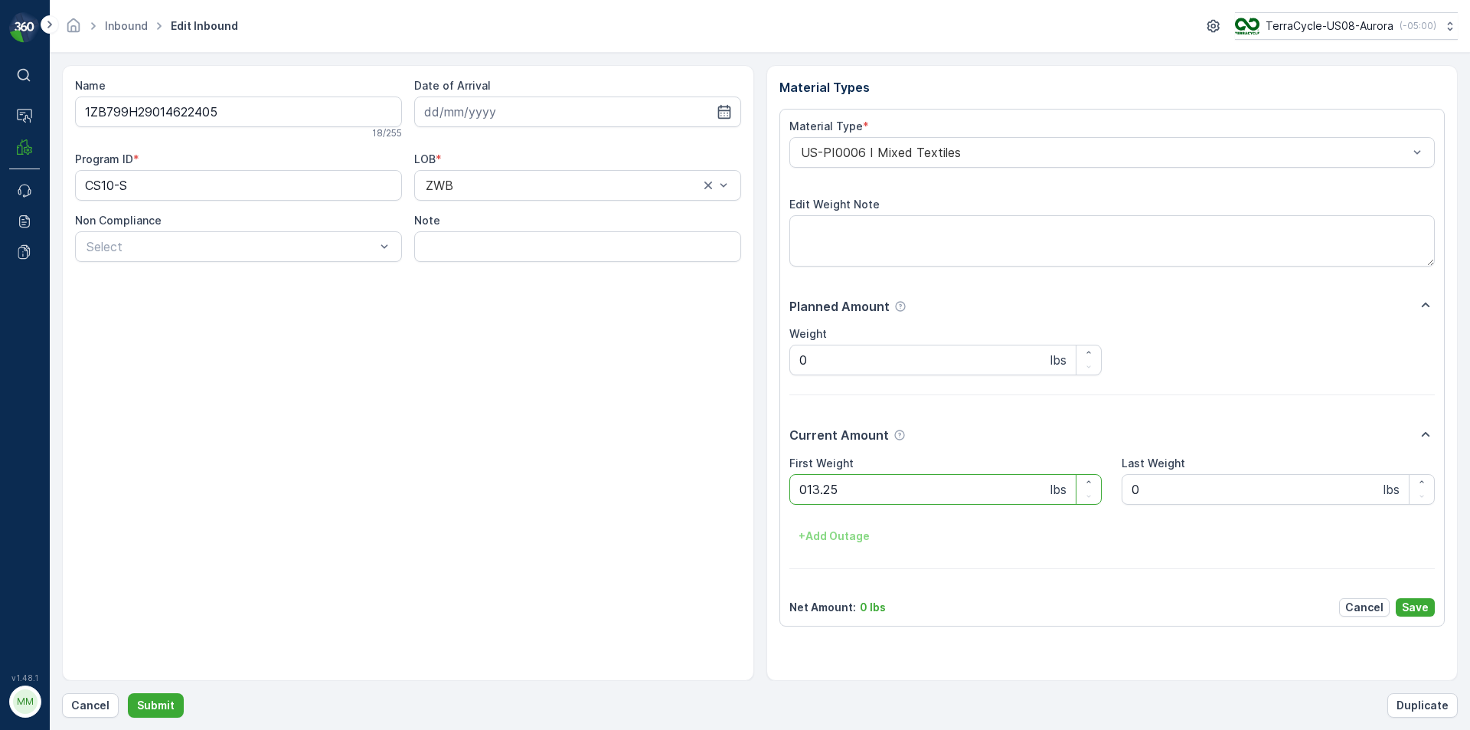
click at [128, 693] on button "Submit" at bounding box center [156, 705] width 56 height 24
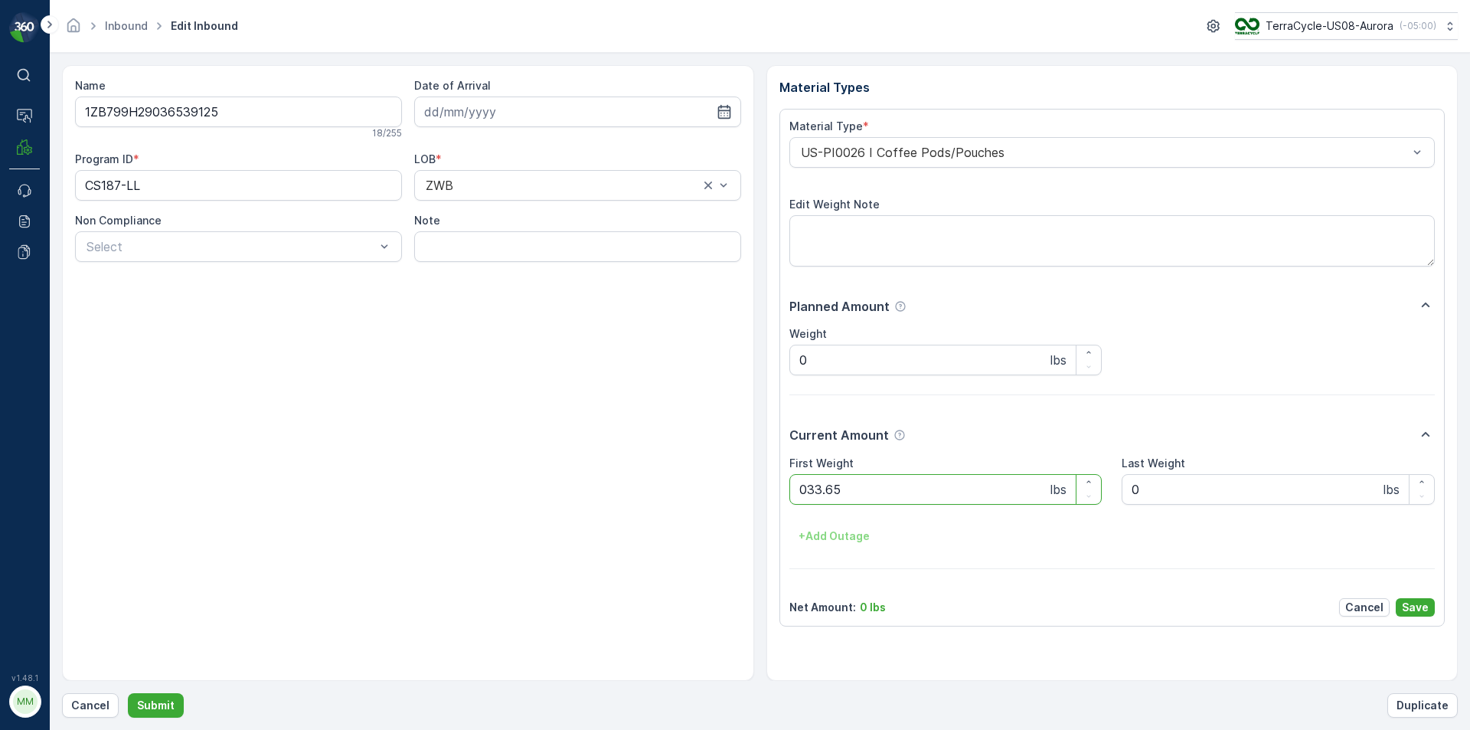
click at [128, 693] on button "Submit" at bounding box center [156, 705] width 56 height 24
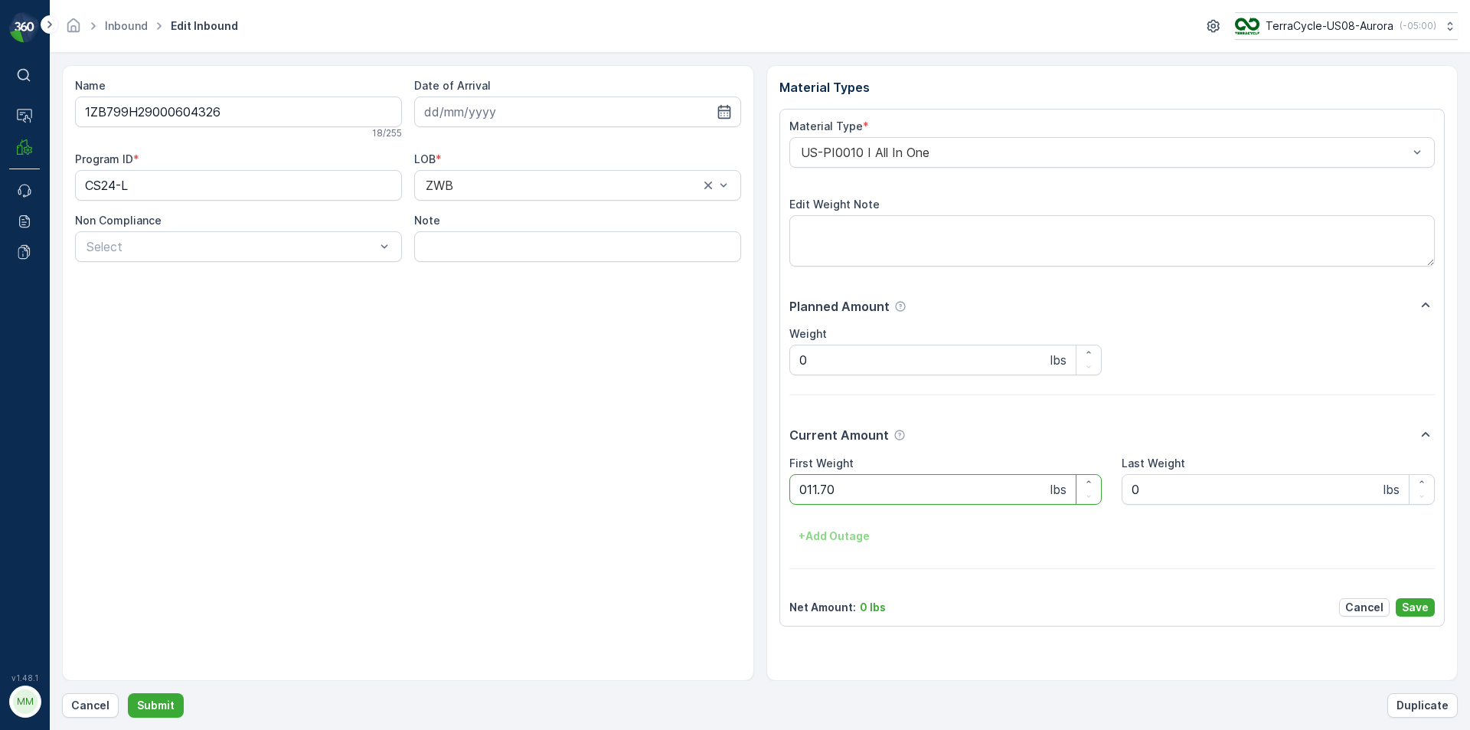
click at [128, 693] on button "Submit" at bounding box center [156, 705] width 56 height 24
